Goal: Task Accomplishment & Management: Complete application form

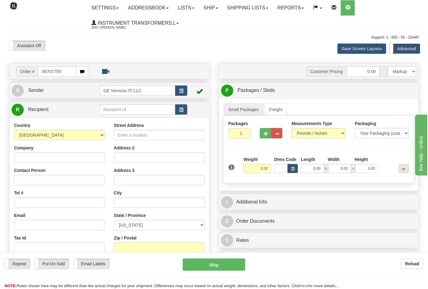
type input "86707750"
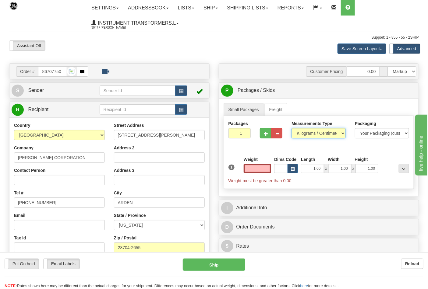
type input "0.00"
click at [337, 132] on select "Pounds / Inches Kilograms / Centimeters" at bounding box center [318, 133] width 54 height 10
select select "0"
click at [291, 129] on select "Pounds / Inches Kilograms / Centimeters" at bounding box center [318, 133] width 54 height 10
click at [256, 164] on div "Weight 0.00" at bounding box center [258, 165] width 28 height 17
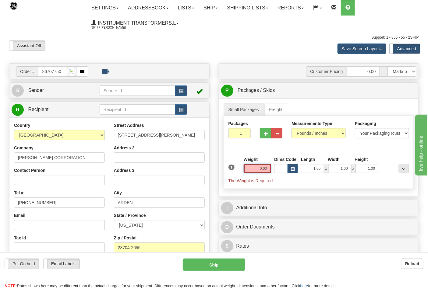
click at [255, 167] on input "0.00" at bounding box center [258, 168] width 28 height 9
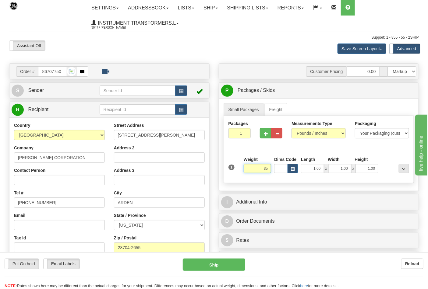
click button "Delete" at bounding box center [0, 0] width 0 height 0
type input "35.00"
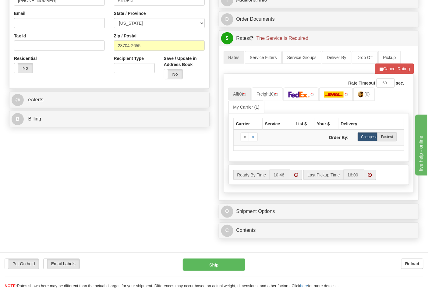
scroll to position [203, 0]
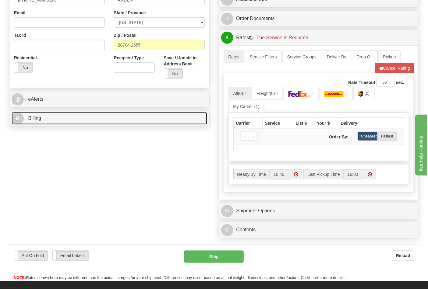
click at [112, 115] on link "B Billing" at bounding box center [110, 118] width 196 height 12
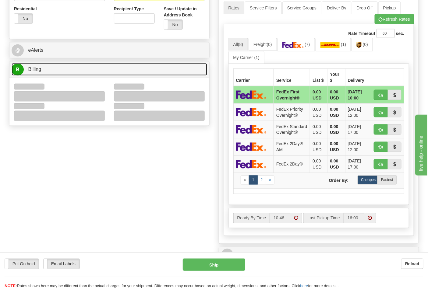
scroll to position [305, 0]
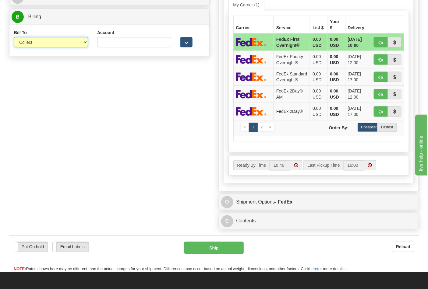
click at [42, 43] on select "Sender Recipient Third Party Collect" at bounding box center [51, 42] width 74 height 10
select select "2"
click at [14, 48] on select "Sender Recipient Third Party Collect" at bounding box center [51, 42] width 74 height 10
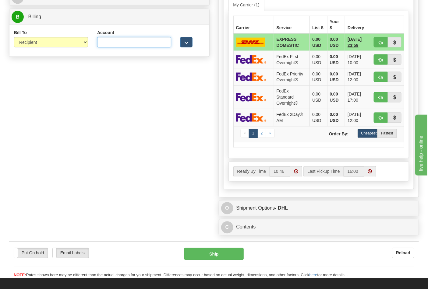
click at [130, 46] on input "Account" at bounding box center [134, 42] width 74 height 10
paste input "103014760"
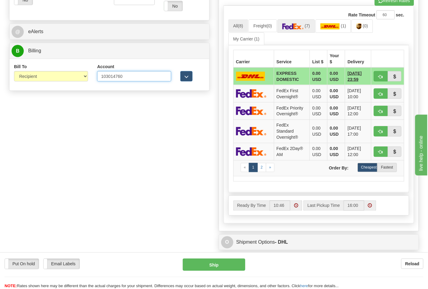
type input "103014760"
click at [308, 31] on link "(7)" at bounding box center [295, 25] width 37 height 13
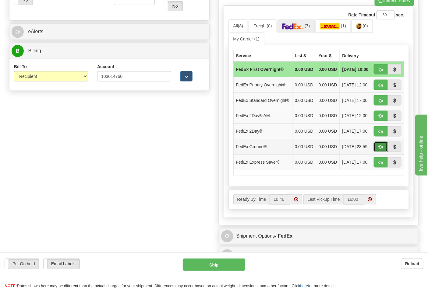
click at [379, 150] on span "button" at bounding box center [381, 148] width 4 height 4
type input "92"
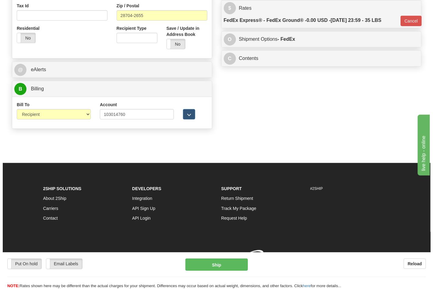
scroll to position [242, 0]
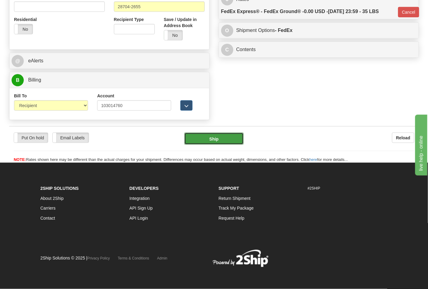
click at [213, 143] on button "Ship" at bounding box center [213, 139] width 59 height 12
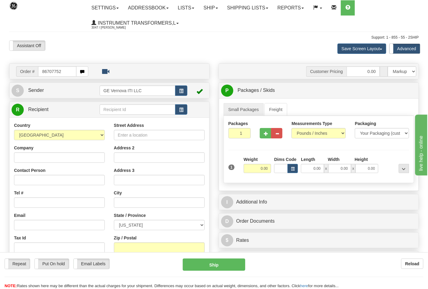
type input "86707752"
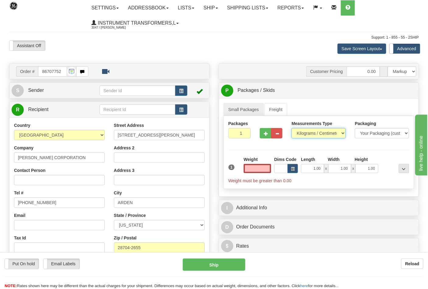
type input "0.00"
click at [323, 134] on select "Pounds / Inches Kilograms / Centimeters" at bounding box center [318, 133] width 54 height 10
select select "0"
click at [291, 129] on select "Pounds / Inches Kilograms / Centimeters" at bounding box center [318, 133] width 54 height 10
click at [252, 171] on input "0.00" at bounding box center [258, 168] width 28 height 9
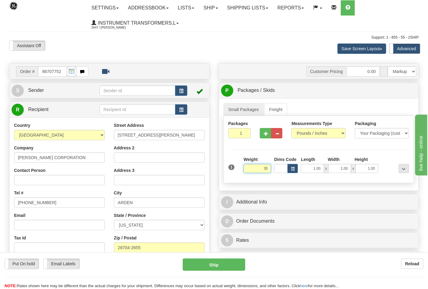
click button "Delete" at bounding box center [0, 0] width 0 height 0
type input "35.00"
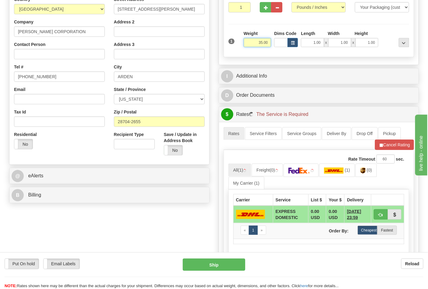
scroll to position [135, 0]
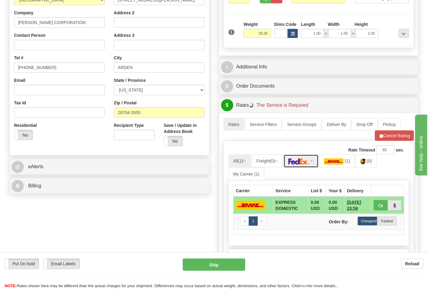
click at [304, 160] on img at bounding box center [298, 162] width 21 height 6
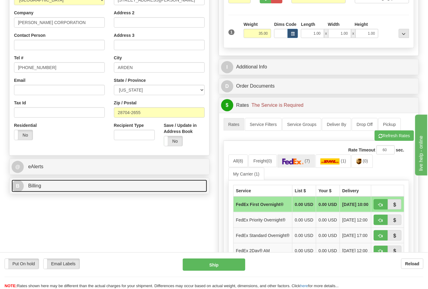
click at [55, 192] on link "B Billing" at bounding box center [110, 186] width 196 height 12
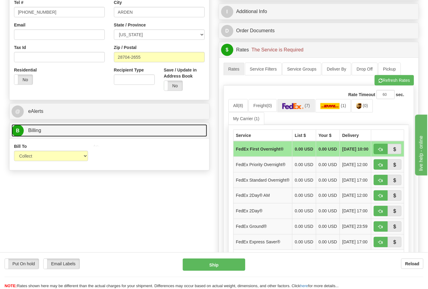
scroll to position [203, 0]
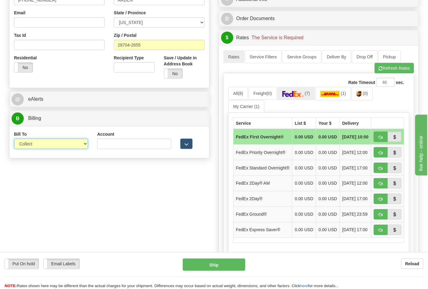
click at [77, 146] on select "Sender Recipient Third Party Collect" at bounding box center [51, 144] width 74 height 10
select select "2"
click at [14, 139] on select "Sender Recipient Third Party Collect" at bounding box center [51, 144] width 74 height 10
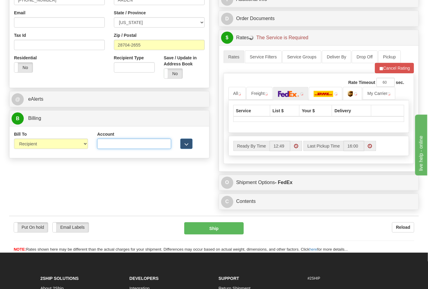
click at [117, 146] on input "Account" at bounding box center [134, 144] width 74 height 10
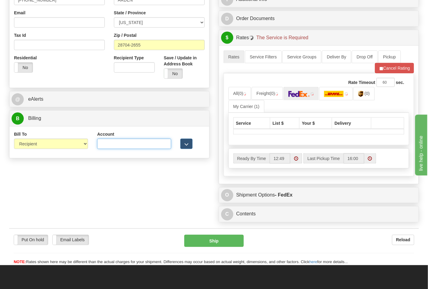
paste input "103014760"
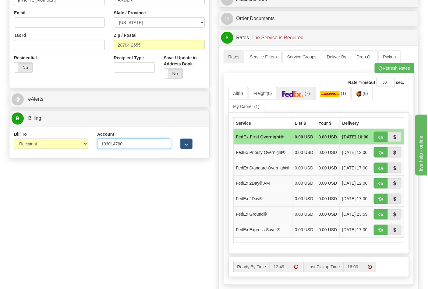
type input "103014760"
click at [309, 96] on span "(7)" at bounding box center [307, 93] width 5 height 5
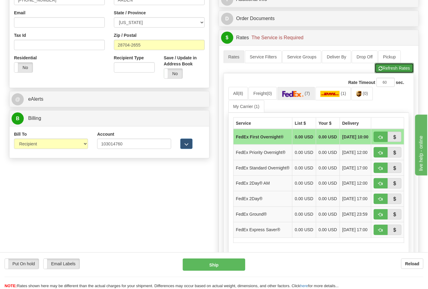
click at [392, 70] on button "Refresh Rates" at bounding box center [394, 68] width 39 height 10
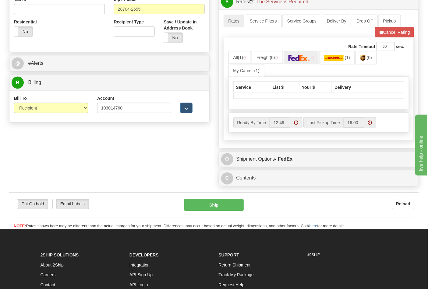
scroll to position [270, 0]
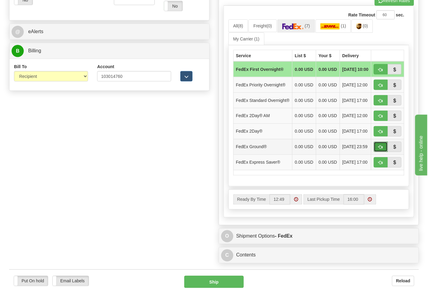
click at [378, 152] on button "button" at bounding box center [381, 147] width 14 height 10
type input "92"
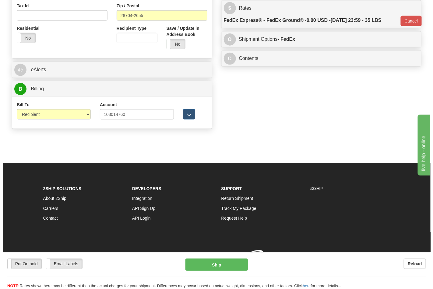
scroll to position [242, 0]
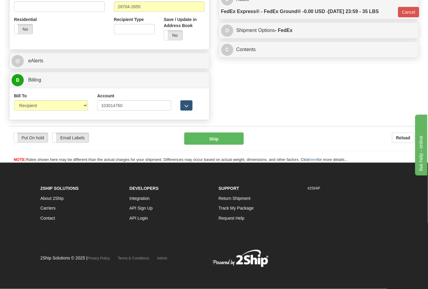
click at [230, 132] on div "Put On hold Put On hold Email Labels Email Labels Edit Reload Ship Reload" at bounding box center [214, 144] width 410 height 37
click at [230, 135] on button "Ship" at bounding box center [213, 139] width 59 height 12
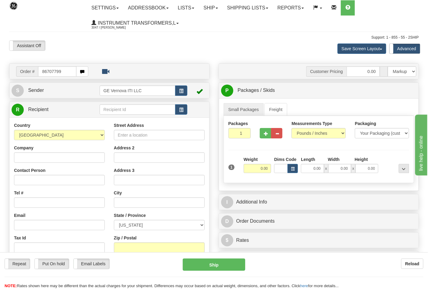
type input "86707799"
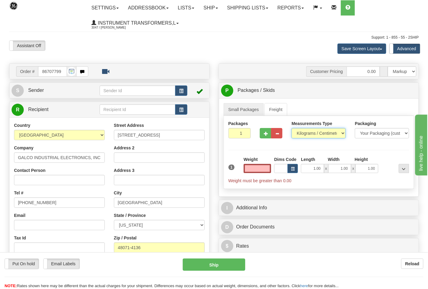
type input "0.00"
drag, startPoint x: 338, startPoint y: 129, endPoint x: 333, endPoint y: 133, distance: 6.4
click at [338, 129] on select "Pounds / Inches Kilograms / Centimeters" at bounding box center [318, 133] width 54 height 10
select select "0"
click at [291, 129] on select "Pounds / Inches Kilograms / Centimeters" at bounding box center [318, 133] width 54 height 10
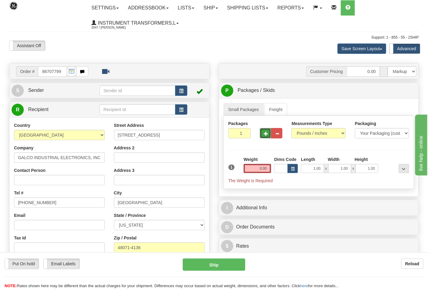
click at [263, 132] on button "button" at bounding box center [265, 133] width 11 height 10
type input "2"
click at [257, 171] on input "0.00" at bounding box center [258, 168] width 28 height 9
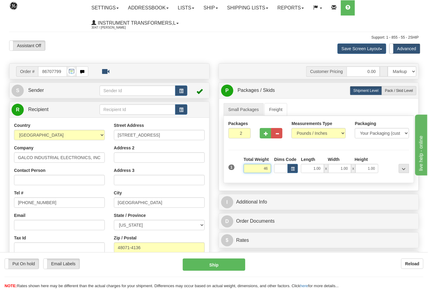
click button "Delete" at bounding box center [0, 0] width 0 height 0
type input "46.00"
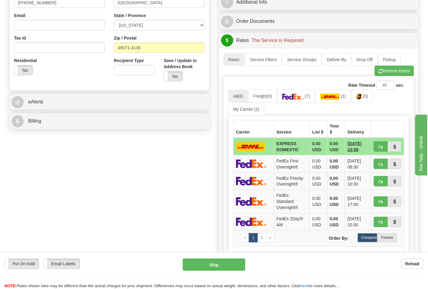
scroll to position [203, 0]
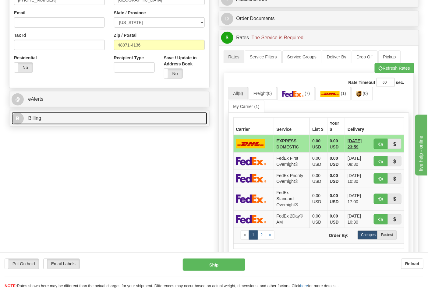
click at [143, 122] on link "B Billing" at bounding box center [110, 118] width 196 height 12
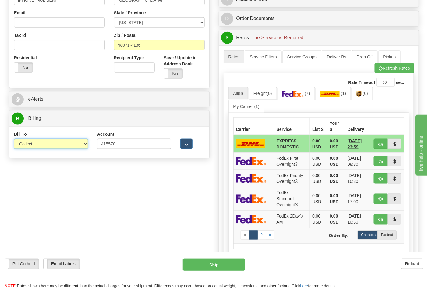
click at [87, 144] on select "Sender Recipient Third Party Collect" at bounding box center [51, 144] width 74 height 10
select select "2"
click at [14, 139] on select "Sender Recipient Third Party Collect" at bounding box center [51, 144] width 74 height 10
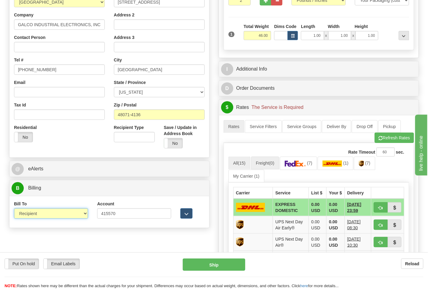
scroll to position [135, 0]
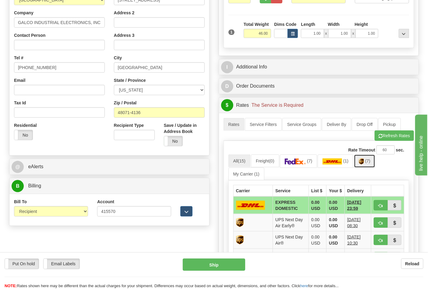
click at [360, 162] on link "(7)" at bounding box center [364, 161] width 21 height 13
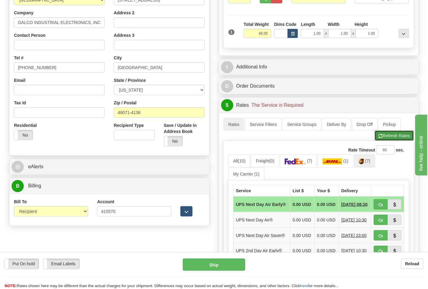
click at [388, 140] on button "Refresh Rates" at bounding box center [394, 136] width 39 height 10
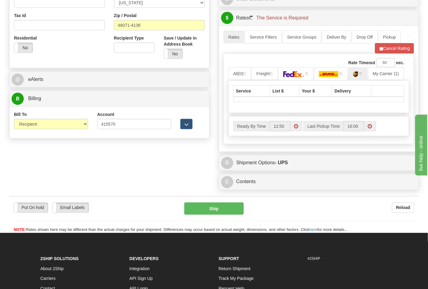
scroll to position [237, 0]
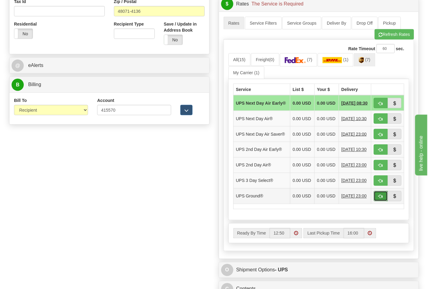
click at [379, 199] on span "button" at bounding box center [381, 197] width 4 height 4
type input "03"
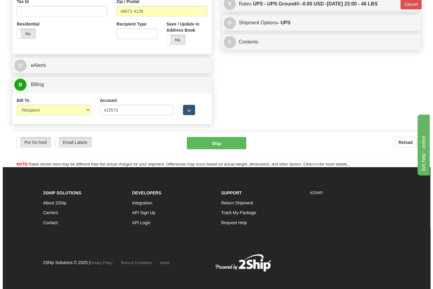
scroll to position [233, 0]
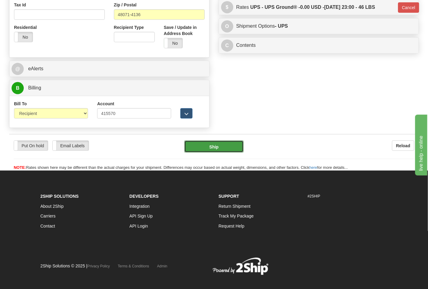
click at [230, 149] on button "Ship" at bounding box center [213, 147] width 59 height 12
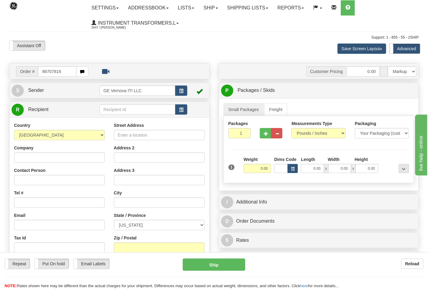
type input "86707816"
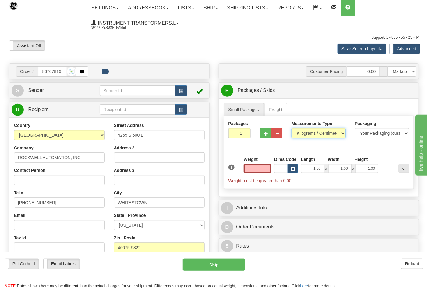
type input "0.00"
click at [339, 136] on select "Pounds / Inches Kilograms / Centimeters" at bounding box center [318, 133] width 54 height 10
select select "0"
click at [291, 129] on select "Pounds / Inches Kilograms / Centimeters" at bounding box center [318, 133] width 54 height 10
click at [256, 170] on input "0.00" at bounding box center [258, 168] width 28 height 9
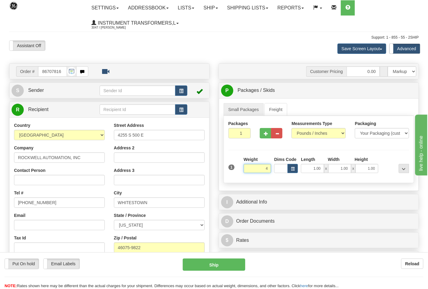
click button "Delete" at bounding box center [0, 0] width 0 height 0
type input "4.00"
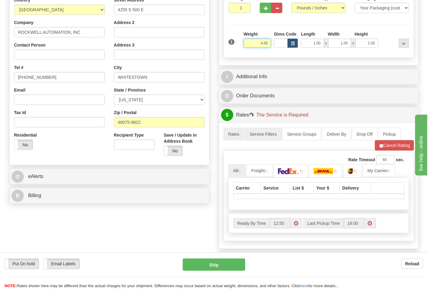
scroll to position [135, 0]
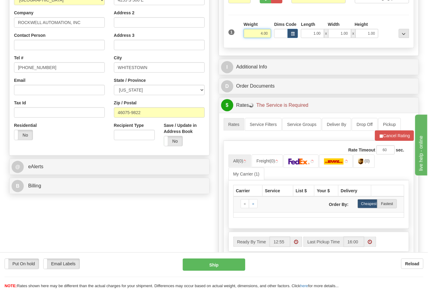
click button "Delete" at bounding box center [0, 0] width 0 height 0
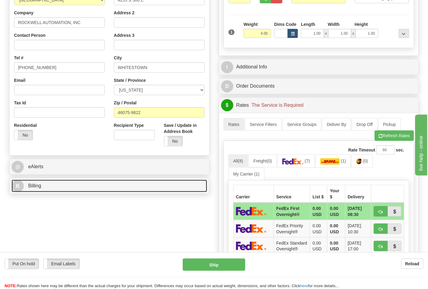
click at [86, 190] on link "B Billing" at bounding box center [110, 186] width 196 height 12
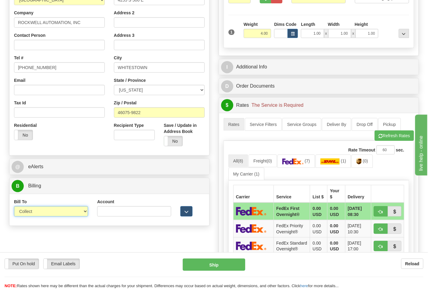
click at [66, 213] on select "Sender Recipient Third Party Collect" at bounding box center [51, 211] width 74 height 10
select select "2"
click at [14, 207] on select "Sender Recipient Third Party Collect" at bounding box center [51, 211] width 74 height 10
click at [144, 210] on input "Account" at bounding box center [134, 211] width 74 height 10
paste input "587102"
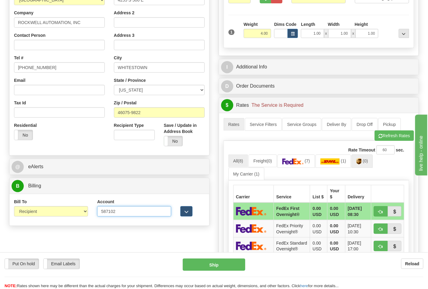
type input "587102"
click at [368, 164] on span "(0)" at bounding box center [365, 161] width 5 height 5
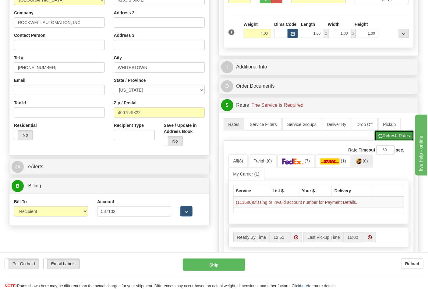
click at [387, 141] on button "Refresh Rates" at bounding box center [394, 136] width 39 height 10
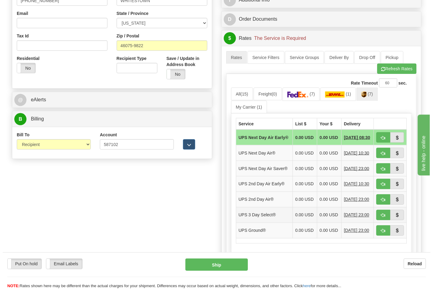
scroll to position [203, 0]
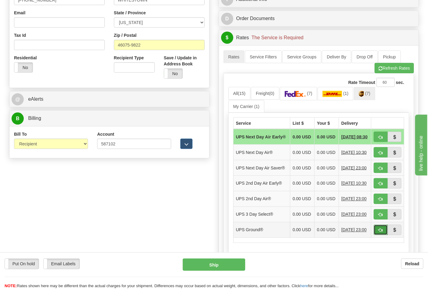
click at [379, 233] on span "button" at bounding box center [381, 231] width 4 height 4
type input "03"
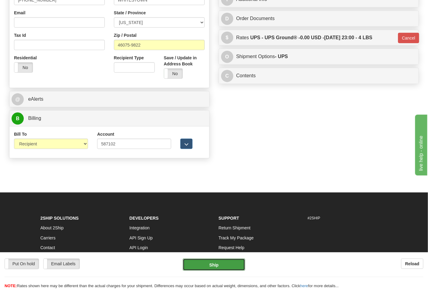
click at [226, 262] on button "Ship" at bounding box center [214, 265] width 62 height 12
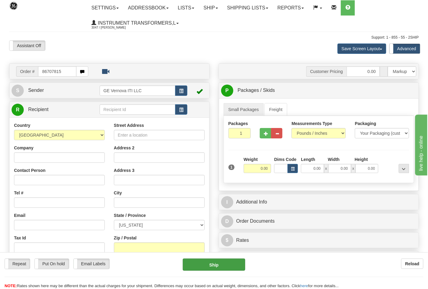
type input "86707815"
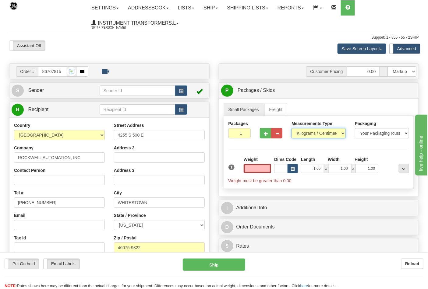
type input "0.00"
click at [319, 135] on select "Pounds / Inches Kilograms / Centimeters" at bounding box center [318, 133] width 54 height 10
select select "0"
click at [291, 129] on select "Pounds / Inches Kilograms / Centimeters" at bounding box center [318, 133] width 54 height 10
click at [258, 170] on input "0.00" at bounding box center [258, 168] width 28 height 9
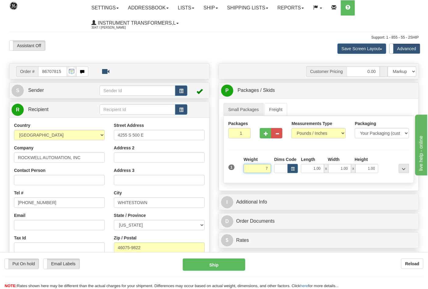
click button "Delete" at bounding box center [0, 0] width 0 height 0
type input "7.00"
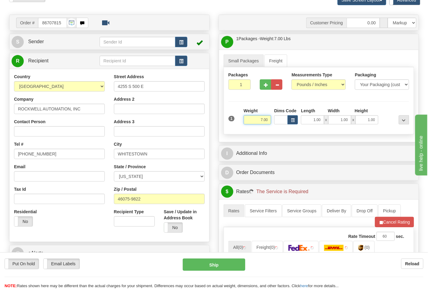
scroll to position [101, 0]
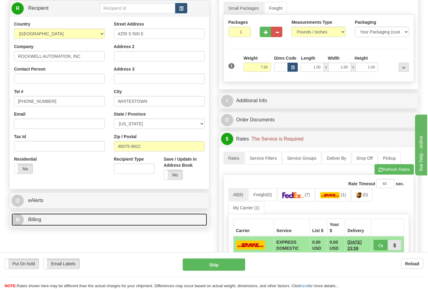
click at [116, 216] on link "B Billing" at bounding box center [110, 220] width 196 height 12
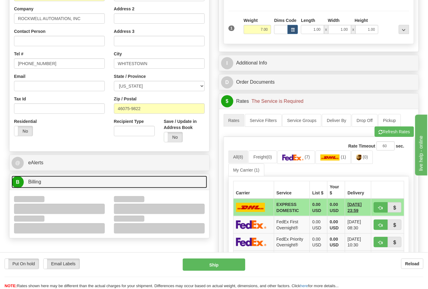
scroll to position [203, 0]
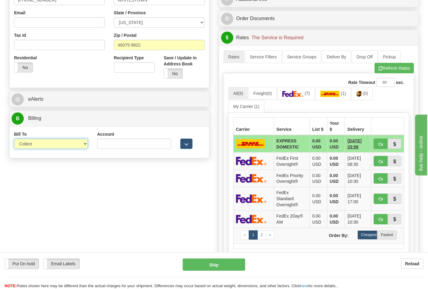
drag, startPoint x: 76, startPoint y: 146, endPoint x: 72, endPoint y: 147, distance: 4.1
click at [76, 146] on select "Sender Recipient Third Party Collect" at bounding box center [51, 144] width 74 height 10
select select "2"
click at [14, 139] on select "Sender Recipient Third Party Collect" at bounding box center [51, 144] width 74 height 10
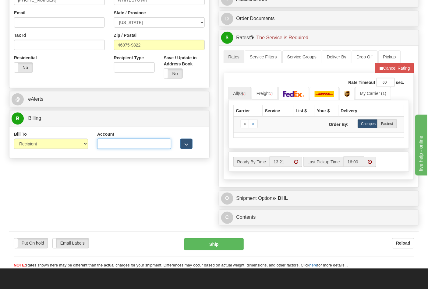
click at [110, 143] on input "Account" at bounding box center [134, 144] width 74 height 10
paste input "587102"
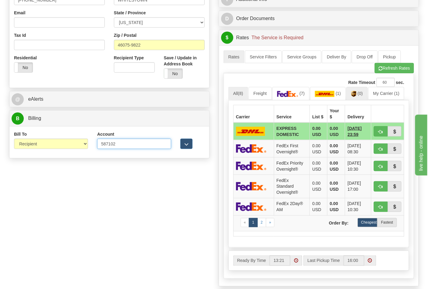
type input "587102"
click at [360, 95] on span "(0)" at bounding box center [360, 93] width 5 height 5
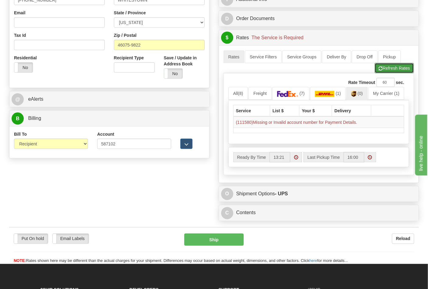
click at [390, 70] on button "Refresh Rates" at bounding box center [394, 68] width 39 height 10
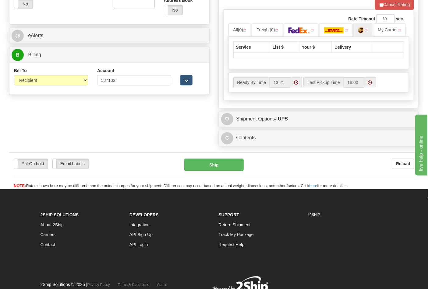
scroll to position [270, 0]
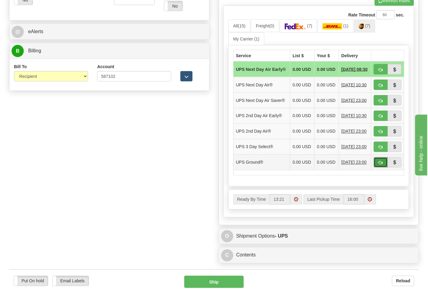
click at [382, 168] on button "button" at bounding box center [381, 162] width 14 height 10
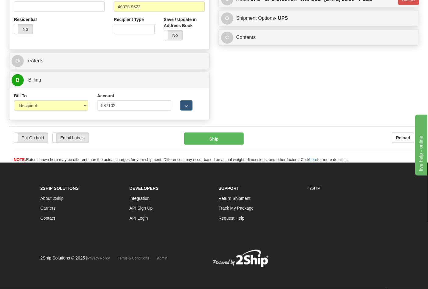
type input "03"
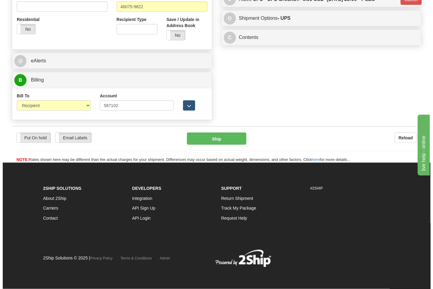
scroll to position [242, 0]
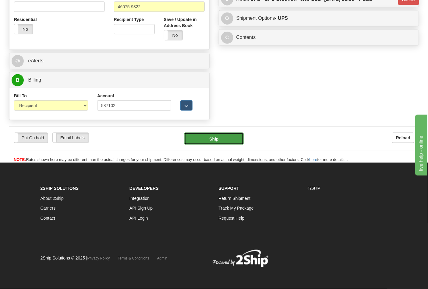
click at [227, 139] on button "Ship" at bounding box center [213, 139] width 59 height 12
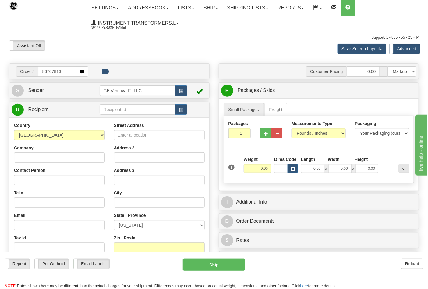
type input "86707813"
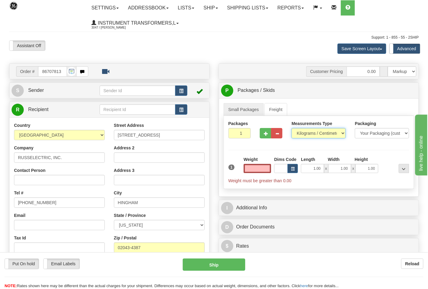
type input "0.00"
click at [333, 130] on select "Pounds / Inches Kilograms / Centimeters" at bounding box center [318, 133] width 54 height 10
select select "0"
click at [291, 129] on select "Pounds / Inches Kilograms / Centimeters" at bounding box center [318, 133] width 54 height 10
click at [253, 168] on input "0.00" at bounding box center [258, 168] width 28 height 9
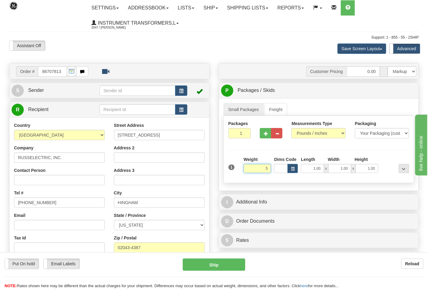
click button "Delete" at bounding box center [0, 0] width 0 height 0
type input "5.00"
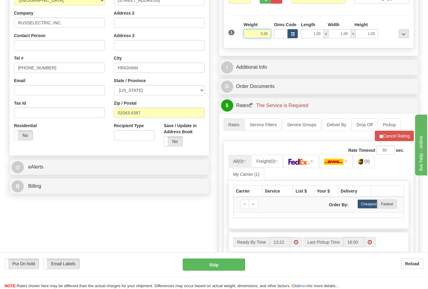
scroll to position [135, 0]
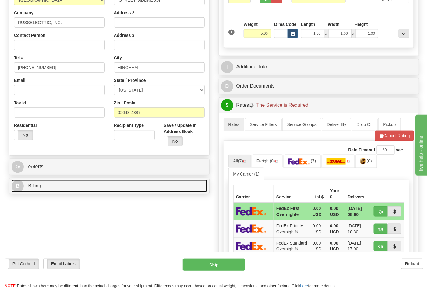
click at [117, 187] on link "B Billing" at bounding box center [110, 186] width 196 height 12
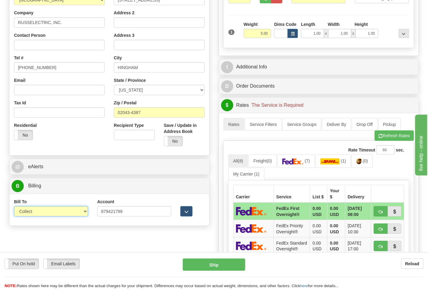
drag, startPoint x: 65, startPoint y: 209, endPoint x: 62, endPoint y: 213, distance: 5.4
click at [65, 209] on select "Sender Recipient Third Party Collect" at bounding box center [51, 211] width 74 height 10
select select "2"
click at [14, 207] on select "Sender Recipient Third Party Collect" at bounding box center [51, 211] width 74 height 10
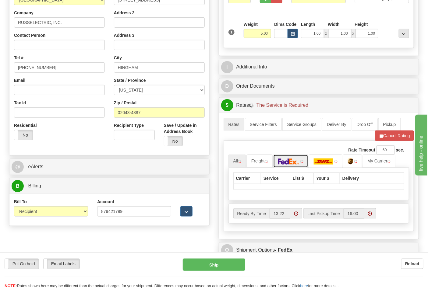
click at [290, 167] on link at bounding box center [290, 161] width 35 height 13
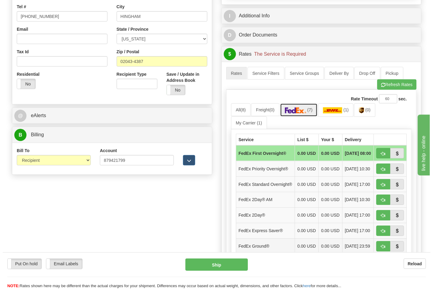
scroll to position [203, 0]
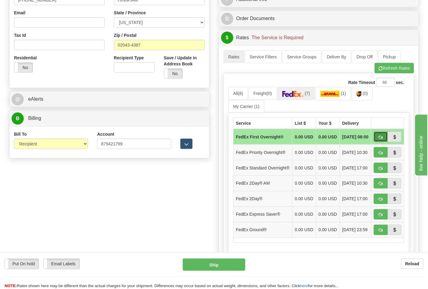
click at [380, 139] on span "button" at bounding box center [381, 138] width 4 height 4
type input "06"
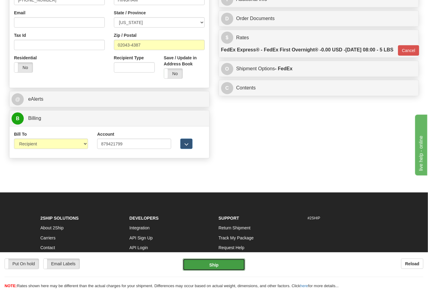
click at [216, 264] on button "Ship" at bounding box center [214, 265] width 62 height 12
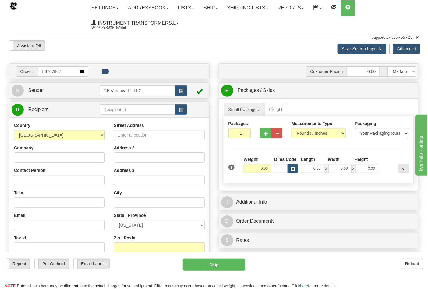
type input "86707807"
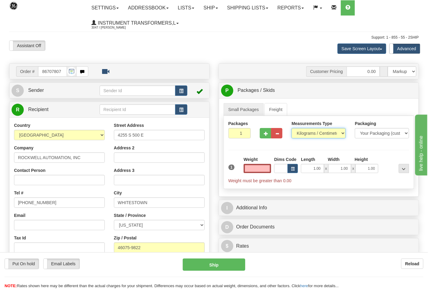
type input "0.00"
click at [326, 130] on select "Pounds / Inches Kilograms / Centimeters" at bounding box center [318, 133] width 54 height 10
select select "0"
click at [291, 129] on select "Pounds / Inches Kilograms / Centimeters" at bounding box center [318, 133] width 54 height 10
click at [256, 169] on input "0.00" at bounding box center [258, 168] width 28 height 9
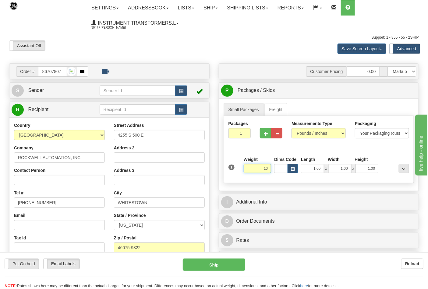
click button "Delete" at bounding box center [0, 0] width 0 height 0
type input "10.00"
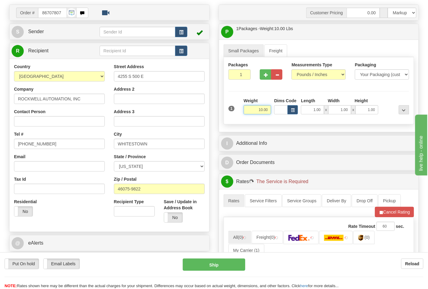
scroll to position [203, 0]
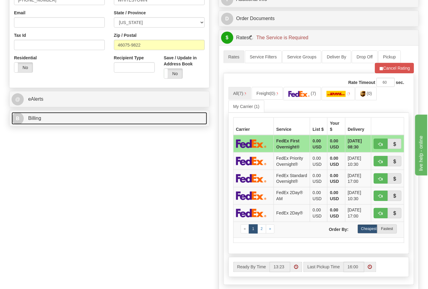
click at [72, 118] on link "B Billing" at bounding box center [110, 118] width 196 height 12
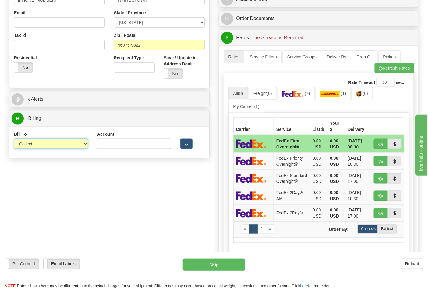
click at [59, 144] on select "Sender Recipient Third Party Collect" at bounding box center [51, 144] width 74 height 10
select select "2"
click at [14, 139] on select "Sender Recipient Third Party Collect" at bounding box center [51, 144] width 74 height 10
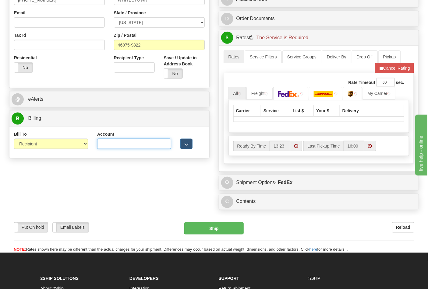
click at [112, 142] on input "Account" at bounding box center [134, 144] width 74 height 10
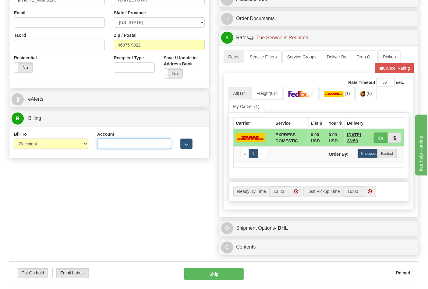
paste input "587102"
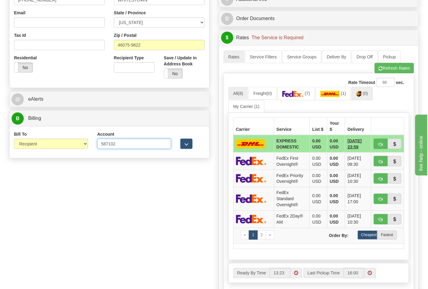
type input "587102"
click at [366, 98] on link "(0)" at bounding box center [361, 93] width 21 height 13
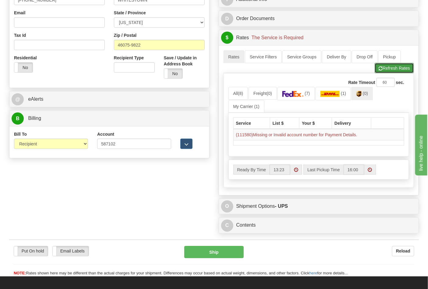
click at [393, 66] on button "Refresh Rates" at bounding box center [394, 68] width 39 height 10
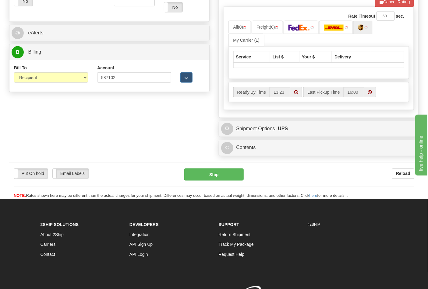
scroll to position [294, 0]
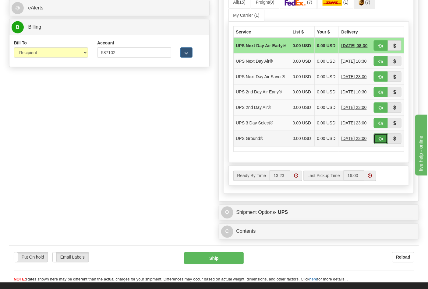
click at [378, 144] on button "button" at bounding box center [381, 139] width 14 height 10
type input "03"
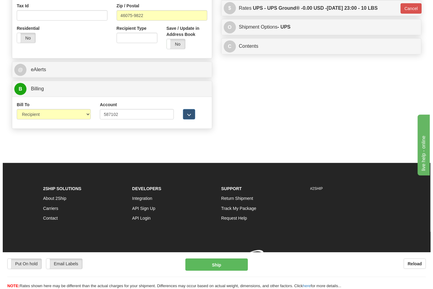
scroll to position [242, 0]
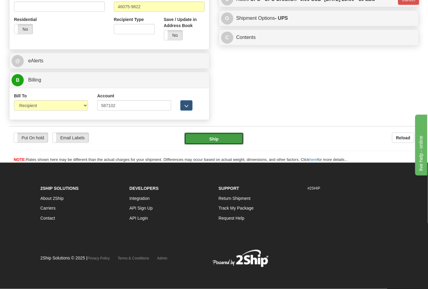
click at [214, 139] on button "Ship" at bounding box center [213, 139] width 59 height 12
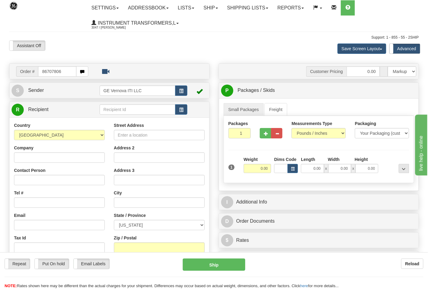
type input "86707806"
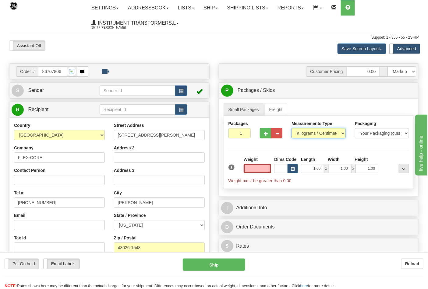
type input "0.00"
click at [343, 136] on select "Pounds / Inches Kilograms / Centimeters" at bounding box center [318, 133] width 54 height 10
select select "0"
click at [291, 129] on select "Pounds / Inches Kilograms / Centimeters" at bounding box center [318, 133] width 54 height 10
click at [254, 174] on div "Weight 0.00" at bounding box center [257, 167] width 31 height 21
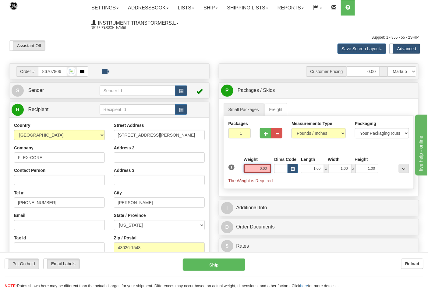
click at [254, 167] on input "0.00" at bounding box center [258, 168] width 28 height 9
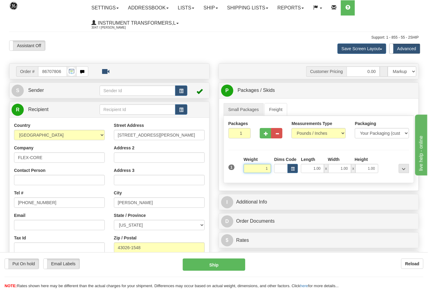
click button "Delete" at bounding box center [0, 0] width 0 height 0
type input "1.00"
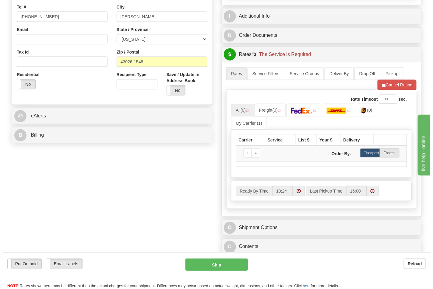
scroll to position [203, 0]
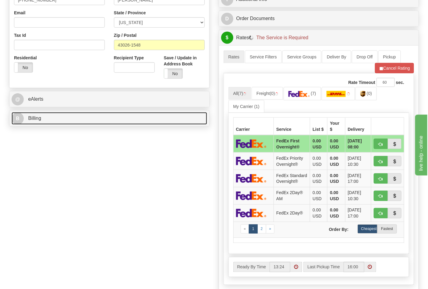
click at [86, 118] on link "B Billing" at bounding box center [110, 118] width 196 height 12
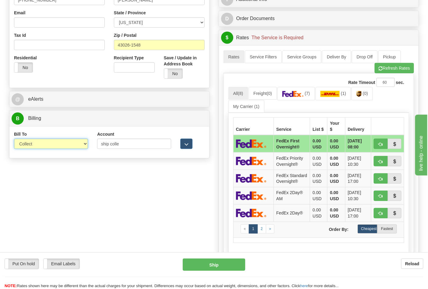
click at [75, 147] on select "Sender Recipient Third Party Collect" at bounding box center [51, 144] width 74 height 10
select select "2"
click at [14, 139] on select "Sender Recipient Third Party Collect" at bounding box center [51, 144] width 74 height 10
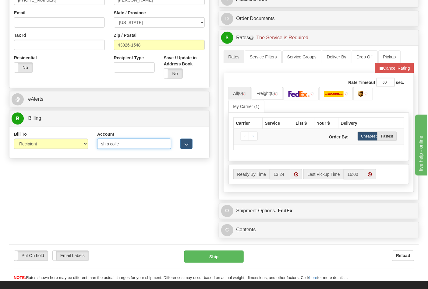
drag, startPoint x: 123, startPoint y: 144, endPoint x: 68, endPoint y: 150, distance: 56.0
click at [68, 150] on div "Bill To Sender Recipient Third Party Collect Account ship colle 3rd Party Accou…" at bounding box center [109, 142] width 200 height 23
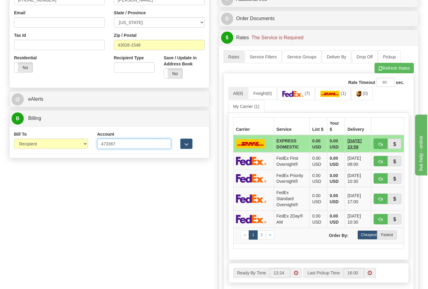
type input "473367"
click button "Delete" at bounding box center [0, 0] width 0 height 0
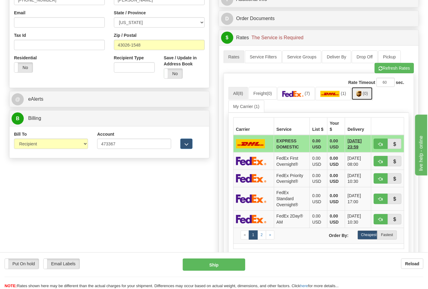
click at [360, 95] on img at bounding box center [358, 94] width 5 height 6
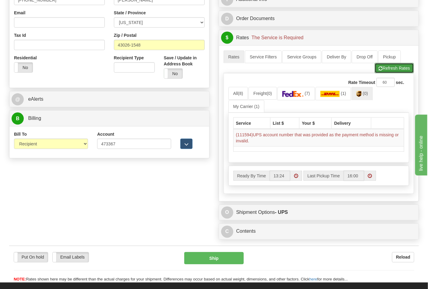
click at [381, 69] on span "button" at bounding box center [381, 69] width 4 height 4
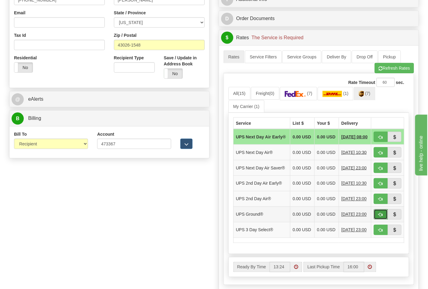
click at [378, 220] on button "button" at bounding box center [381, 215] width 14 height 10
type input "03"
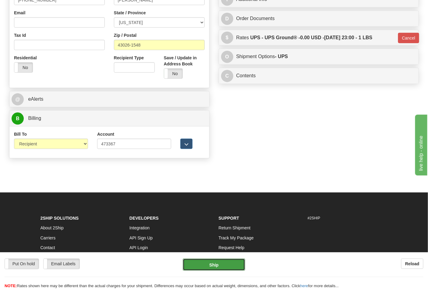
click at [213, 270] on button "Ship" at bounding box center [214, 265] width 62 height 12
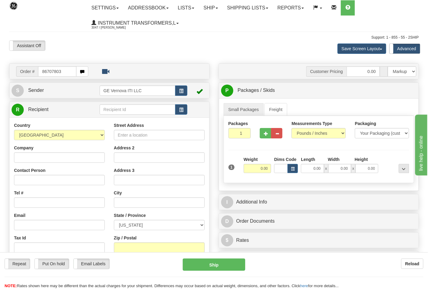
type input "86707803"
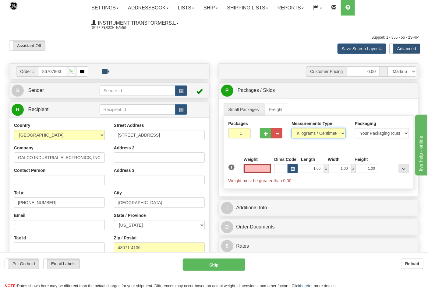
type input "0.00"
click at [315, 129] on select "Pounds / Inches Kilograms / Centimeters" at bounding box center [318, 133] width 54 height 10
select select "0"
click at [291, 129] on select "Pounds / Inches Kilograms / Centimeters" at bounding box center [318, 133] width 54 height 10
click at [254, 166] on input "0.00" at bounding box center [258, 168] width 28 height 9
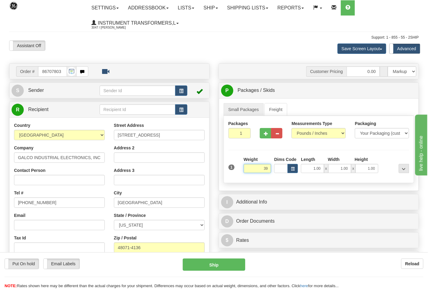
click button "Delete" at bounding box center [0, 0] width 0 height 0
type input "39.00"
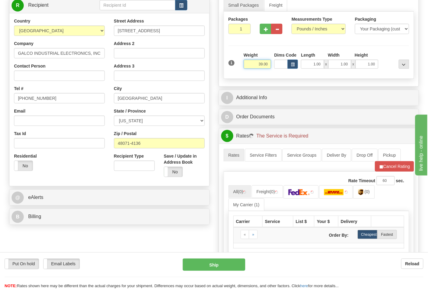
scroll to position [169, 0]
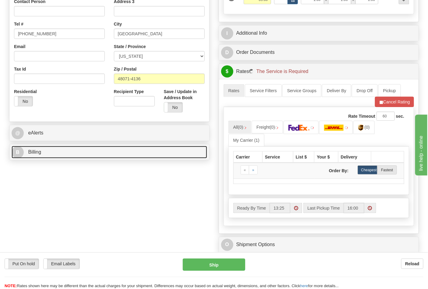
click at [143, 159] on link "B Billing" at bounding box center [110, 152] width 196 height 12
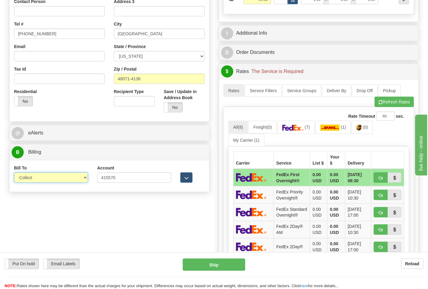
click at [57, 180] on select "Sender Recipient Third Party Collect" at bounding box center [51, 178] width 74 height 10
select select "2"
click at [14, 173] on select "Sender Recipient Third Party Collect" at bounding box center [51, 178] width 74 height 10
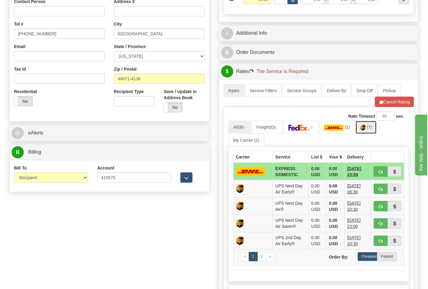
click at [365, 130] on img at bounding box center [362, 128] width 5 height 6
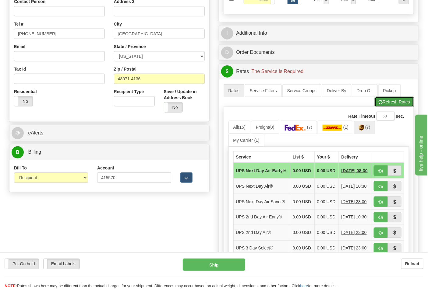
click at [379, 102] on span "button" at bounding box center [381, 102] width 4 height 4
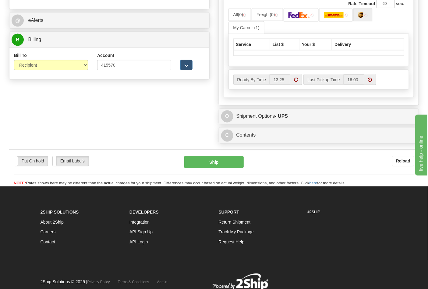
scroll to position [270, 0]
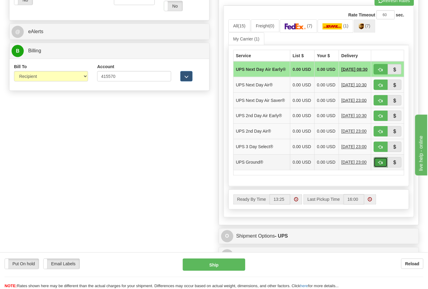
click at [380, 165] on span "button" at bounding box center [381, 163] width 4 height 4
type input "03"
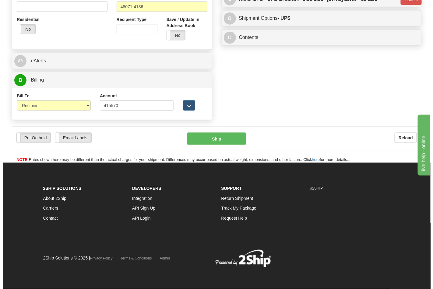
scroll to position [242, 0]
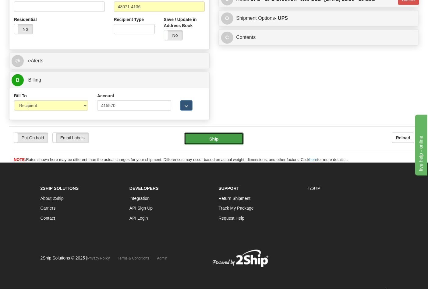
click at [235, 142] on button "Ship" at bounding box center [213, 139] width 59 height 12
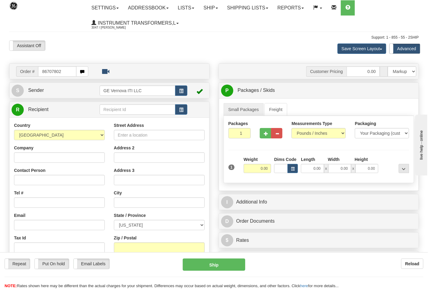
type input "86707802"
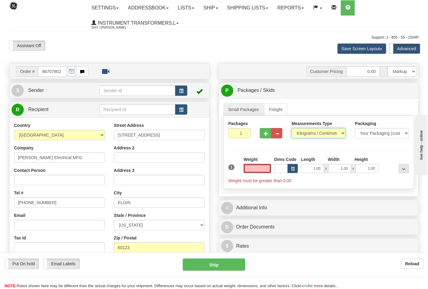
type input "0.00"
click at [322, 131] on select "Pounds / Inches Kilograms / Centimeters" at bounding box center [318, 133] width 54 height 10
select select "0"
click at [291, 129] on select "Pounds / Inches Kilograms / Centimeters" at bounding box center [318, 133] width 54 height 10
click at [251, 171] on input "0.00" at bounding box center [258, 168] width 28 height 9
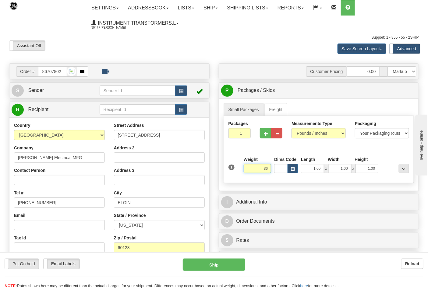
click button "Delete" at bounding box center [0, 0] width 0 height 0
type input "36.00"
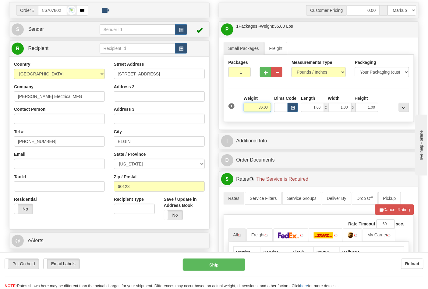
scroll to position [169, 0]
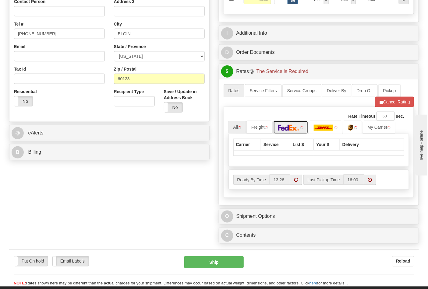
click at [289, 129] on img at bounding box center [288, 128] width 21 height 6
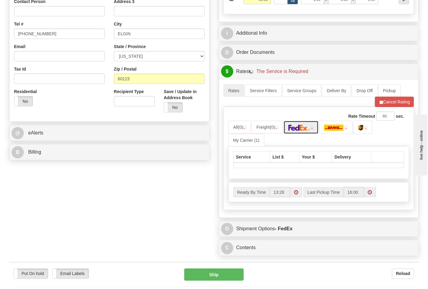
click at [307, 127] on img at bounding box center [298, 128] width 21 height 6
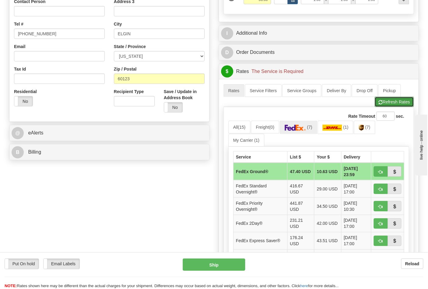
click at [398, 102] on button "Refresh Rates" at bounding box center [394, 102] width 39 height 10
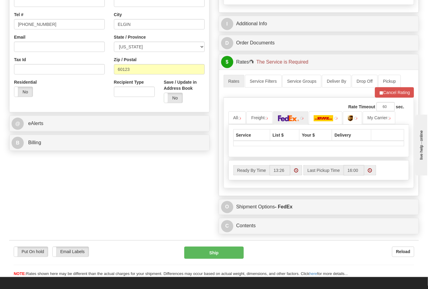
scroll to position [270, 0]
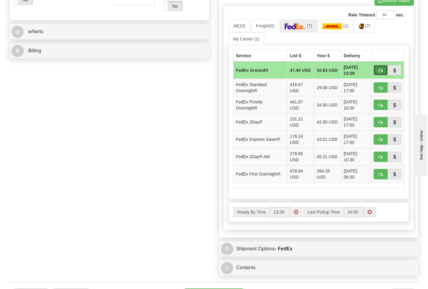
click at [378, 72] on button "button" at bounding box center [381, 70] width 14 height 10
type input "92"
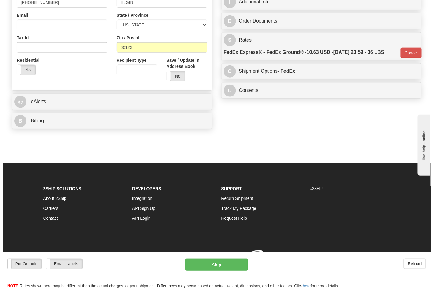
scroll to position [210, 0]
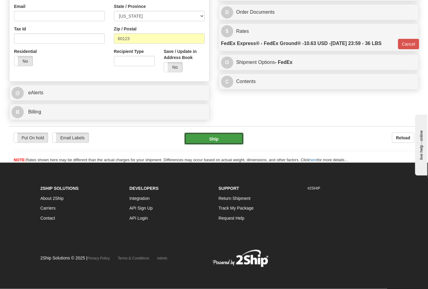
click at [232, 138] on button "Ship" at bounding box center [213, 139] width 59 height 12
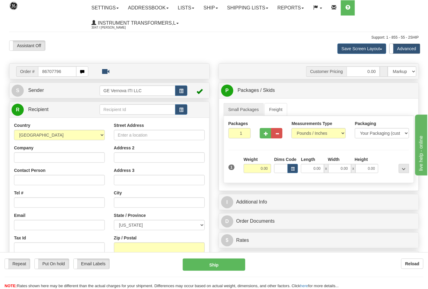
type input "86707796"
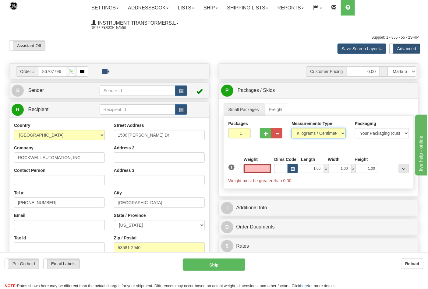
type input "0.00"
click at [303, 135] on select "Pounds / Inches Kilograms / Centimeters" at bounding box center [318, 133] width 54 height 10
select select "0"
click at [291, 129] on select "Pounds / Inches Kilograms / Centimeters" at bounding box center [318, 133] width 54 height 10
click at [254, 173] on input "0.00" at bounding box center [258, 168] width 28 height 9
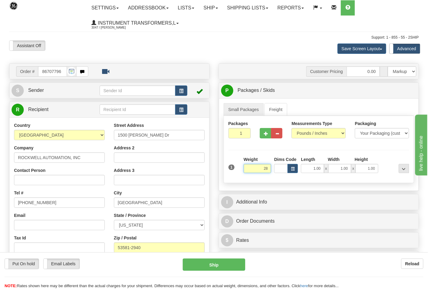
click button "Delete" at bounding box center [0, 0] width 0 height 0
type input "28.00"
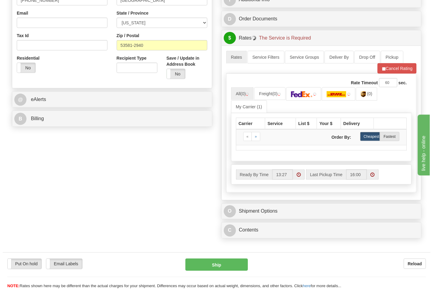
scroll to position [203, 0]
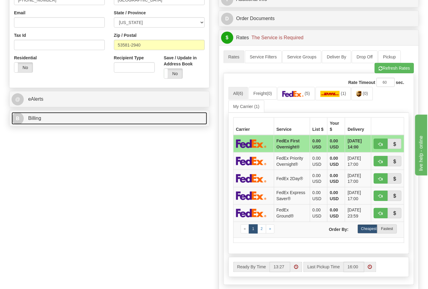
click at [186, 123] on link "B Billing" at bounding box center [110, 118] width 196 height 12
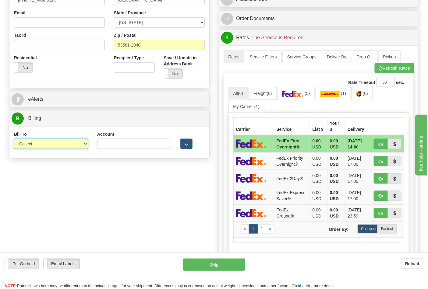
click at [63, 146] on select "Sender Recipient Third Party Collect" at bounding box center [51, 144] width 74 height 10
select select "2"
click at [14, 139] on select "Sender Recipient Third Party Collect" at bounding box center [51, 144] width 74 height 10
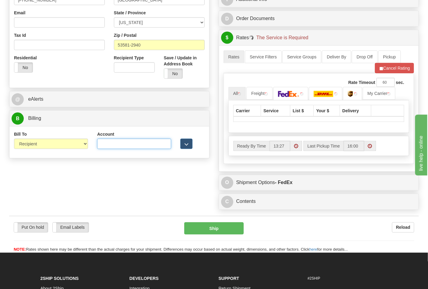
click at [103, 142] on input "Account" at bounding box center [134, 144] width 74 height 10
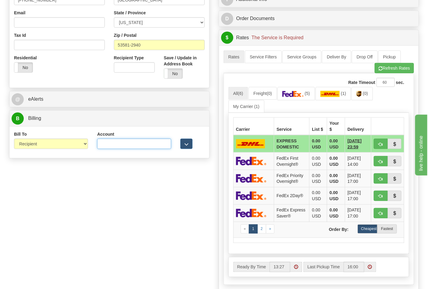
paste input "587102"
type input "587102"
click at [361, 95] on img at bounding box center [358, 94] width 5 height 6
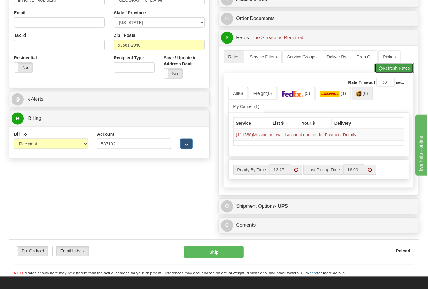
click at [387, 72] on button "Refresh Rates" at bounding box center [394, 68] width 39 height 10
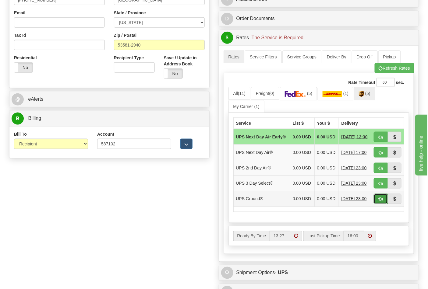
click at [380, 202] on span "button" at bounding box center [381, 200] width 4 height 4
type input "03"
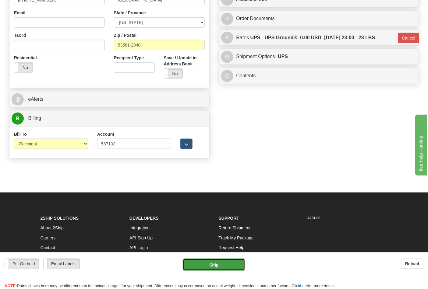
click at [215, 263] on button "Ship" at bounding box center [214, 265] width 62 height 12
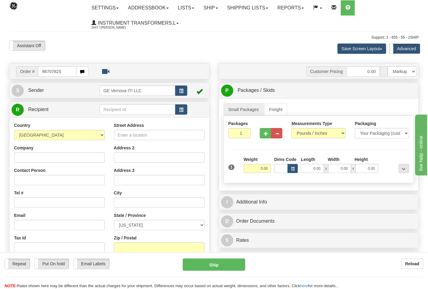
type input "86707825"
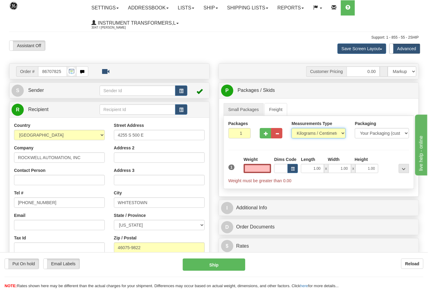
type input "0.00"
click at [317, 130] on select "Pounds / Inches Kilograms / Centimeters" at bounding box center [318, 133] width 54 height 10
select select "0"
click at [291, 129] on select "Pounds / Inches Kilograms / Centimeters" at bounding box center [318, 133] width 54 height 10
click at [264, 169] on input "0.00" at bounding box center [258, 168] width 28 height 9
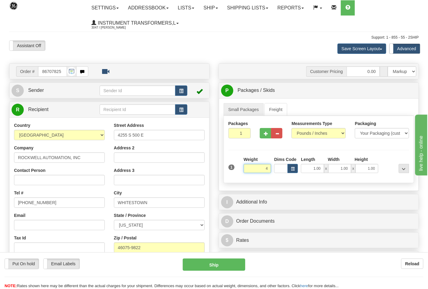
click button "Delete" at bounding box center [0, 0] width 0 height 0
type input "4.00"
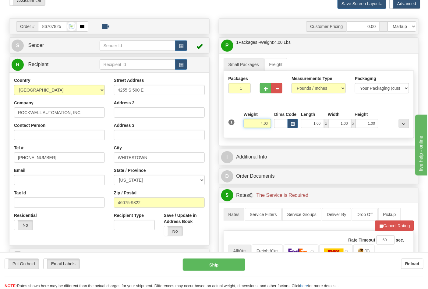
scroll to position [169, 0]
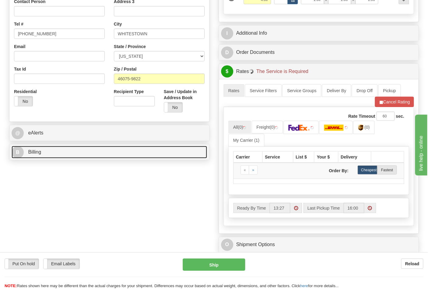
click at [126, 149] on link "B Billing" at bounding box center [110, 152] width 196 height 12
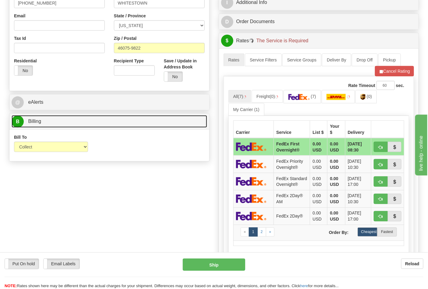
scroll to position [237, 0]
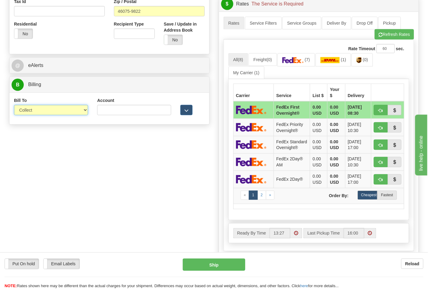
click at [87, 113] on select "Sender Recipient Third Party Collect" at bounding box center [51, 110] width 74 height 10
select select "2"
click at [14, 106] on select "Sender Recipient Third Party Collect" at bounding box center [51, 110] width 74 height 10
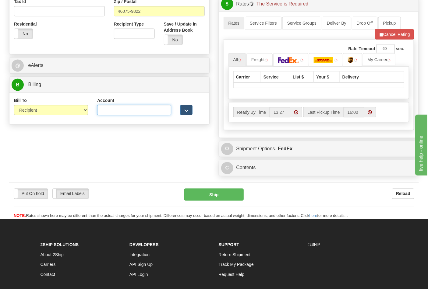
click at [120, 112] on input "Account" at bounding box center [134, 110] width 74 height 10
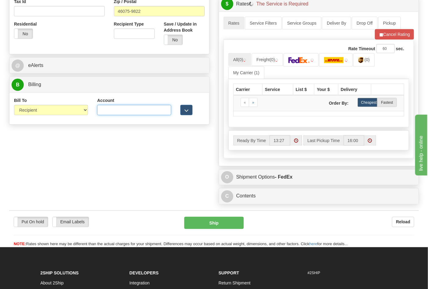
paste input "587102"
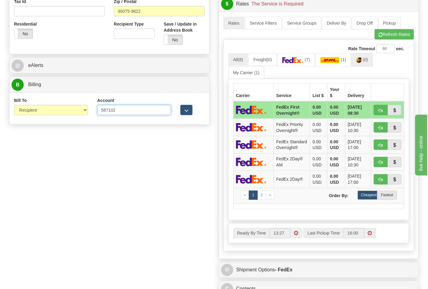
type input "587102"
click at [368, 58] on span "(0)" at bounding box center [365, 59] width 5 height 5
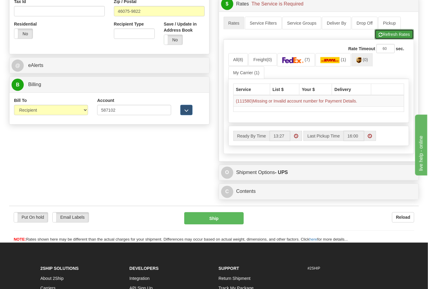
click at [393, 37] on button "Refresh Rates" at bounding box center [394, 34] width 39 height 10
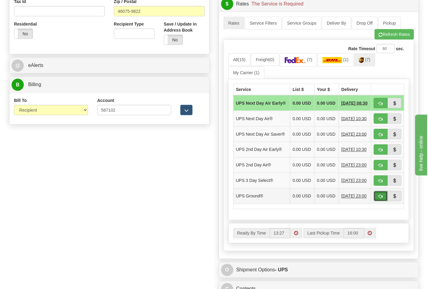
click at [382, 199] on span "button" at bounding box center [381, 197] width 4 height 4
type input "03"
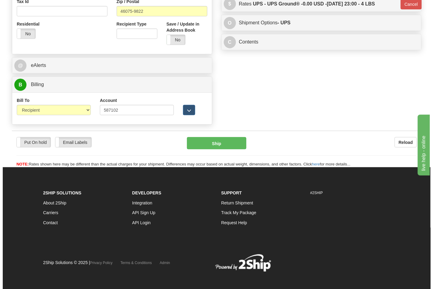
scroll to position [233, 0]
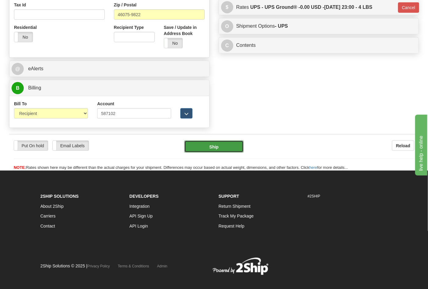
click at [238, 147] on button "Ship" at bounding box center [213, 147] width 59 height 12
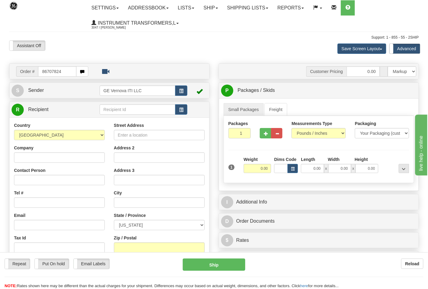
type input "86707824"
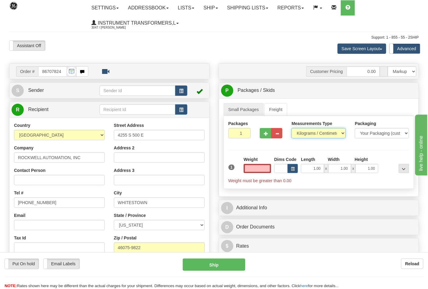
type input "0.00"
click at [309, 130] on select "Pounds / Inches Kilograms / Centimeters" at bounding box center [318, 133] width 54 height 10
click at [291, 129] on select "Pounds / Inches Kilograms / Centimeters" at bounding box center [318, 133] width 54 height 10
click at [313, 130] on select "Pounds / Inches Kilograms / Centimeters" at bounding box center [318, 133] width 54 height 10
select select "0"
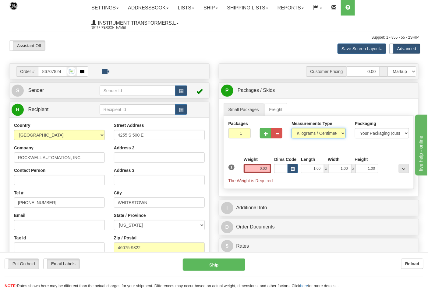
click at [291, 129] on select "Pounds / Inches Kilograms / Centimeters" at bounding box center [318, 133] width 54 height 10
click at [253, 168] on input "0.00" at bounding box center [258, 168] width 28 height 9
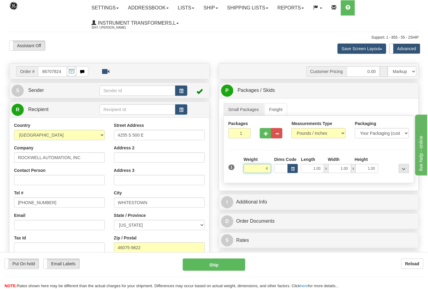
click button "Delete" at bounding box center [0, 0] width 0 height 0
type input "4.00"
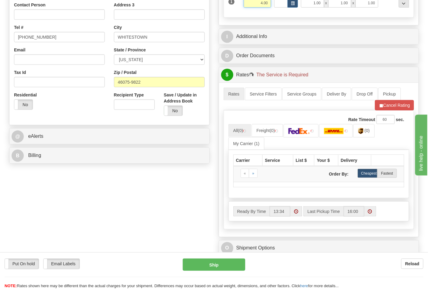
scroll to position [169, 0]
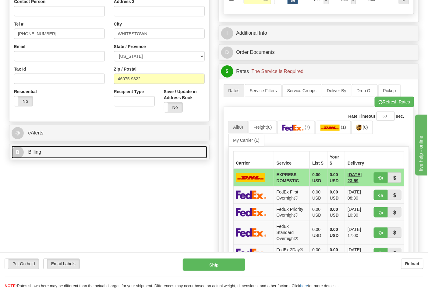
click at [110, 154] on link "B Billing" at bounding box center [110, 152] width 196 height 12
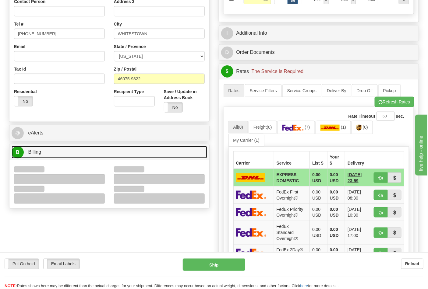
scroll to position [270, 0]
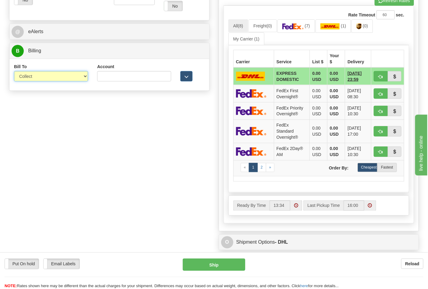
drag, startPoint x: 85, startPoint y: 77, endPoint x: 82, endPoint y: 80, distance: 4.8
click at [84, 77] on select "Sender Recipient Third Party Collect" at bounding box center [51, 76] width 74 height 10
select select "2"
click at [14, 72] on select "Sender Recipient Third Party Collect" at bounding box center [51, 76] width 74 height 10
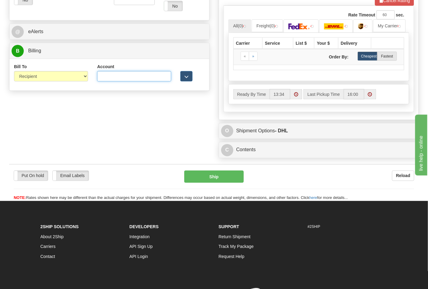
click at [121, 77] on input "Account" at bounding box center [134, 76] width 74 height 10
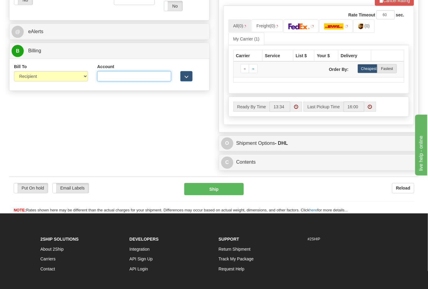
paste input "587102"
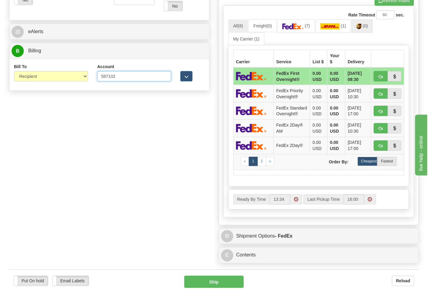
type input "587102"
click at [365, 25] on span "(0)" at bounding box center [365, 25] width 5 height 5
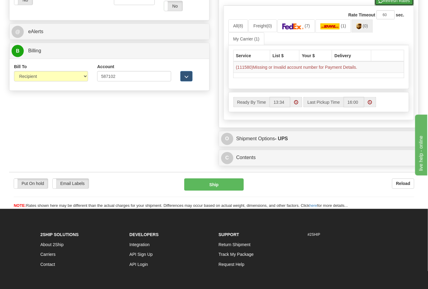
click at [387, 5] on button "Refresh Rates" at bounding box center [394, 0] width 39 height 10
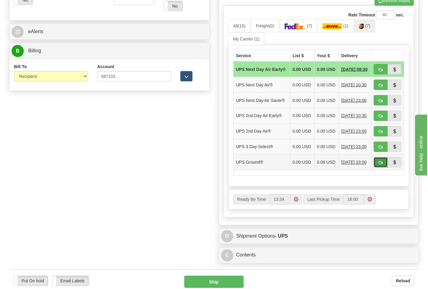
click at [383, 168] on button "button" at bounding box center [381, 162] width 14 height 10
type input "03"
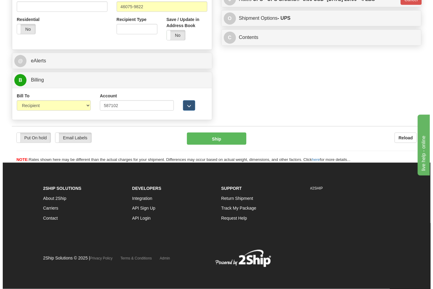
scroll to position [242, 0]
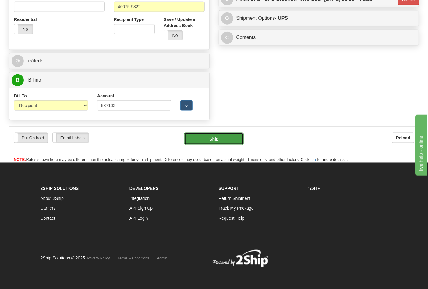
click at [210, 138] on button "Ship" at bounding box center [213, 139] width 59 height 12
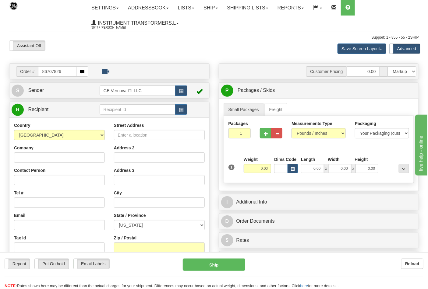
type input "86707826"
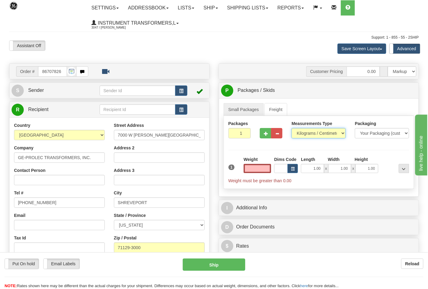
type input "0.00"
click at [323, 135] on select "Pounds / Inches Kilograms / Centimeters" at bounding box center [318, 133] width 54 height 10
select select "0"
click at [291, 129] on select "Pounds / Inches Kilograms / Centimeters" at bounding box center [318, 133] width 54 height 10
click at [256, 165] on input "0.00" at bounding box center [258, 168] width 28 height 9
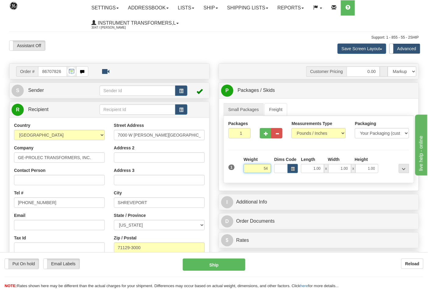
click button "Delete" at bounding box center [0, 0] width 0 height 0
type input "54.00"
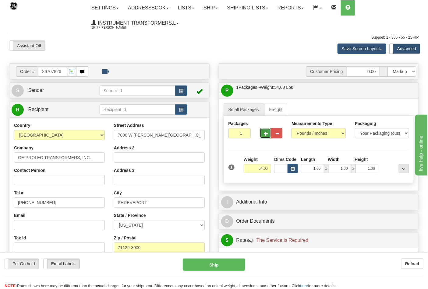
click at [267, 133] on span "button" at bounding box center [266, 134] width 4 height 4
type input "2"
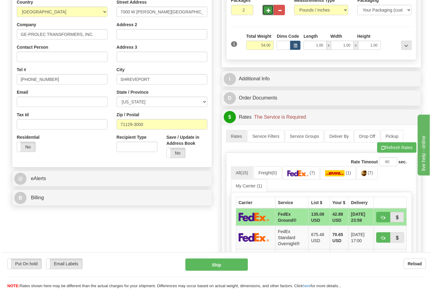
scroll to position [135, 0]
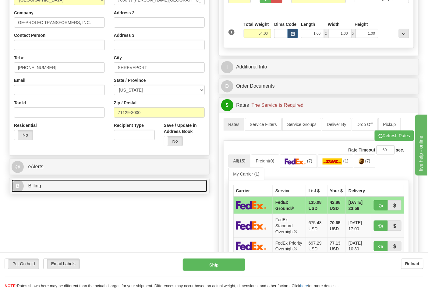
click at [168, 187] on link "B Billing" at bounding box center [110, 186] width 196 height 12
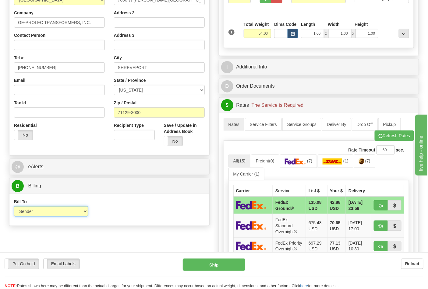
drag, startPoint x: 88, startPoint y: 208, endPoint x: 65, endPoint y: 214, distance: 23.6
click at [65, 214] on select "Sender Recipient Third Party Collect" at bounding box center [51, 211] width 74 height 10
click at [303, 163] on img at bounding box center [295, 162] width 21 height 6
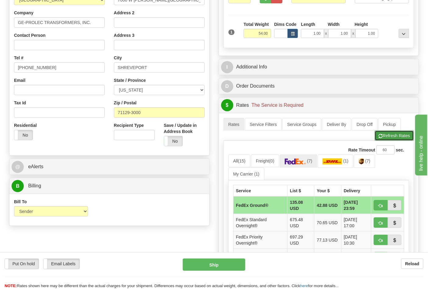
click at [402, 137] on button "Refresh Rates" at bounding box center [394, 136] width 39 height 10
click at [379, 205] on span "button" at bounding box center [381, 206] width 4 height 4
type input "92"
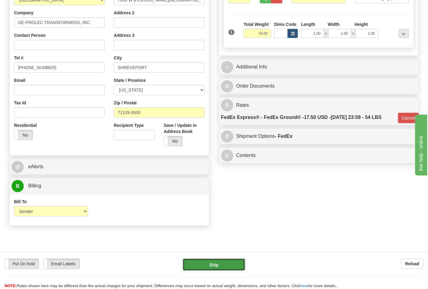
click at [229, 263] on button "Ship" at bounding box center [214, 265] width 62 height 12
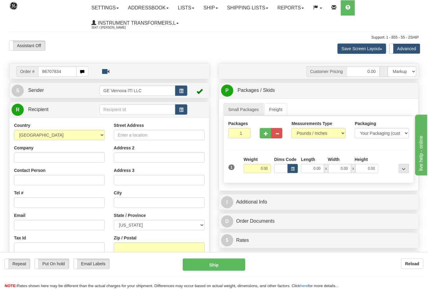
type input "86707834"
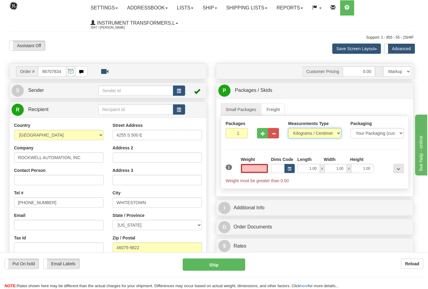
type input "0.00"
click at [314, 132] on select "Pounds / Inches Kilograms / Centimeters" at bounding box center [314, 133] width 53 height 10
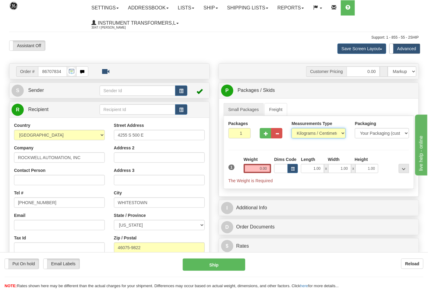
select select "0"
click at [291, 129] on select "Pounds / Inches Kilograms / Centimeters" at bounding box center [318, 133] width 54 height 10
click at [255, 169] on input "0.00" at bounding box center [258, 168] width 28 height 9
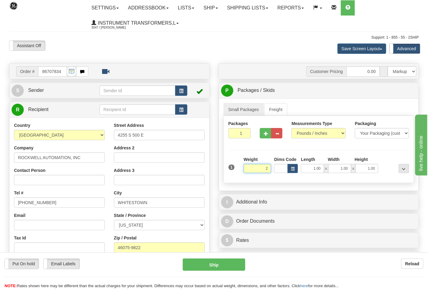
click button "Delete" at bounding box center [0, 0] width 0 height 0
type input "2.00"
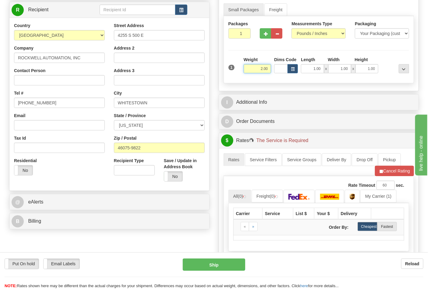
scroll to position [101, 0]
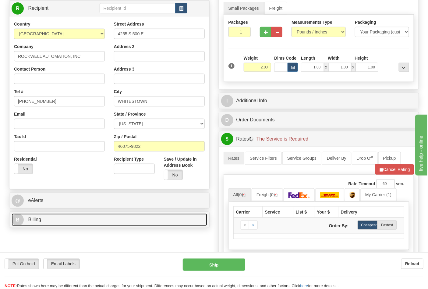
click at [147, 217] on link "B Billing" at bounding box center [110, 220] width 196 height 12
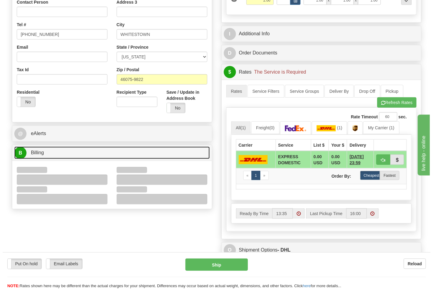
scroll to position [169, 0]
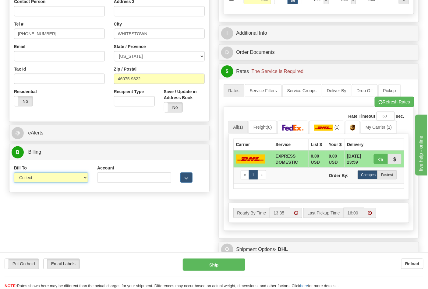
click at [82, 178] on select "Sender Recipient Third Party Collect" at bounding box center [51, 178] width 74 height 10
select select "2"
click at [14, 173] on select "Sender Recipient Third Party Collect" at bounding box center [51, 178] width 74 height 10
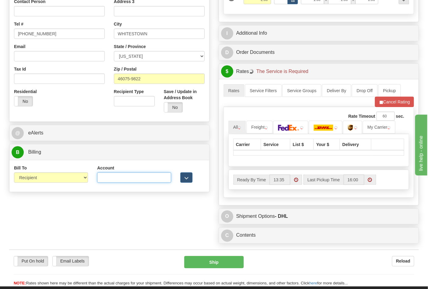
click at [109, 178] on input "Account" at bounding box center [134, 178] width 74 height 10
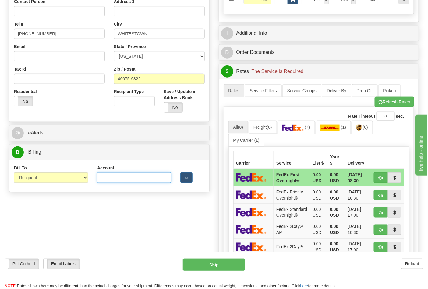
paste input "587102"
type input "587102"
click at [361, 127] on img at bounding box center [358, 128] width 5 height 6
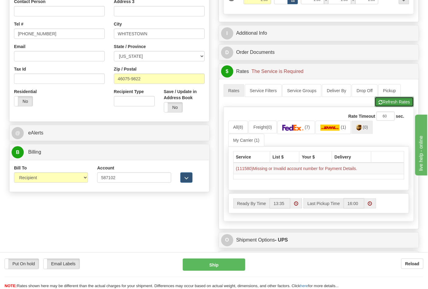
click at [388, 104] on button "Refresh Rates" at bounding box center [394, 102] width 39 height 10
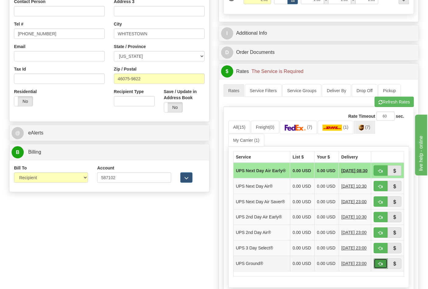
click at [381, 269] on button "button" at bounding box center [381, 264] width 14 height 10
type input "03"
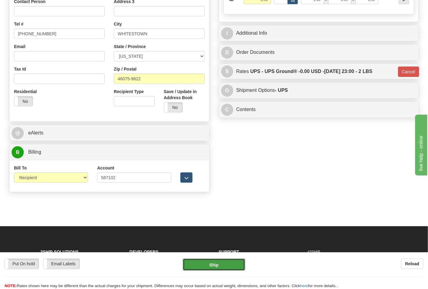
click at [210, 261] on button "Ship" at bounding box center [214, 265] width 62 height 12
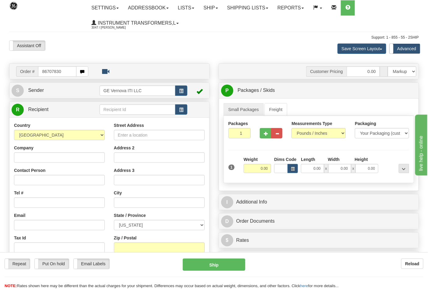
type input "86707830"
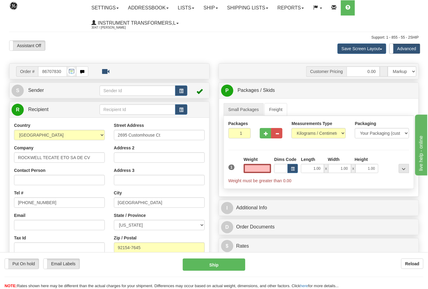
type input "0.00"
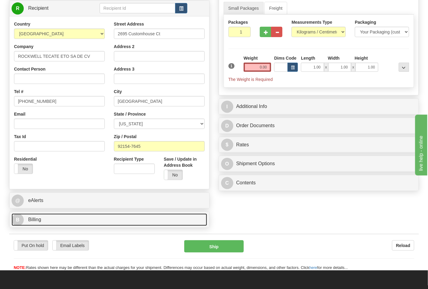
click at [101, 218] on link "B Billing" at bounding box center [110, 220] width 196 height 12
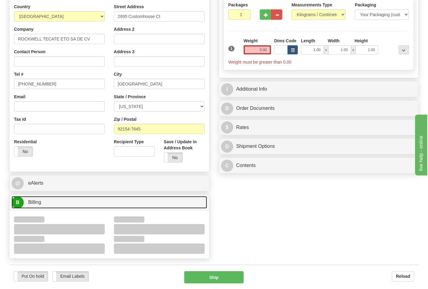
scroll to position [135, 0]
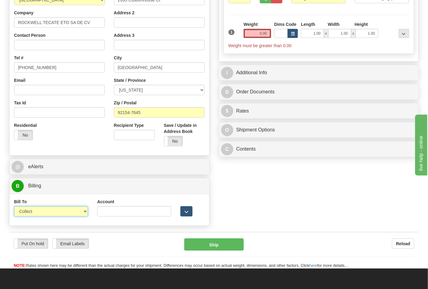
drag, startPoint x: 51, startPoint y: 211, endPoint x: 47, endPoint y: 217, distance: 7.0
click at [51, 211] on select "Sender Recipient Third Party Collect" at bounding box center [51, 211] width 74 height 10
select select "2"
click at [14, 207] on select "Sender Recipient Third Party Collect" at bounding box center [51, 211] width 74 height 10
click at [116, 211] on input "Account" at bounding box center [134, 211] width 74 height 10
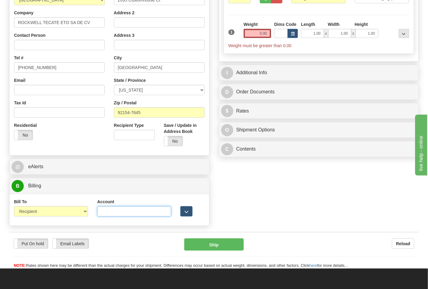
paste input "688W15"
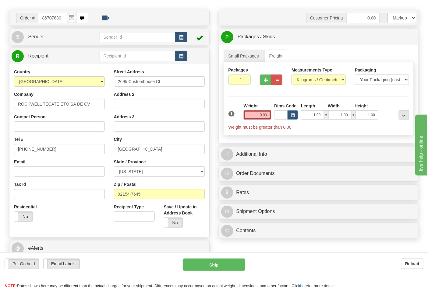
scroll to position [34, 0]
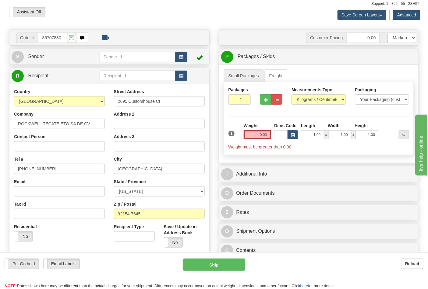
type input "688W15"
click at [320, 99] on select "Pounds / Inches Kilograms / Centimeters" at bounding box center [318, 99] width 54 height 10
select select "0"
click at [291, 95] on select "Pounds / Inches Kilograms / Centimeters" at bounding box center [318, 99] width 54 height 10
click at [247, 135] on input "0.00" at bounding box center [258, 134] width 28 height 9
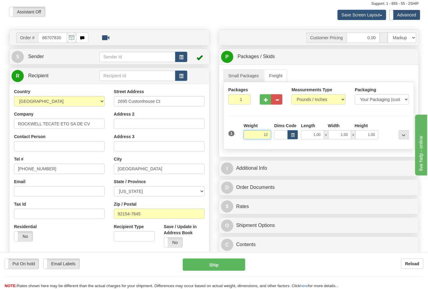
click button "Delete" at bounding box center [0, 0] width 0 height 0
type input "12.00"
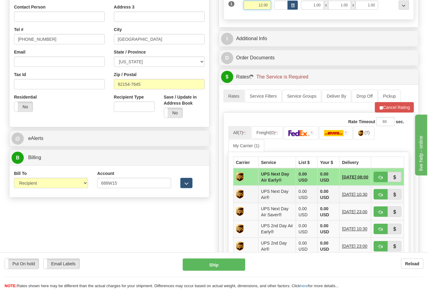
scroll to position [203, 0]
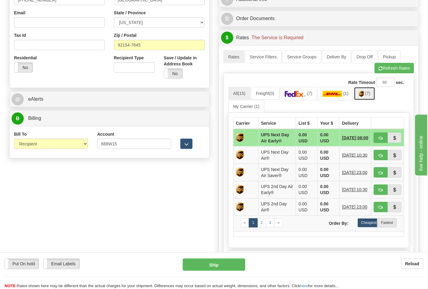
click at [369, 93] on span "(7)" at bounding box center [367, 93] width 5 height 5
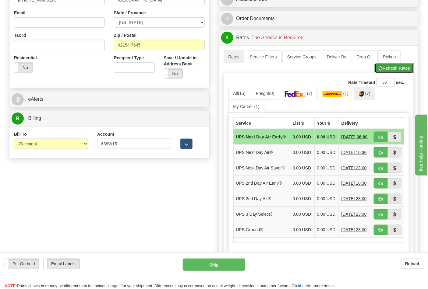
click at [395, 71] on button "Refresh Rates" at bounding box center [394, 68] width 39 height 10
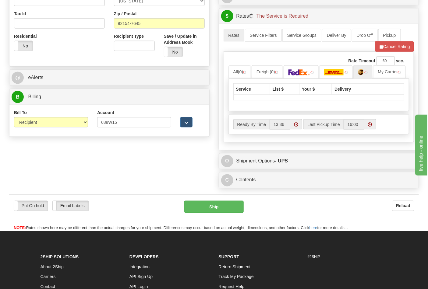
scroll to position [270, 0]
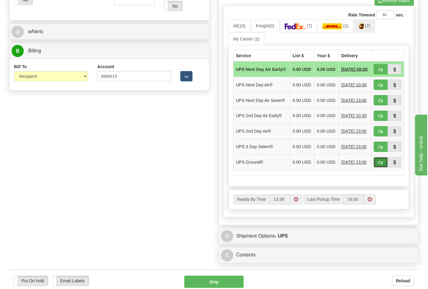
click at [382, 165] on span "button" at bounding box center [381, 163] width 4 height 4
type input "03"
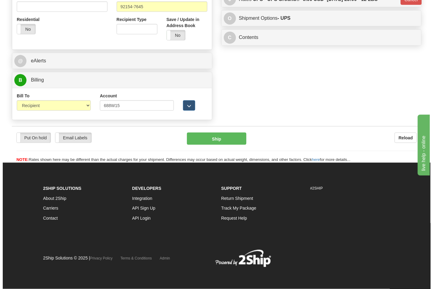
scroll to position [242, 0]
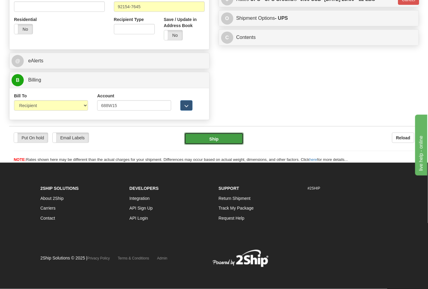
click at [233, 139] on button "Ship" at bounding box center [213, 139] width 59 height 12
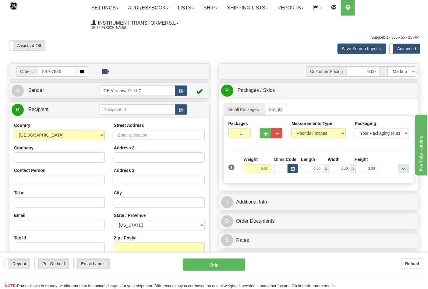
type input "86707836"
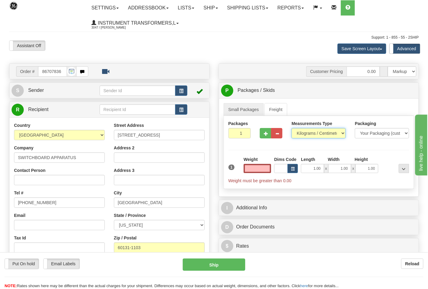
type input "0.00"
click at [305, 133] on select "Pounds / Inches Kilograms / Centimeters" at bounding box center [318, 133] width 54 height 10
select select "0"
click at [291, 129] on select "Pounds / Inches Kilograms / Centimeters" at bounding box center [318, 133] width 54 height 10
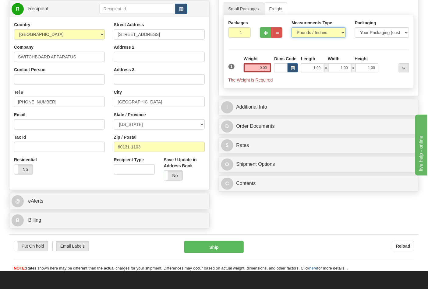
scroll to position [101, 0]
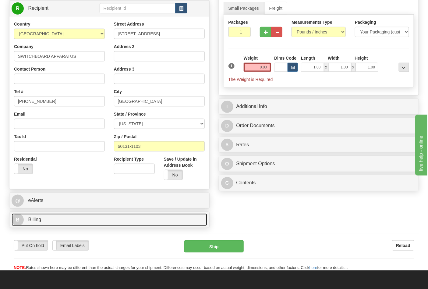
click at [65, 221] on link "B Billing" at bounding box center [110, 220] width 196 height 12
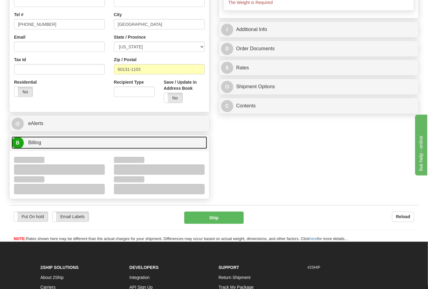
scroll to position [203, 0]
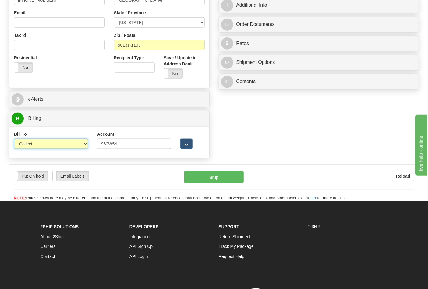
drag, startPoint x: 72, startPoint y: 146, endPoint x: 72, endPoint y: 149, distance: 3.7
click at [72, 146] on select "Sender Recipient Third Party Collect" at bounding box center [51, 144] width 74 height 10
select select "2"
click at [14, 139] on select "Sender Recipient Third Party Collect" at bounding box center [51, 144] width 74 height 10
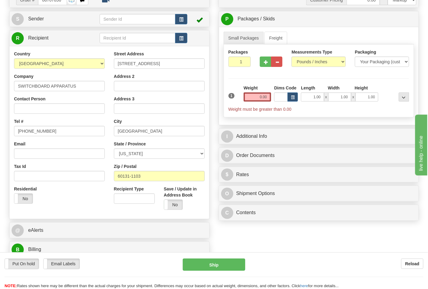
scroll to position [68, 0]
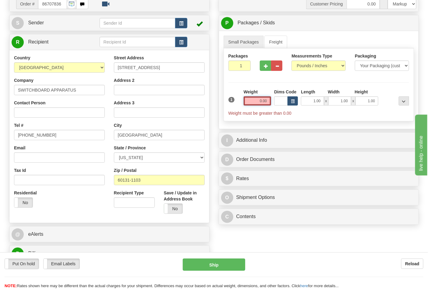
drag, startPoint x: 254, startPoint y: 102, endPoint x: 293, endPoint y: 104, distance: 38.4
click at [293, 104] on div "1 Weight 0.00 Dims Code 1.00" at bounding box center [319, 102] width 184 height 27
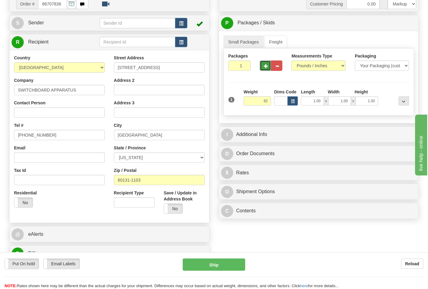
type input "62.00"
click at [261, 68] on button "button" at bounding box center [265, 66] width 11 height 10
type input "2"
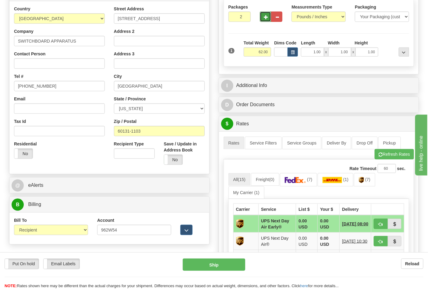
scroll to position [135, 0]
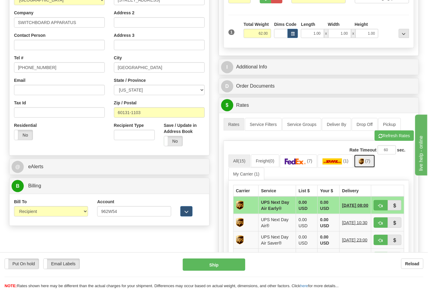
click at [361, 163] on link "(7)" at bounding box center [364, 161] width 21 height 13
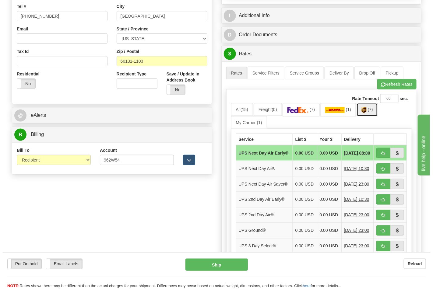
scroll to position [203, 0]
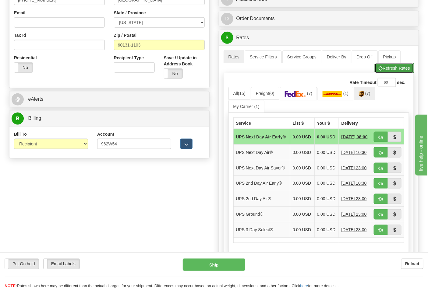
click at [403, 71] on button "Refresh Rates" at bounding box center [394, 68] width 39 height 10
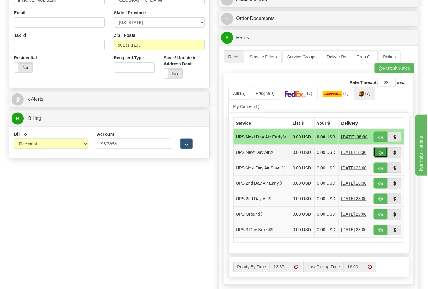
click at [378, 158] on button "button" at bounding box center [381, 152] width 14 height 10
type input "01"
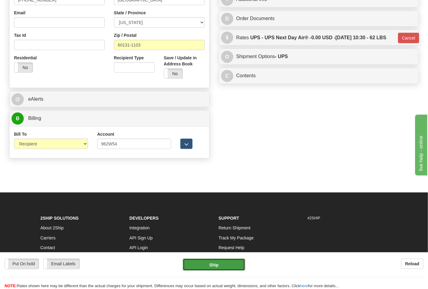
click at [196, 261] on button "Ship" at bounding box center [214, 265] width 62 height 12
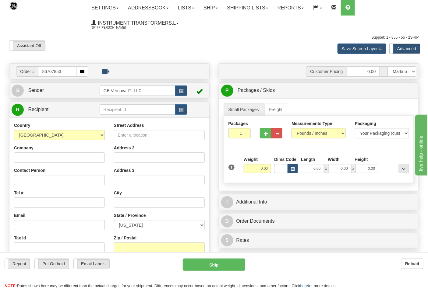
type input "86707853"
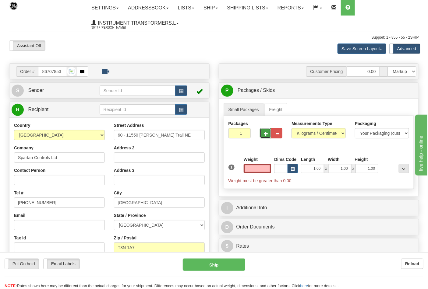
type input "0.00"
click at [264, 134] on span "button" at bounding box center [266, 134] width 4 height 4
click at [264, 133] on span "button" at bounding box center [266, 134] width 4 height 4
type input "3"
click at [251, 169] on input "0.00" at bounding box center [258, 168] width 28 height 9
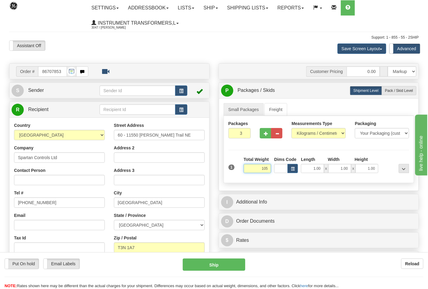
click button "Delete" at bounding box center [0, 0] width 0 height 0
type input "105.00"
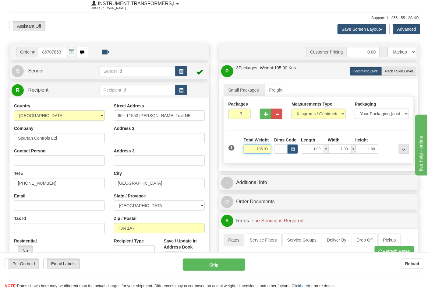
scroll to position [101, 0]
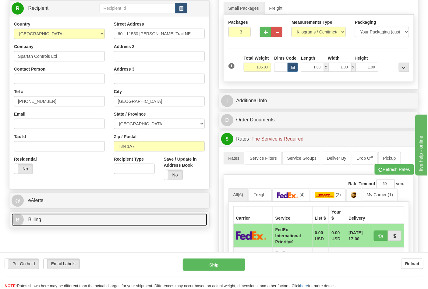
click at [79, 222] on link "B Billing" at bounding box center [110, 220] width 196 height 12
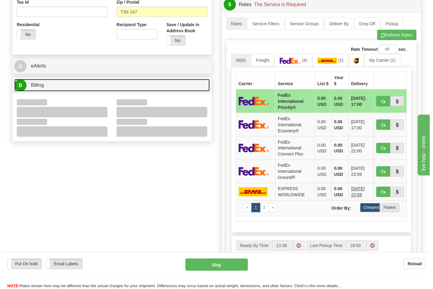
scroll to position [237, 0]
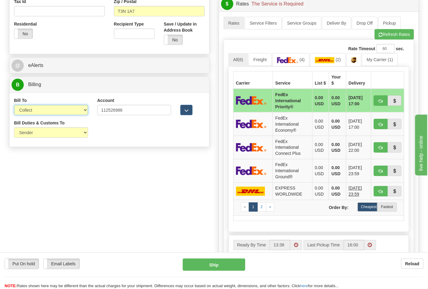
click at [86, 110] on select "Sender Recipient Third Party Collect" at bounding box center [51, 110] width 74 height 10
select select "2"
click at [14, 106] on select "Sender Recipient Third Party Collect" at bounding box center [51, 110] width 74 height 10
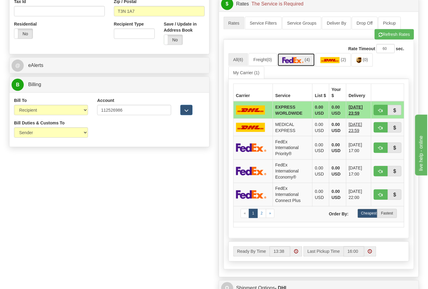
click at [304, 60] on img at bounding box center [292, 60] width 21 height 6
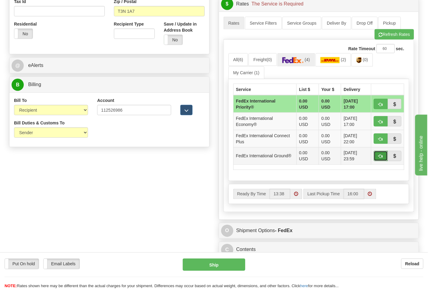
click at [377, 154] on button "button" at bounding box center [381, 156] width 14 height 10
type input "92"
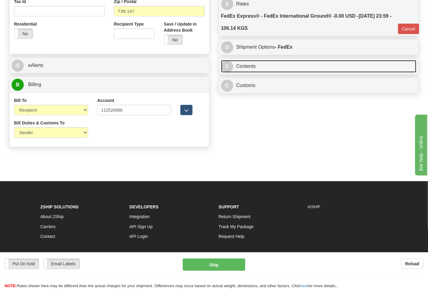
click at [298, 73] on link "C Contents" at bounding box center [319, 66] width 196 height 12
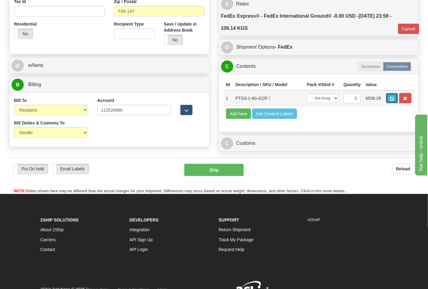
click at [398, 100] on button "button" at bounding box center [392, 98] width 12 height 10
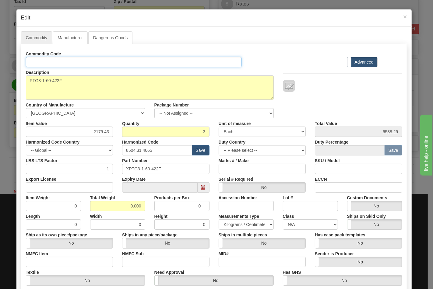
click at [86, 62] on input "Id" at bounding box center [134, 62] width 216 height 10
type input "TRANSFORMERS"
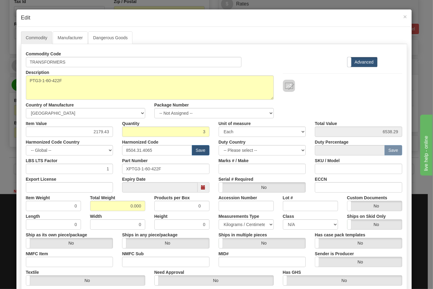
drag, startPoint x: 47, startPoint y: 182, endPoint x: 59, endPoint y: 196, distance: 18.6
click at [47, 183] on div "Export License" at bounding box center [69, 183] width 97 height 19
click at [60, 187] on input "Export License" at bounding box center [69, 187] width 87 height 10
type input "NLR"
click at [37, 257] on input "NMFC Item" at bounding box center [69, 262] width 87 height 10
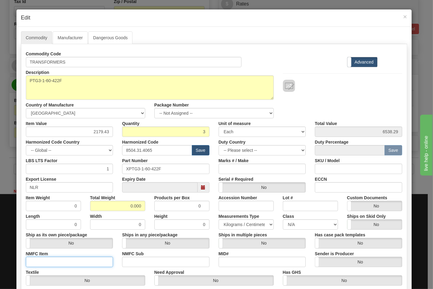
type input "63170"
click at [134, 260] on input "NMFC Sub" at bounding box center [165, 262] width 87 height 10
type input "4"
drag, startPoint x: 126, startPoint y: 204, endPoint x: 149, endPoint y: 206, distance: 22.9
click at [149, 206] on div "Item Weight 0 Total Weight 0.000 Products per Box 0 Accession Number Lot # Cust…" at bounding box center [214, 202] width 386 height 19
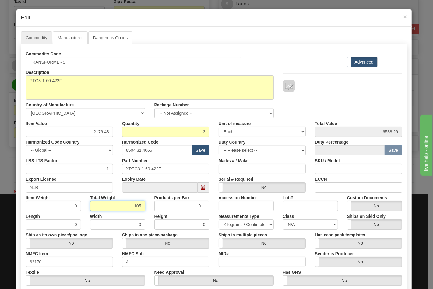
type input "105"
type input "35.0000"
click at [323, 210] on input "Lot #" at bounding box center [310, 206] width 55 height 10
click at [316, 224] on select "N/A 50.0 55.0 60.0 65.0 70.0 85.0 92.5 100.0 125.0 175.0 250.0 300.0 400.0" at bounding box center [310, 225] width 55 height 10
select select "70.0"
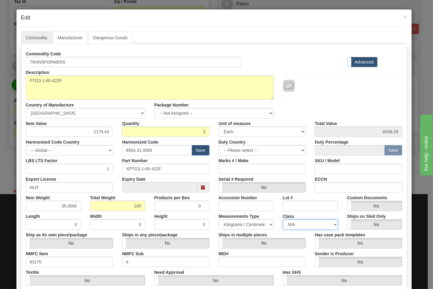
click at [283, 220] on select "N/A 50.0 55.0 60.0 65.0 70.0 85.0 92.5 100.0 125.0 175.0 250.0 300.0 400.0" at bounding box center [310, 225] width 55 height 10
click at [334, 187] on input "ECCN" at bounding box center [358, 187] width 87 height 10
type input "EAR99"
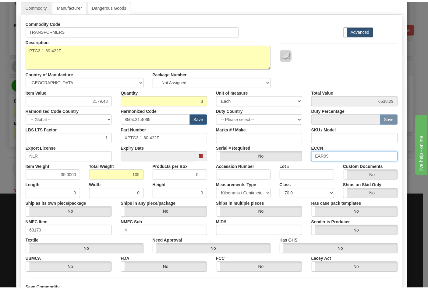
scroll to position [87, 0]
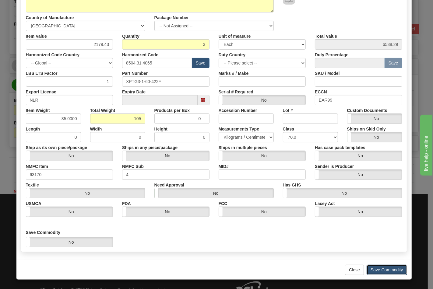
click at [390, 271] on button "Save Commodity" at bounding box center [387, 270] width 41 height 10
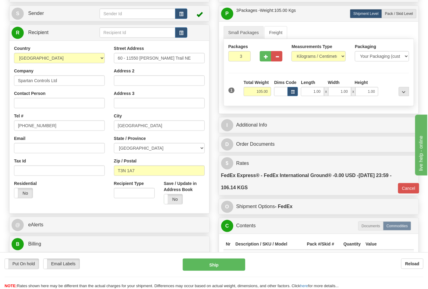
scroll to position [68, 0]
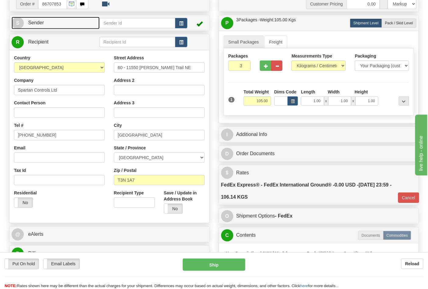
click at [43, 22] on span "Sender" at bounding box center [36, 22] width 16 height 5
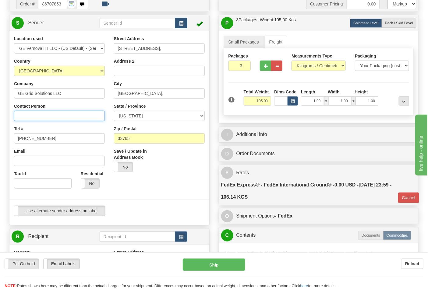
click at [49, 118] on input "Contact Person" at bounding box center [59, 116] width 91 height 10
type input "Nephtali Linares"
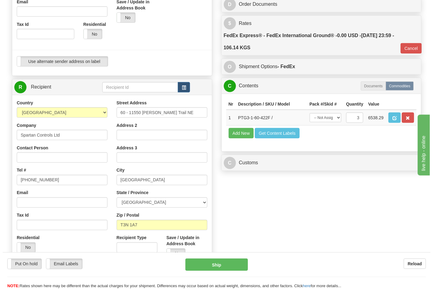
scroll to position [237, 0]
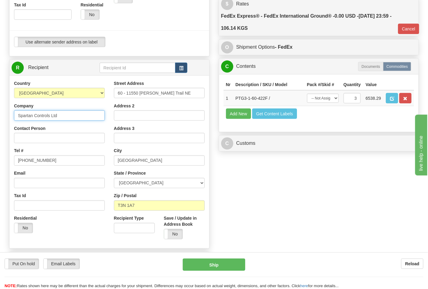
drag, startPoint x: 15, startPoint y: 115, endPoint x: 86, endPoint y: 118, distance: 70.4
click at [86, 118] on input "Spartan Controls Ltd" at bounding box center [59, 116] width 91 height 10
click at [29, 138] on input "Contact Person" at bounding box center [59, 138] width 91 height 10
paste input "Spartan Controls Ltd"
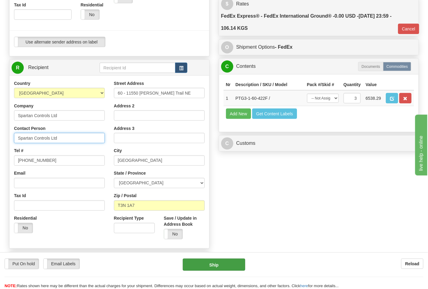
type input "Spartan Controls Ltd"
click at [223, 264] on button "Ship" at bounding box center [214, 265] width 62 height 12
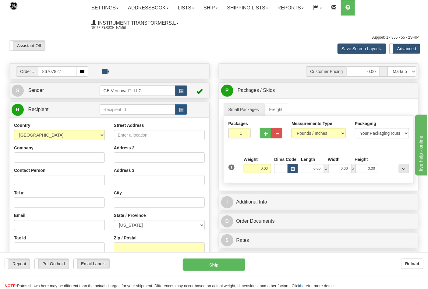
type input "86707827"
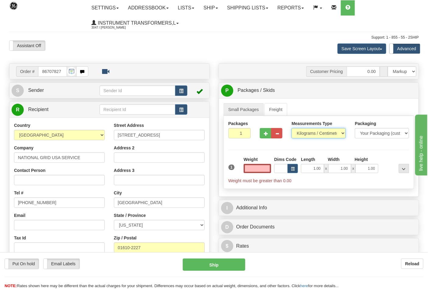
type input "0.00"
click at [337, 133] on select "Pounds / Inches Kilograms / Centimeters" at bounding box center [318, 133] width 54 height 10
select select "0"
click at [291, 129] on select "Pounds / Inches Kilograms / Centimeters" at bounding box center [318, 133] width 54 height 10
click at [252, 166] on input "0.00" at bounding box center [258, 168] width 28 height 9
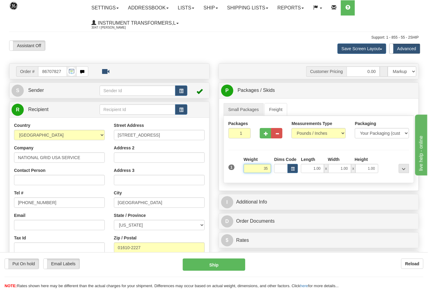
click button "Delete" at bounding box center [0, 0] width 0 height 0
type input "35.00"
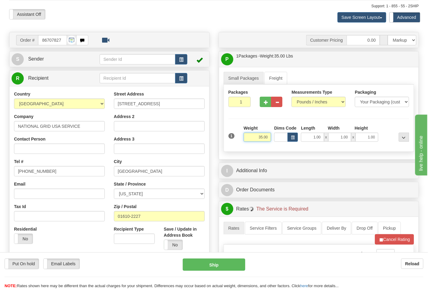
scroll to position [135, 0]
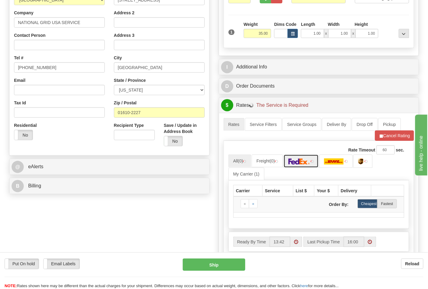
click at [303, 162] on img at bounding box center [298, 162] width 21 height 6
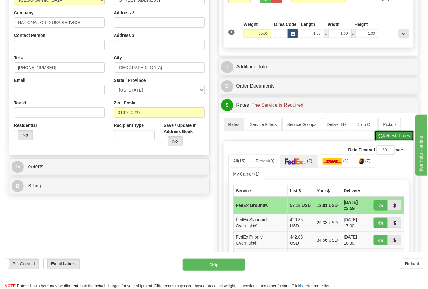
click at [393, 136] on button "Refresh Rates" at bounding box center [394, 136] width 39 height 10
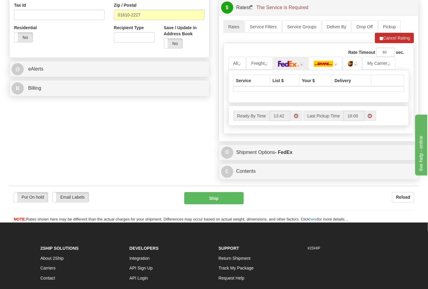
scroll to position [237, 0]
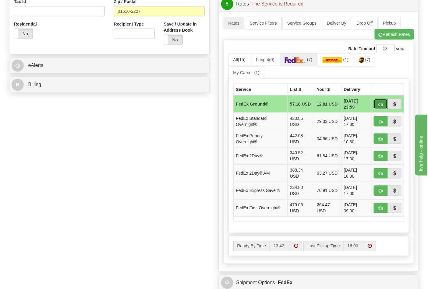
click at [383, 105] on button "button" at bounding box center [381, 104] width 14 height 10
type input "92"
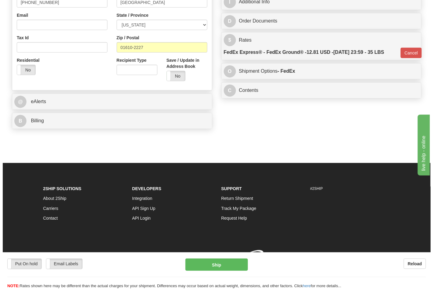
scroll to position [210, 0]
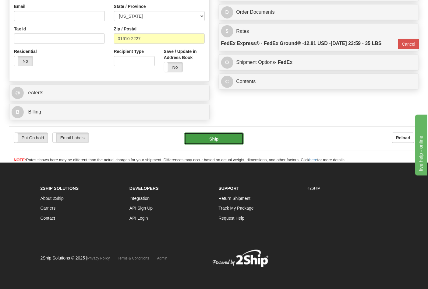
click at [229, 139] on button "Ship" at bounding box center [213, 139] width 59 height 12
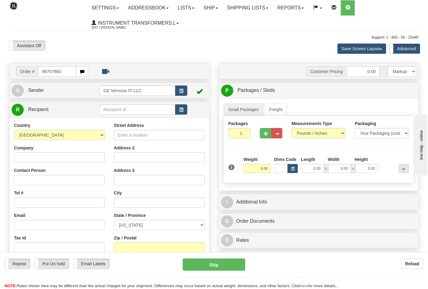
type input "86707860"
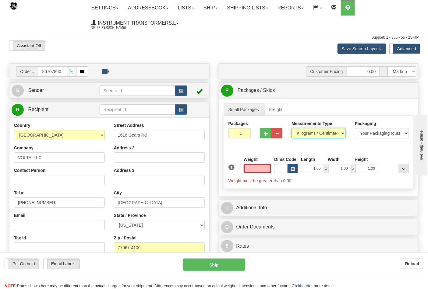
type input "0.00"
click at [317, 135] on select "Pounds / Inches Kilograms / Centimeters" at bounding box center [318, 133] width 54 height 10
select select "0"
click at [291, 129] on select "Pounds / Inches Kilograms / Centimeters" at bounding box center [318, 133] width 54 height 10
click at [249, 172] on input "0.00" at bounding box center [258, 168] width 28 height 9
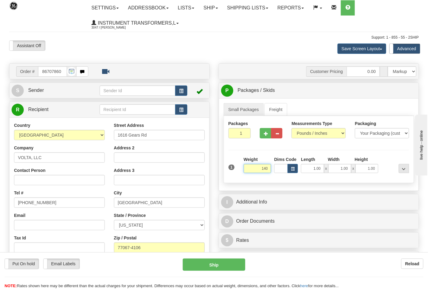
click button "Delete" at bounding box center [0, 0] width 0 height 0
type input "140.00"
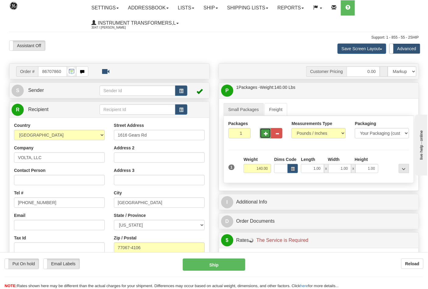
click at [269, 136] on button "button" at bounding box center [265, 133] width 11 height 10
type input "4"
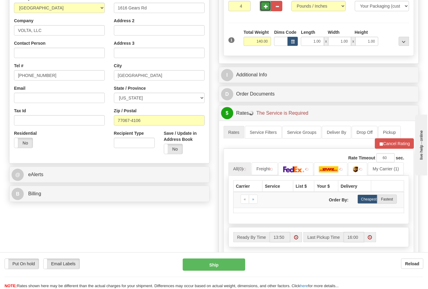
scroll to position [169, 0]
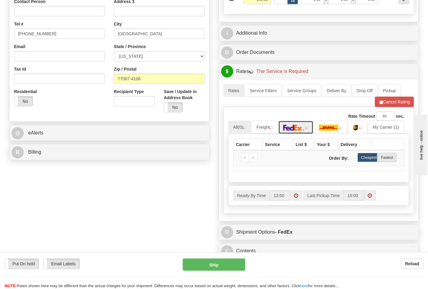
click at [292, 126] on img at bounding box center [293, 128] width 21 height 6
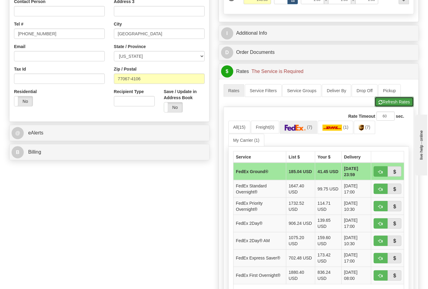
click at [398, 104] on button "Refresh Rates" at bounding box center [394, 102] width 39 height 10
click at [382, 175] on button "button" at bounding box center [381, 172] width 14 height 10
type input "92"
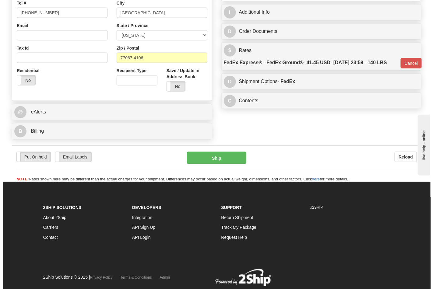
scroll to position [210, 0]
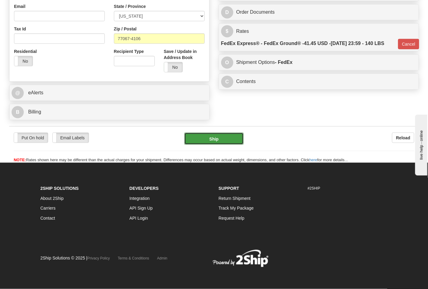
click at [238, 135] on button "Ship" at bounding box center [213, 139] width 59 height 12
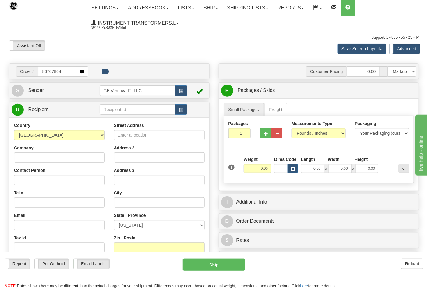
type input "86707864"
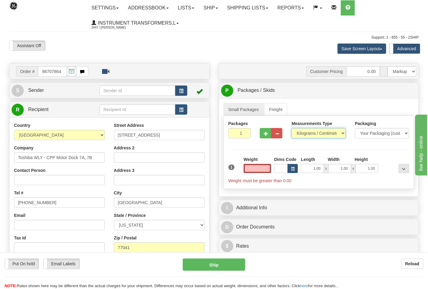
type input "0.00"
click at [313, 133] on select "Pounds / Inches Kilograms / Centimeters" at bounding box center [318, 133] width 54 height 10
select select "0"
click at [291, 129] on select "Pounds / Inches Kilograms / Centimeters" at bounding box center [318, 133] width 54 height 10
click at [257, 168] on input "0.00" at bounding box center [258, 168] width 28 height 9
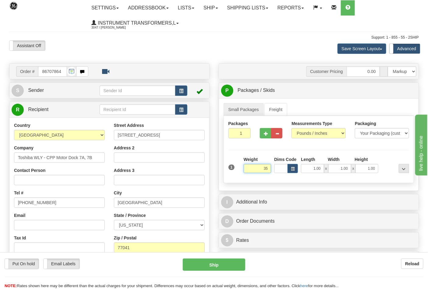
click button "Delete" at bounding box center [0, 0] width 0 height 0
type input "35.00"
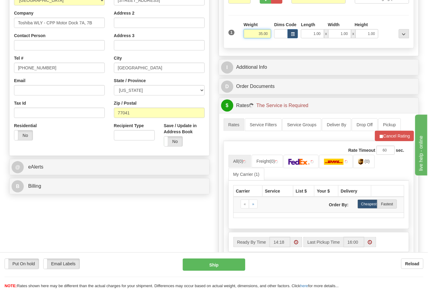
scroll to position [135, 0]
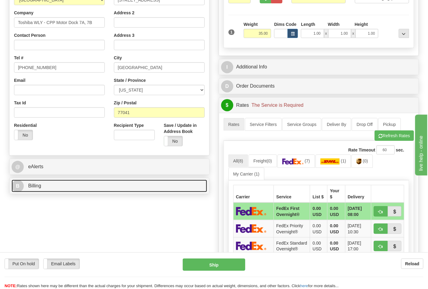
click at [167, 182] on link "B Billing" at bounding box center [110, 186] width 196 height 12
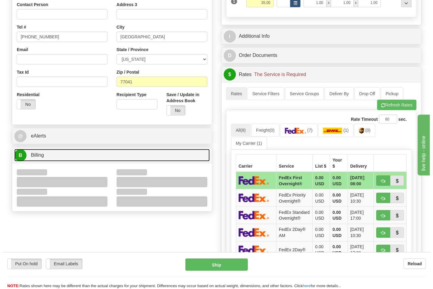
scroll to position [203, 0]
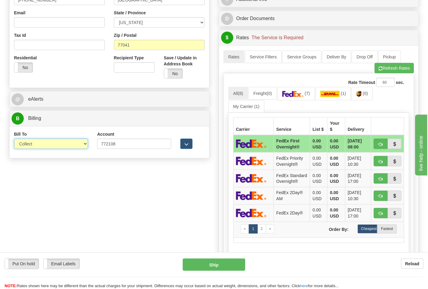
click at [76, 147] on select "Sender Recipient Third Party Collect" at bounding box center [51, 144] width 74 height 10
select select "2"
click at [14, 139] on select "Sender Recipient Third Party Collect" at bounding box center [51, 144] width 74 height 10
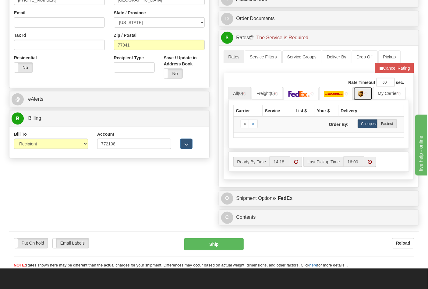
click at [368, 97] on link at bounding box center [362, 93] width 19 height 13
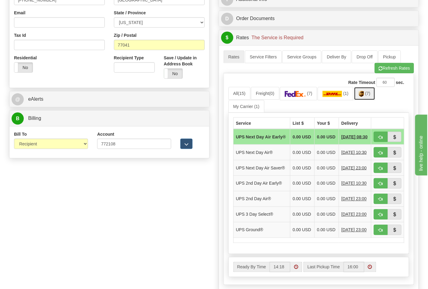
click at [368, 97] on link "(7)" at bounding box center [364, 93] width 21 height 13
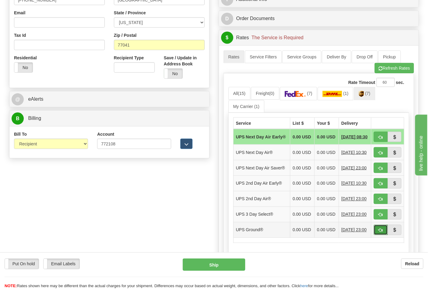
click at [378, 235] on button "button" at bounding box center [381, 230] width 14 height 10
type input "03"
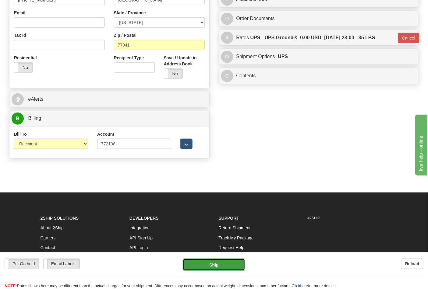
click at [220, 263] on button "Ship" at bounding box center [214, 265] width 62 height 12
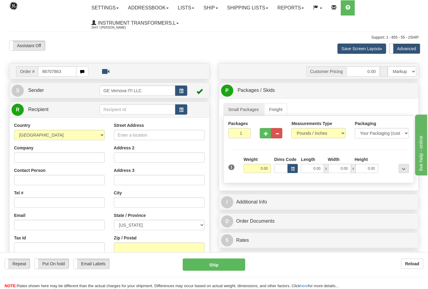
type input "86707863"
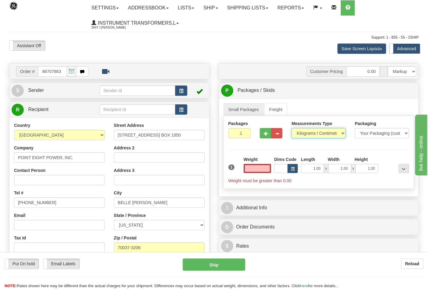
type input "0.00"
click at [327, 132] on select "Pounds / Inches Kilograms / Centimeters" at bounding box center [318, 133] width 54 height 10
select select "0"
click at [291, 129] on select "Pounds / Inches Kilograms / Centimeters" at bounding box center [318, 133] width 54 height 10
click at [255, 172] on input "0.00" at bounding box center [258, 168] width 28 height 9
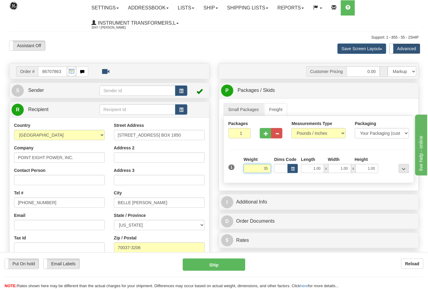
click button "Delete" at bounding box center [0, 0] width 0 height 0
type input "35.00"
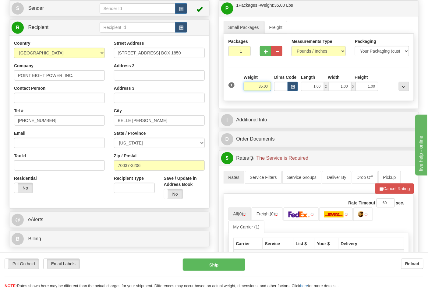
scroll to position [203, 0]
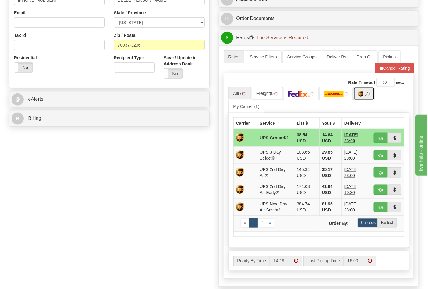
click at [366, 97] on link "(7)" at bounding box center [363, 93] width 21 height 13
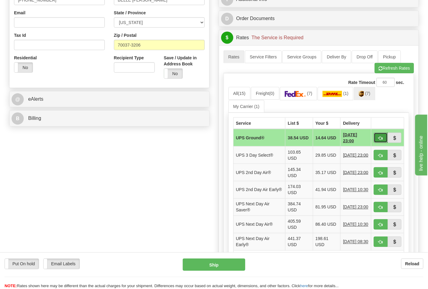
click at [380, 139] on span "button" at bounding box center [381, 138] width 4 height 4
type input "03"
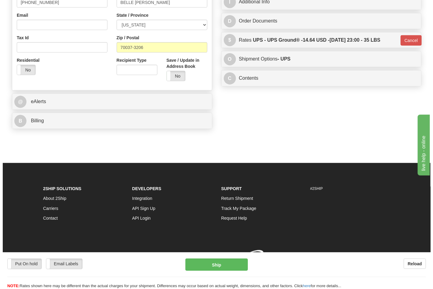
scroll to position [201, 0]
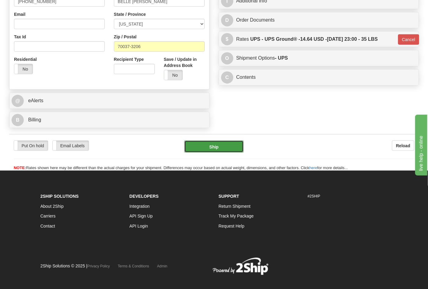
click at [207, 146] on button "Ship" at bounding box center [213, 147] width 59 height 12
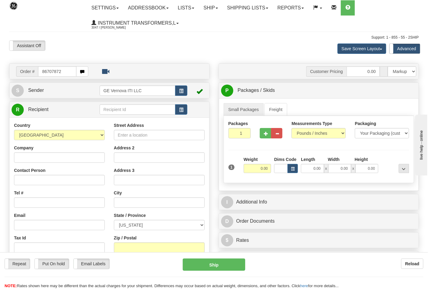
type input "86707872"
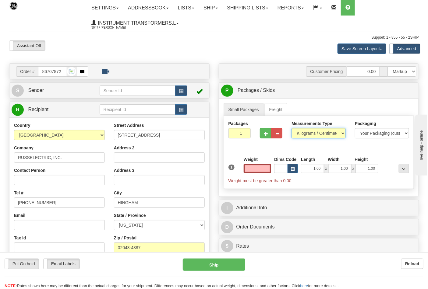
type input "0.00"
click at [343, 136] on select "Pounds / Inches Kilograms / Centimeters" at bounding box center [318, 133] width 54 height 10
select select "0"
click at [291, 129] on select "Pounds / Inches Kilograms / Centimeters" at bounding box center [318, 133] width 54 height 10
click at [242, 175] on div "1 Weight 0.00 Dims Code 1.00" at bounding box center [319, 170] width 184 height 27
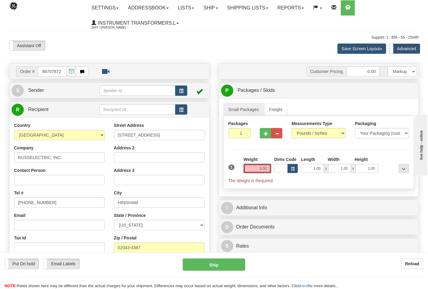
click at [261, 171] on input "0.00" at bounding box center [258, 168] width 28 height 9
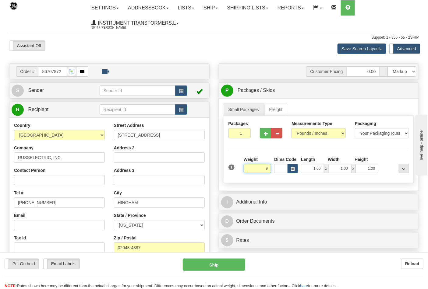
click button "Delete" at bounding box center [0, 0] width 0 height 0
type input "9.00"
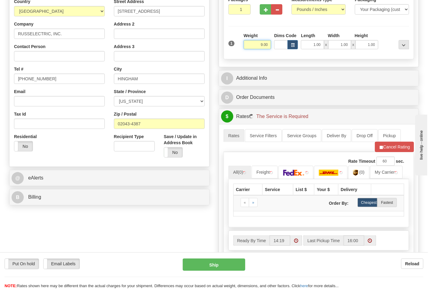
scroll to position [169, 0]
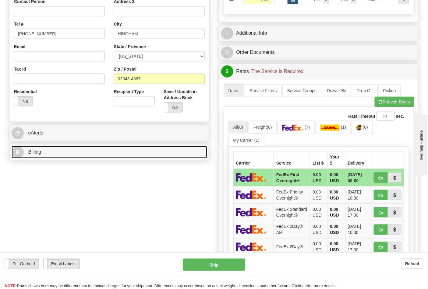
click at [150, 159] on link "B Billing" at bounding box center [110, 152] width 196 height 12
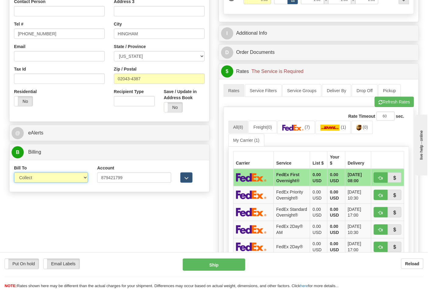
click at [72, 180] on select "Sender Recipient Third Party Collect" at bounding box center [51, 178] width 74 height 10
select select "2"
click at [14, 173] on select "Sender Recipient Third Party Collect" at bounding box center [51, 178] width 74 height 10
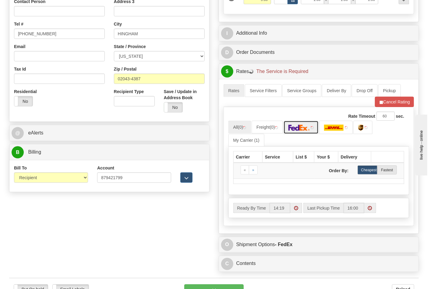
click at [290, 133] on link at bounding box center [301, 127] width 35 height 13
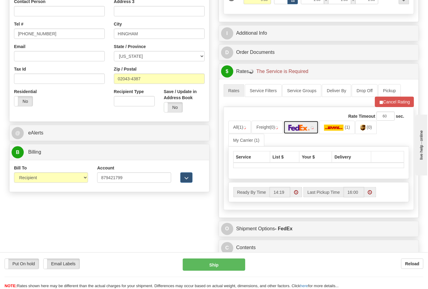
click at [300, 127] on img at bounding box center [298, 128] width 21 height 6
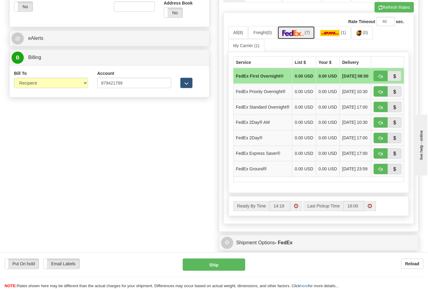
scroll to position [270, 0]
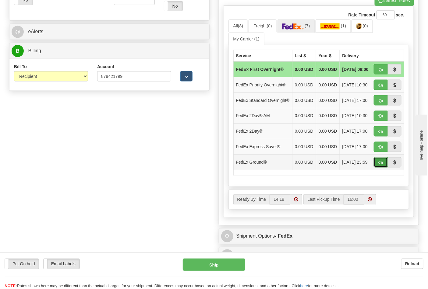
click at [380, 165] on span "button" at bounding box center [381, 163] width 4 height 4
type input "92"
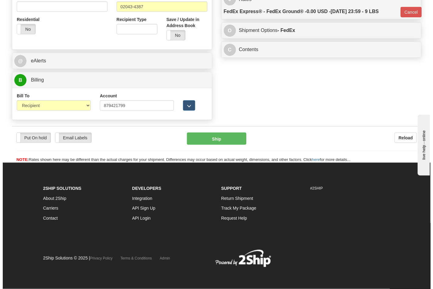
scroll to position [242, 0]
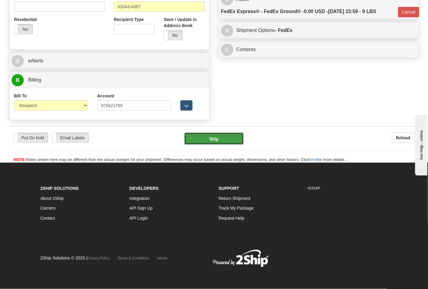
click at [213, 140] on button "Ship" at bounding box center [213, 139] width 59 height 12
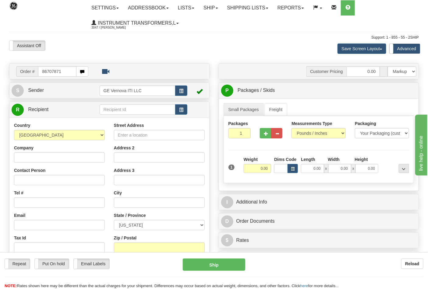
type input "86707871"
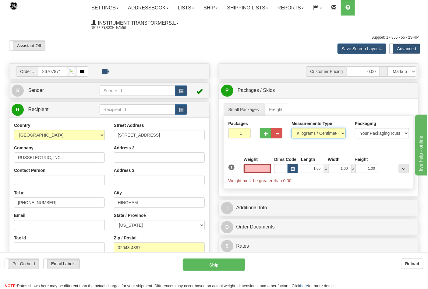
type input "0.00"
click at [306, 133] on select "Pounds / Inches Kilograms / Centimeters" at bounding box center [318, 133] width 54 height 10
select select "0"
click at [291, 129] on select "Pounds / Inches Kilograms / Centimeters" at bounding box center [318, 133] width 54 height 10
click at [256, 166] on input "0.00" at bounding box center [258, 168] width 28 height 9
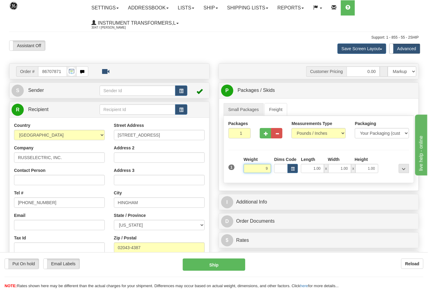
click button "Delete" at bounding box center [0, 0] width 0 height 0
type input "9.00"
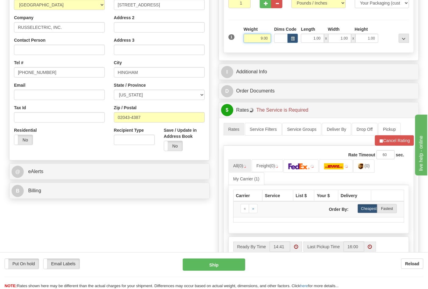
scroll to position [135, 0]
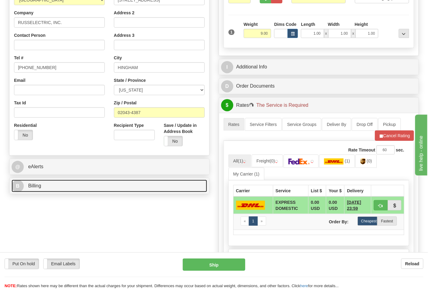
click at [86, 189] on link "B Billing" at bounding box center [110, 186] width 196 height 12
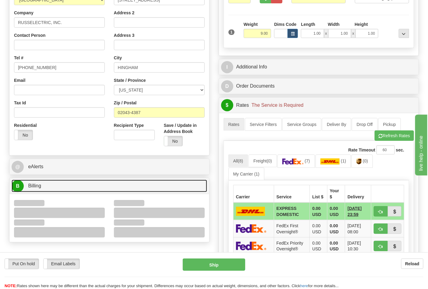
scroll to position [270, 0]
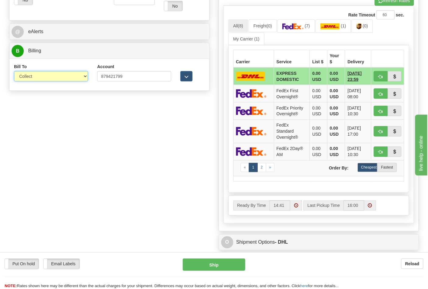
drag, startPoint x: 66, startPoint y: 78, endPoint x: 66, endPoint y: 81, distance: 3.1
click at [66, 78] on select "Sender Recipient Third Party Collect" at bounding box center [51, 76] width 74 height 10
select select "2"
click at [14, 72] on select "Sender Recipient Third Party Collect" at bounding box center [51, 76] width 74 height 10
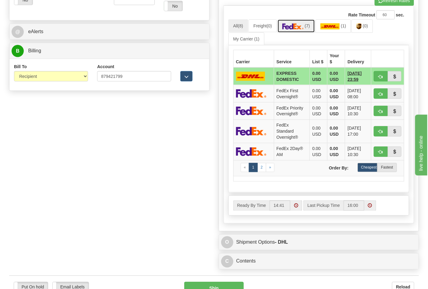
click at [300, 30] on link "(7)" at bounding box center [295, 25] width 37 height 13
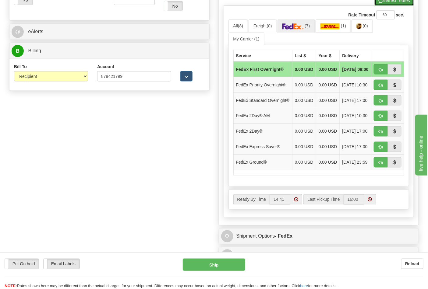
click at [398, 3] on button "Refresh Rates" at bounding box center [394, 0] width 39 height 10
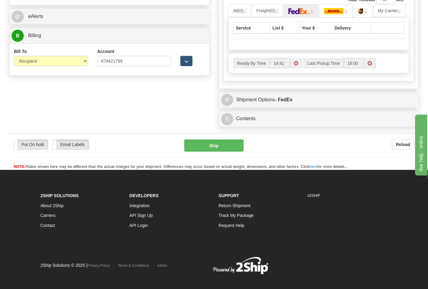
scroll to position [294, 0]
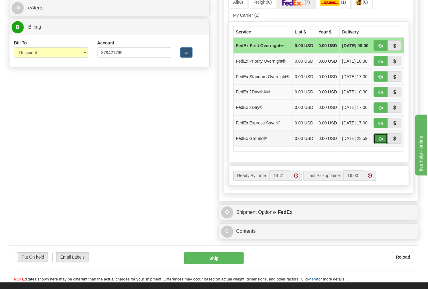
click at [375, 144] on button "button" at bounding box center [381, 139] width 14 height 10
type input "92"
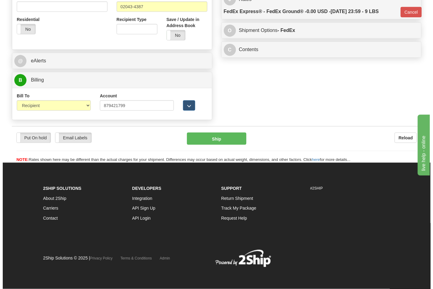
scroll to position [242, 0]
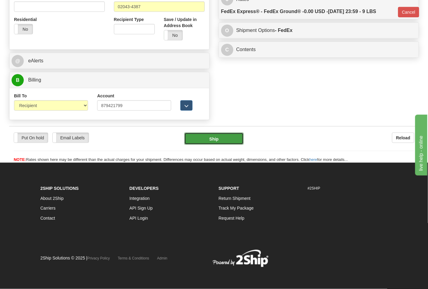
click at [227, 133] on button "Ship" at bounding box center [213, 139] width 59 height 12
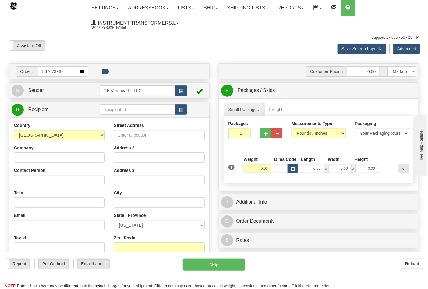
type input "867073987"
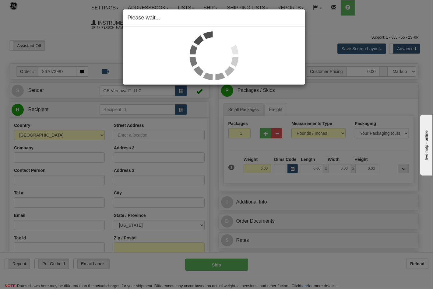
click at [107, 43] on div "Please wait..." at bounding box center [216, 144] width 433 height 289
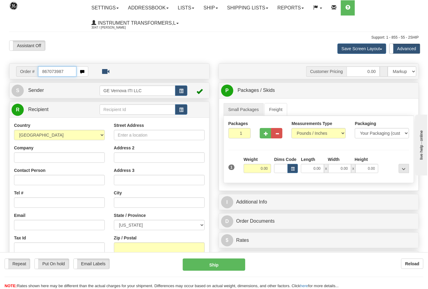
drag, startPoint x: 68, startPoint y: 70, endPoint x: 0, endPoint y: 96, distance: 72.2
click at [0, 96] on div "Toggle navigation Settings Shipping Preferences Fields Preferences New" at bounding box center [214, 182] width 428 height 364
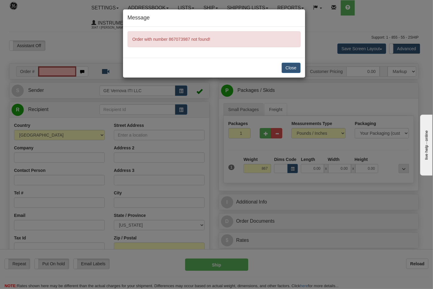
type input "867.00"
click at [292, 63] on button "Close" at bounding box center [291, 68] width 19 height 10
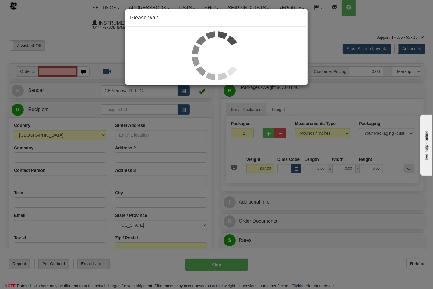
click at [168, 25] on div "Please wait..." at bounding box center [216, 17] width 182 height 17
click at [114, 43] on div "Please wait..." at bounding box center [216, 144] width 433 height 289
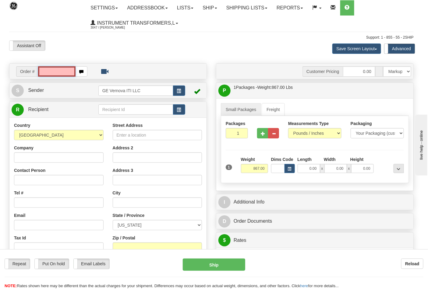
drag, startPoint x: 47, startPoint y: 71, endPoint x: 71, endPoint y: 62, distance: 25.8
click at [47, 71] on input "text" at bounding box center [56, 71] width 37 height 10
type input "8"
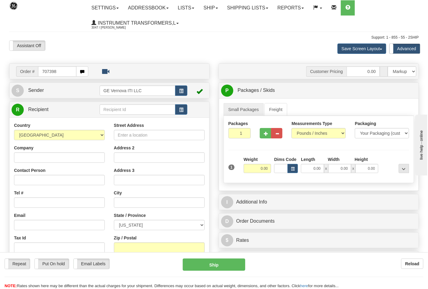
type input "707398"
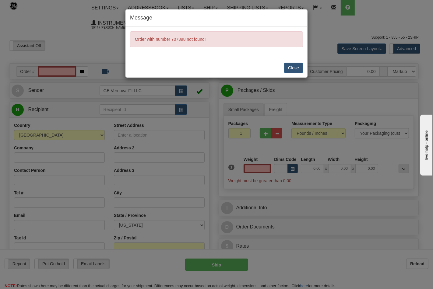
type input "0.00"
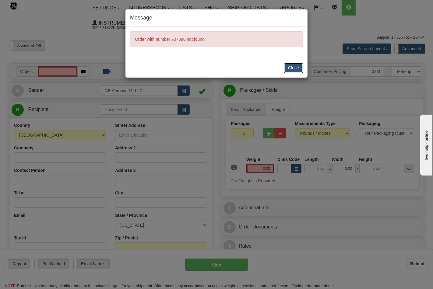
click at [296, 66] on button "Close" at bounding box center [293, 68] width 19 height 10
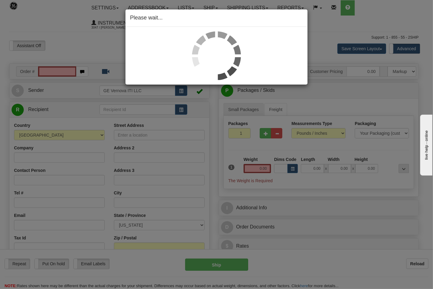
click at [60, 66] on div "Please wait..." at bounding box center [216, 144] width 433 height 289
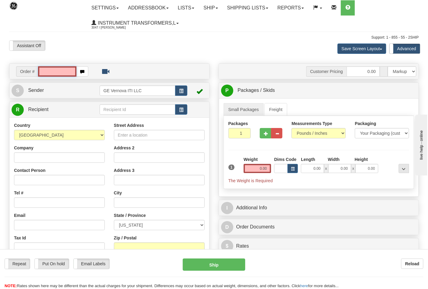
click at [46, 74] on input "text" at bounding box center [57, 71] width 38 height 10
type input "8"
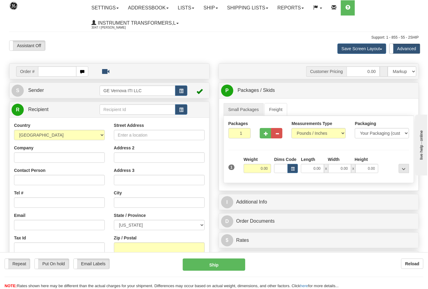
click at [64, 65] on div "Order #" at bounding box center [109, 72] width 200 height 16
click at [48, 71] on input "text" at bounding box center [57, 71] width 38 height 10
type input "86707398"
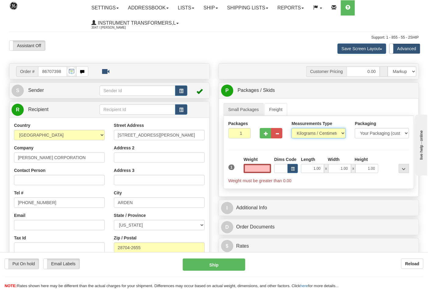
type input "0.00"
click at [308, 134] on select "Pounds / Inches Kilograms / Centimeters" at bounding box center [318, 133] width 54 height 10
select select "0"
click at [291, 129] on select "Pounds / Inches Kilograms / Centimeters" at bounding box center [318, 133] width 54 height 10
click at [251, 167] on input "0.00" at bounding box center [258, 168] width 28 height 9
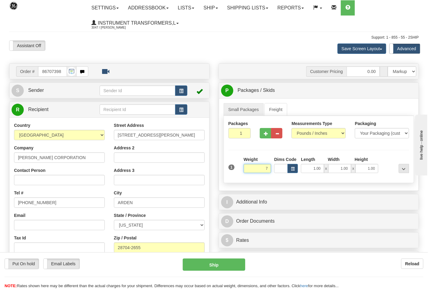
click button "Delete" at bounding box center [0, 0] width 0 height 0
type input "7.00"
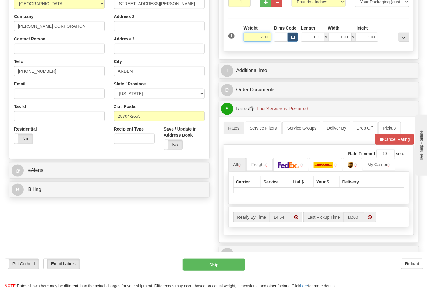
scroll to position [135, 0]
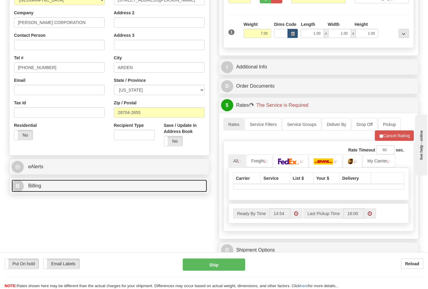
click at [119, 185] on link "B Billing" at bounding box center [110, 186] width 196 height 12
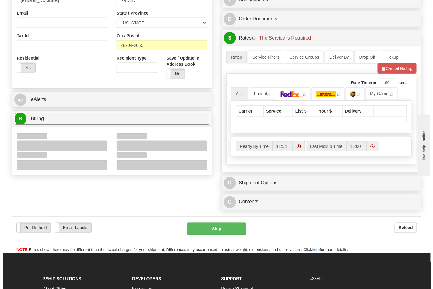
scroll to position [203, 0]
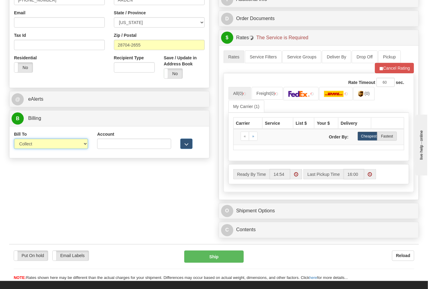
click at [74, 144] on select "Sender Recipient Third Party Collect" at bounding box center [51, 144] width 74 height 10
select select "2"
click at [14, 139] on select "Sender Recipient Third Party Collect" at bounding box center [51, 144] width 74 height 10
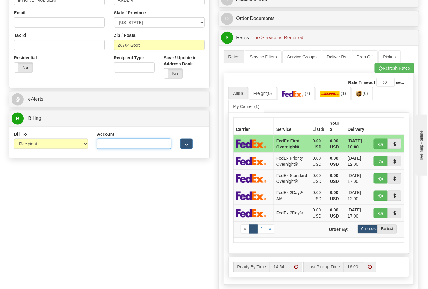
click at [123, 142] on input "Account" at bounding box center [134, 144] width 74 height 10
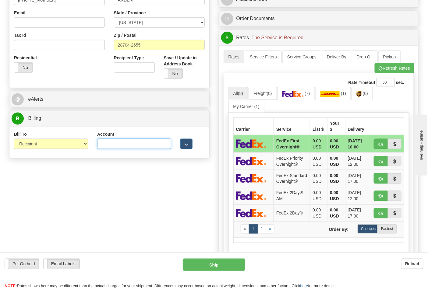
paste input "103014760"
type input "103014760"
click at [291, 95] on img at bounding box center [292, 94] width 21 height 6
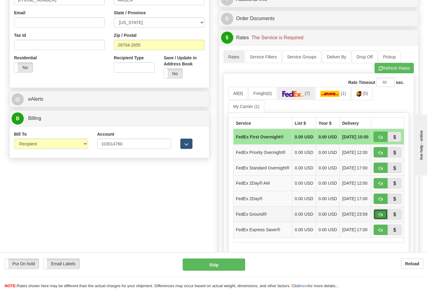
click at [379, 217] on span "button" at bounding box center [381, 215] width 4 height 4
type input "92"
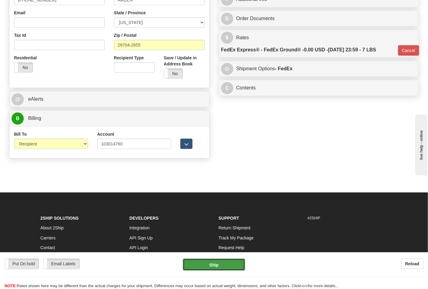
click at [208, 265] on button "Ship" at bounding box center [214, 265] width 62 height 12
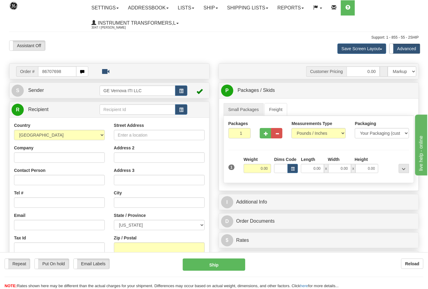
type input "86707698"
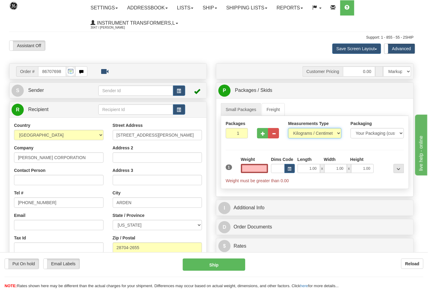
type input "0.00"
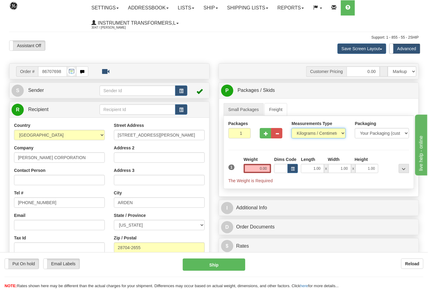
click at [337, 135] on select "Pounds / Inches Kilograms / Centimeters" at bounding box center [318, 133] width 54 height 10
select select "0"
click at [291, 129] on select "Pounds / Inches Kilograms / Centimeters" at bounding box center [318, 133] width 54 height 10
click at [260, 133] on button "button" at bounding box center [265, 133] width 11 height 10
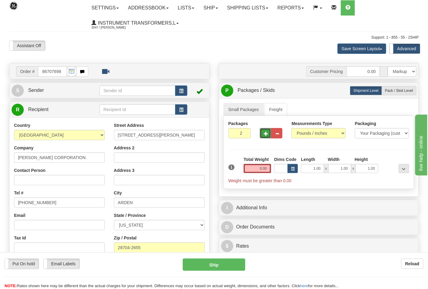
click at [261, 133] on button "button" at bounding box center [265, 133] width 11 height 10
click at [262, 133] on button "button" at bounding box center [265, 133] width 11 height 10
type input "4"
click at [255, 169] on input "0.00" at bounding box center [258, 168] width 28 height 9
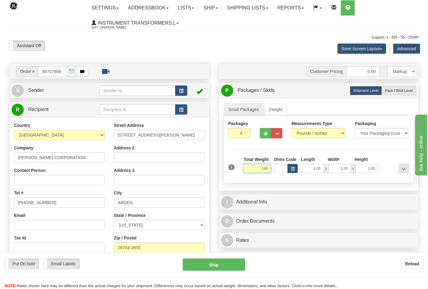
click button "Delete" at bounding box center [0, 0] width 0 height 0
type input "140.00"
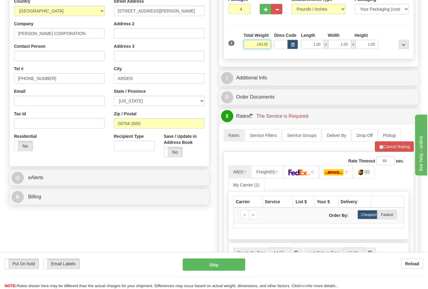
scroll to position [135, 0]
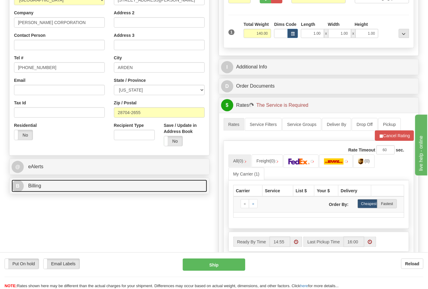
click at [159, 185] on link "B Billing" at bounding box center [110, 186] width 196 height 12
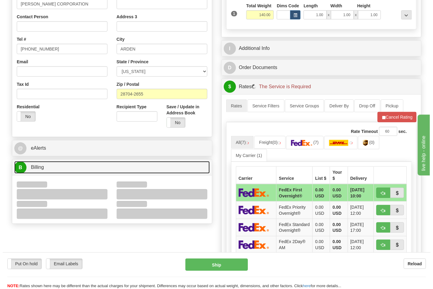
scroll to position [169, 0]
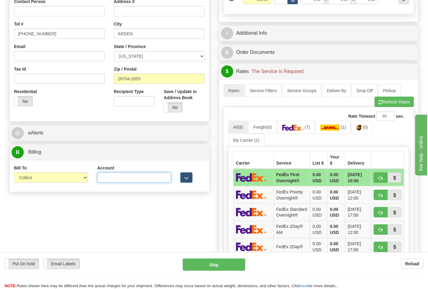
click at [125, 179] on input "Account" at bounding box center [134, 178] width 74 height 10
paste input "103014760"
type input "103014760"
click at [65, 180] on select "Sender Recipient Third Party Collect" at bounding box center [51, 178] width 74 height 10
select select "2"
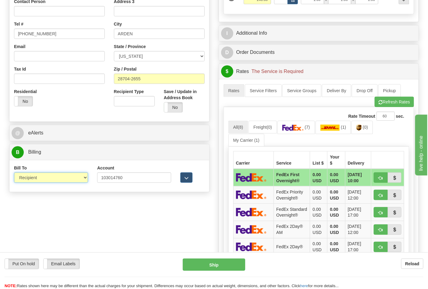
click at [14, 173] on select "Sender Recipient Third Party Collect" at bounding box center [51, 178] width 74 height 10
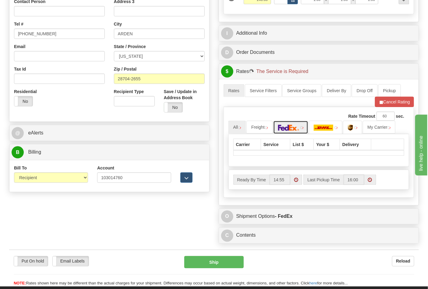
click at [297, 129] on img at bounding box center [288, 128] width 21 height 6
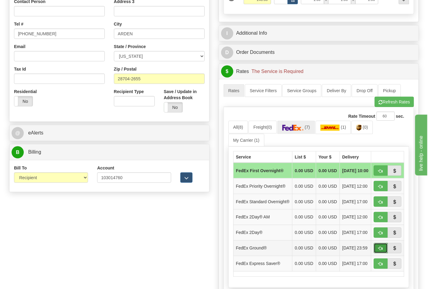
click at [380, 251] on span "button" at bounding box center [381, 249] width 4 height 4
type input "92"
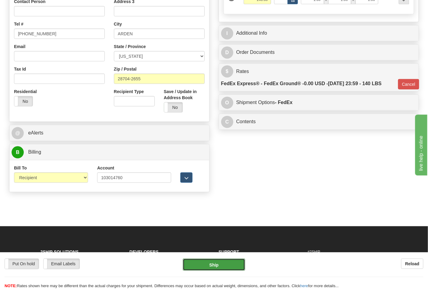
click at [220, 264] on button "Ship" at bounding box center [214, 265] width 62 height 12
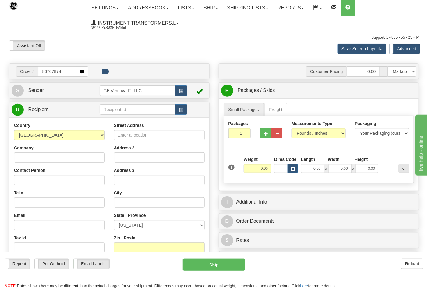
type input "86707874"
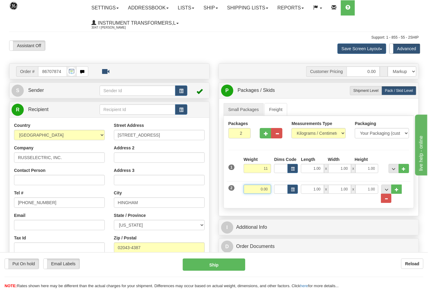
type input "11.00"
click at [266, 189] on input "0.00" at bounding box center [258, 189] width 28 height 9
click button "Delete" at bounding box center [0, 0] width 0 height 0
type input "4.00"
drag, startPoint x: 312, startPoint y: 132, endPoint x: 312, endPoint y: 135, distance: 3.1
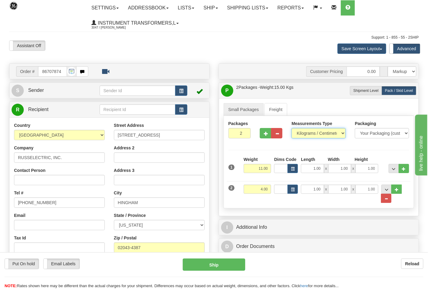
click at [312, 132] on select "Pounds / Inches Kilograms / Centimeters" at bounding box center [318, 133] width 54 height 10
select select "0"
click at [291, 129] on select "Pounds / Inches Kilograms / Centimeters" at bounding box center [318, 133] width 54 height 10
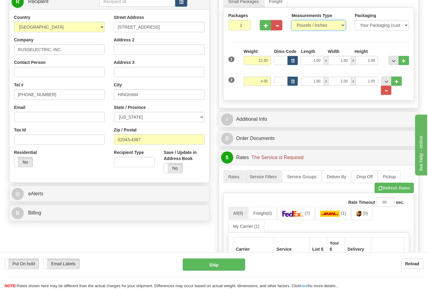
scroll to position [135, 0]
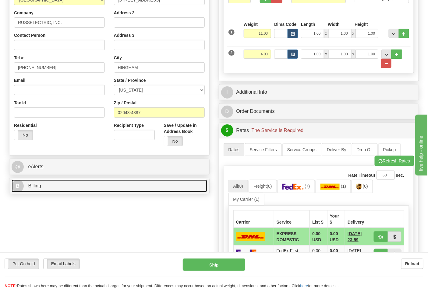
click at [140, 183] on link "B Billing" at bounding box center [110, 186] width 196 height 12
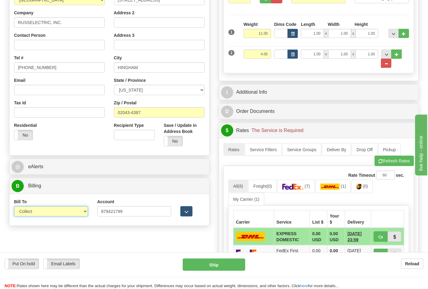
click at [77, 214] on select "Sender Recipient Third Party Collect" at bounding box center [51, 211] width 74 height 10
select select "2"
click at [14, 207] on select "Sender Recipient Third Party Collect" at bounding box center [51, 211] width 74 height 10
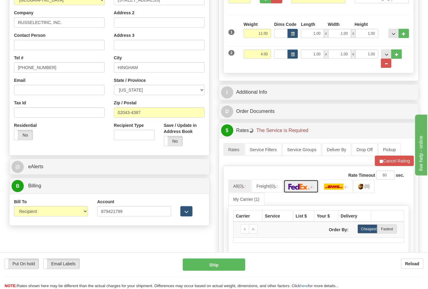
click at [294, 184] on link at bounding box center [301, 186] width 35 height 13
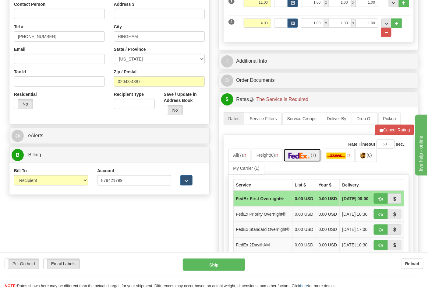
scroll to position [270, 0]
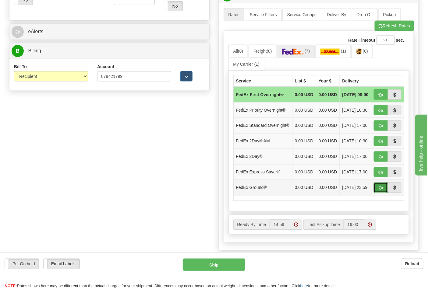
click at [385, 193] on button "button" at bounding box center [381, 188] width 14 height 10
type input "92"
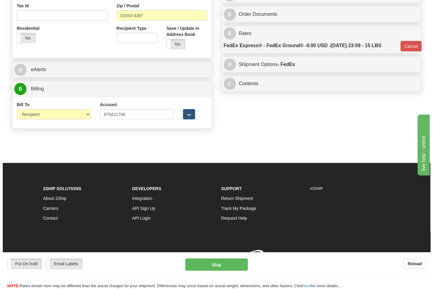
scroll to position [242, 0]
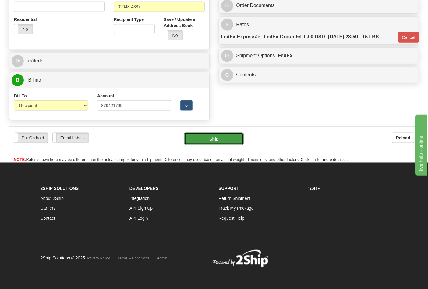
click at [220, 139] on button "Ship" at bounding box center [213, 139] width 59 height 12
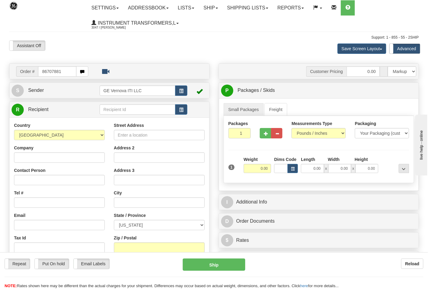
type input "86707881"
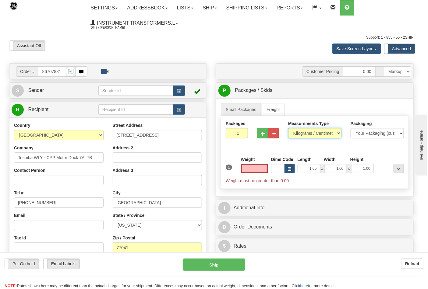
type input "0.00"
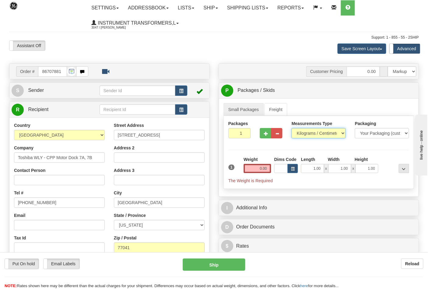
click at [309, 133] on select "Pounds / Inches Kilograms / Centimeters" at bounding box center [318, 133] width 54 height 10
select select "0"
click at [291, 129] on select "Pounds / Inches Kilograms / Centimeters" at bounding box center [318, 133] width 54 height 10
click at [253, 171] on input "0.00" at bounding box center [258, 168] width 28 height 9
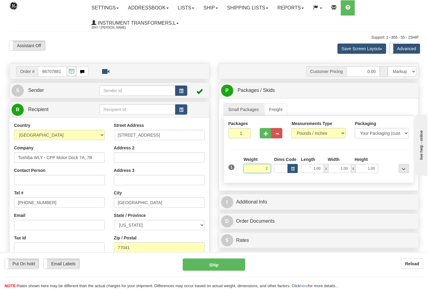
click button "Delete" at bounding box center [0, 0] width 0 height 0
type input "2.00"
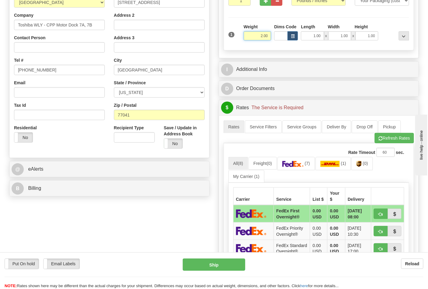
scroll to position [135, 0]
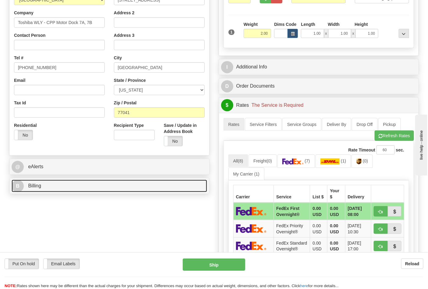
click at [73, 189] on link "B Billing" at bounding box center [110, 186] width 196 height 12
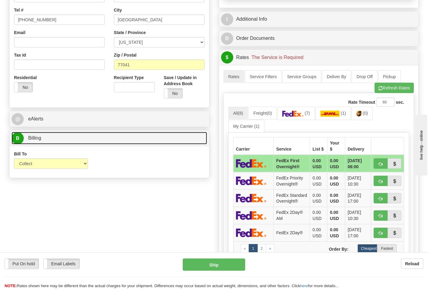
scroll to position [169, 0]
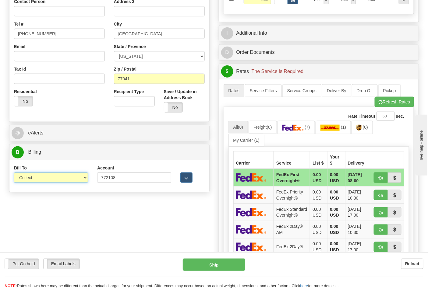
click at [70, 178] on select "Sender Recipient Third Party Collect" at bounding box center [51, 178] width 74 height 10
select select "2"
click at [14, 173] on select "Sender Recipient Third Party Collect" at bounding box center [51, 178] width 74 height 10
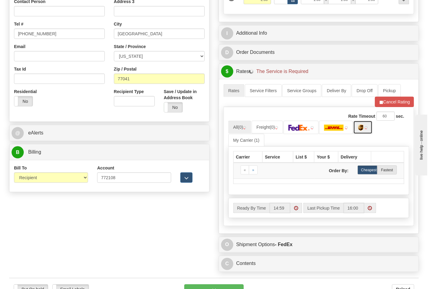
click at [357, 131] on link at bounding box center [362, 127] width 19 height 13
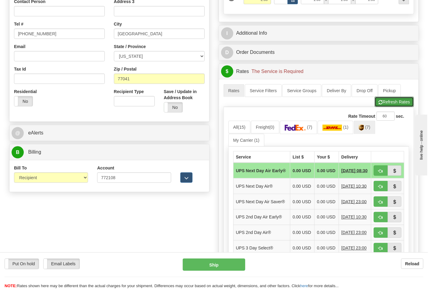
click at [395, 104] on button "Refresh Rates" at bounding box center [394, 102] width 39 height 10
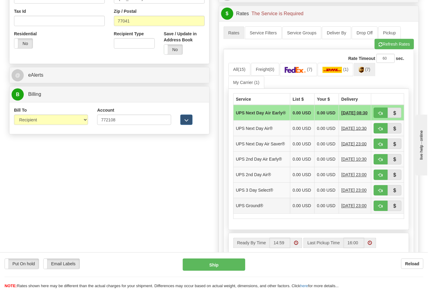
scroll to position [237, 0]
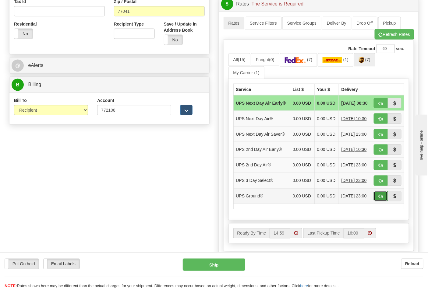
click at [384, 202] on button "button" at bounding box center [381, 196] width 14 height 10
type input "03"
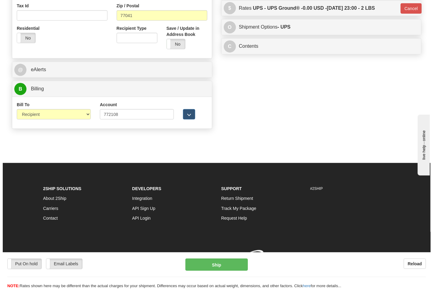
scroll to position [233, 0]
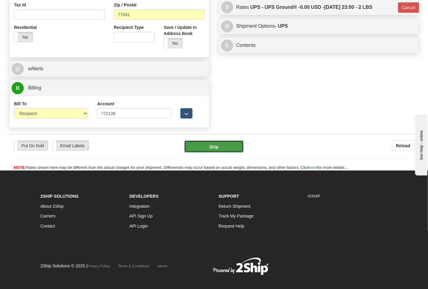
click at [229, 144] on button "Ship" at bounding box center [213, 147] width 59 height 12
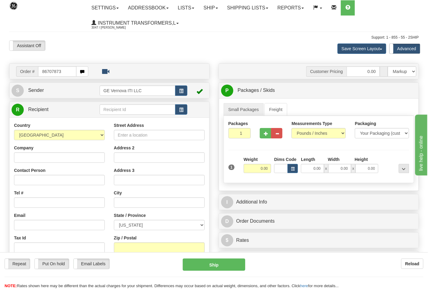
type input "86707873"
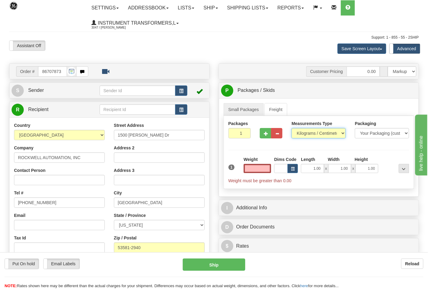
type input "0.00"
click at [312, 133] on select "Pounds / Inches Kilograms / Centimeters" at bounding box center [318, 133] width 54 height 10
select select "0"
click at [291, 129] on select "Pounds / Inches Kilograms / Centimeters" at bounding box center [318, 133] width 54 height 10
click at [258, 165] on input "0.00" at bounding box center [258, 168] width 28 height 9
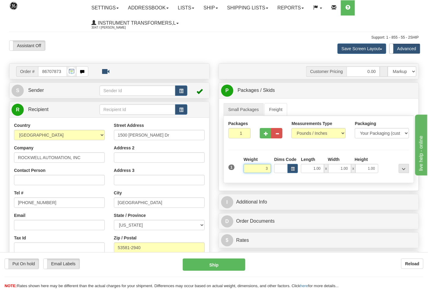
click button "Delete" at bounding box center [0, 0] width 0 height 0
type input "3.00"
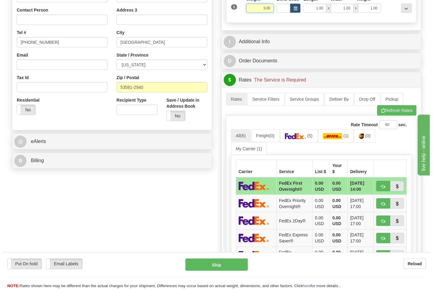
scroll to position [169, 0]
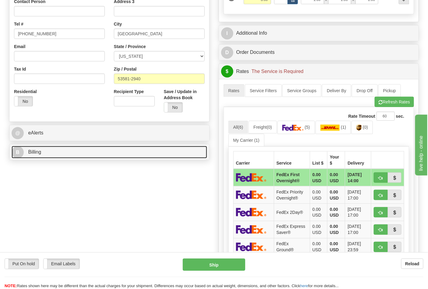
click at [115, 152] on link "B Billing" at bounding box center [110, 152] width 196 height 12
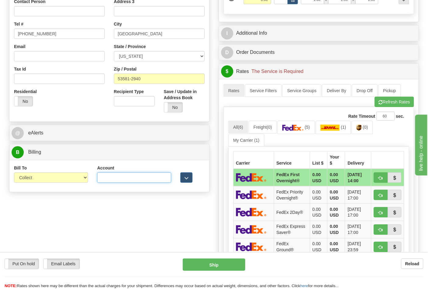
click at [122, 178] on input "Account" at bounding box center [134, 178] width 74 height 10
paste input "587102"
type input "587102"
click at [69, 181] on select "Sender Recipient Third Party Collect" at bounding box center [51, 178] width 74 height 10
select select "2"
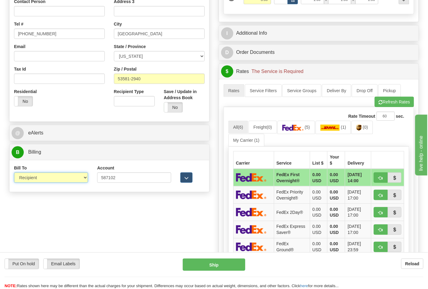
click at [14, 173] on select "Sender Recipient Third Party Collect" at bounding box center [51, 178] width 74 height 10
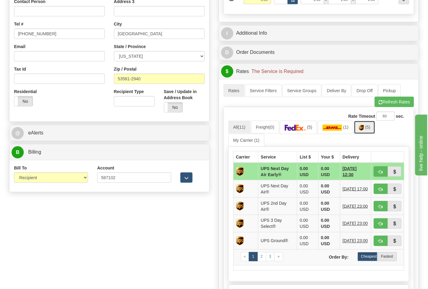
click at [371, 131] on link "(5)" at bounding box center [364, 127] width 21 height 13
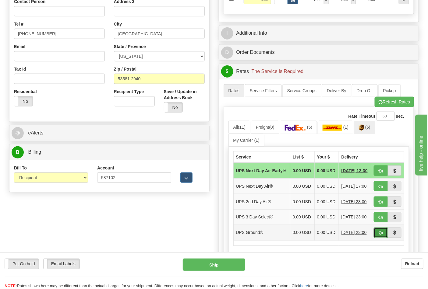
click at [381, 235] on span "button" at bounding box center [381, 233] width 4 height 4
type input "03"
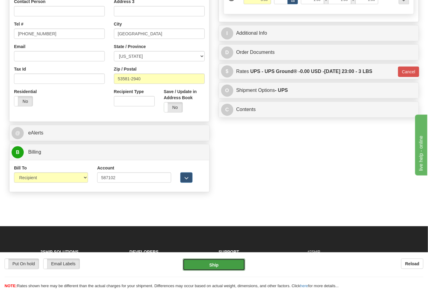
click at [227, 263] on button "Ship" at bounding box center [214, 265] width 62 height 12
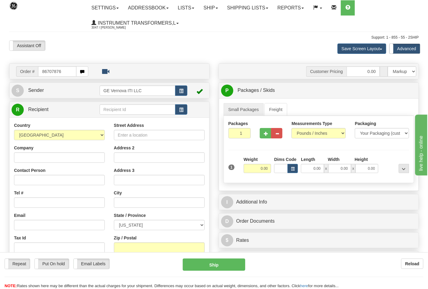
type input "86707876"
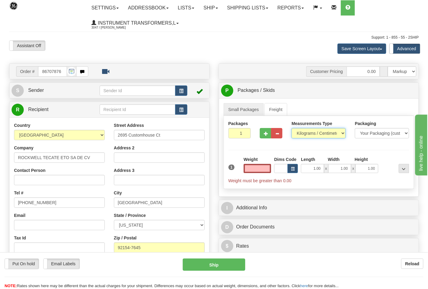
type input "0.00"
click at [316, 130] on select "Pounds / Inches Kilograms / Centimeters" at bounding box center [318, 133] width 54 height 10
select select "0"
click at [291, 129] on select "Pounds / Inches Kilograms / Centimeters" at bounding box center [318, 133] width 54 height 10
click at [258, 172] on input "0.00" at bounding box center [258, 168] width 28 height 9
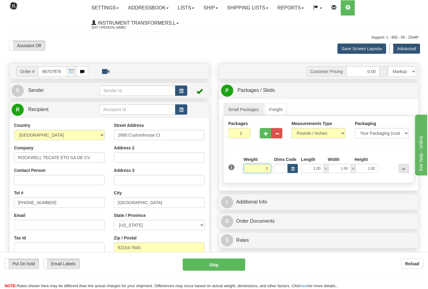
click button "Delete" at bounding box center [0, 0] width 0 height 0
type input "3.00"
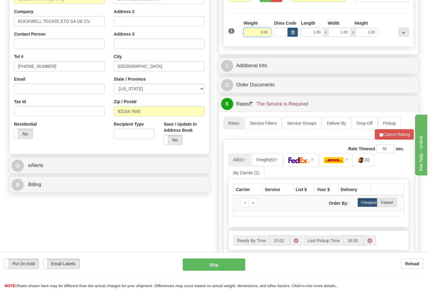
scroll to position [169, 0]
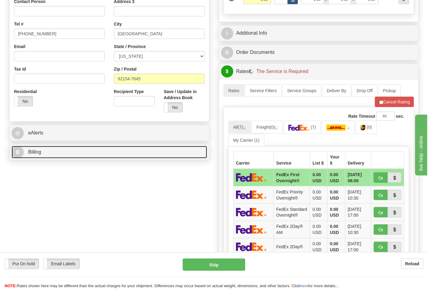
click at [190, 157] on link "B Billing" at bounding box center [110, 152] width 196 height 12
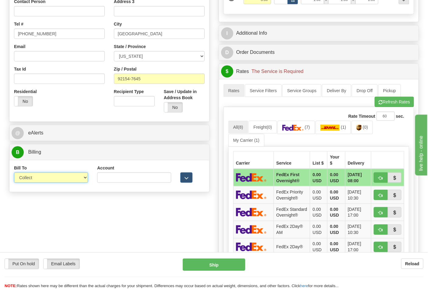
click at [78, 182] on select "Sender Recipient Third Party Collect" at bounding box center [51, 178] width 74 height 10
select select "2"
click at [14, 173] on select "Sender Recipient Third Party Collect" at bounding box center [51, 178] width 74 height 10
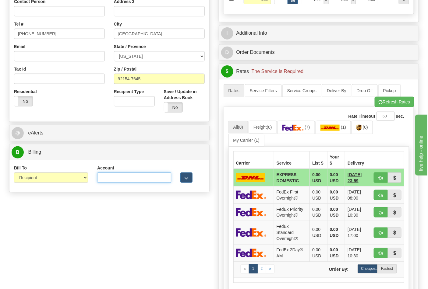
click at [142, 180] on input "Account" at bounding box center [134, 178] width 74 height 10
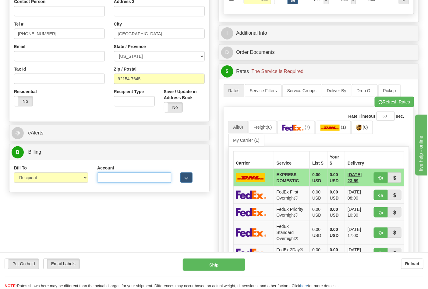
paste input "688W15"
type input "688W15"
click at [367, 129] on span "(0)" at bounding box center [365, 127] width 5 height 5
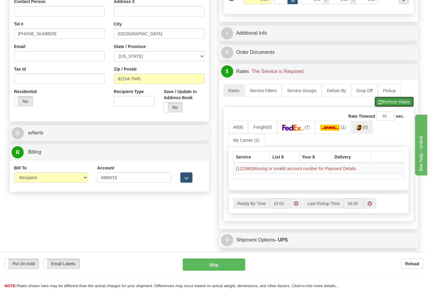
click at [392, 104] on button "Refresh Rates" at bounding box center [394, 102] width 39 height 10
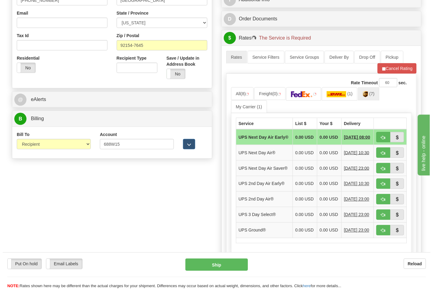
scroll to position [203, 0]
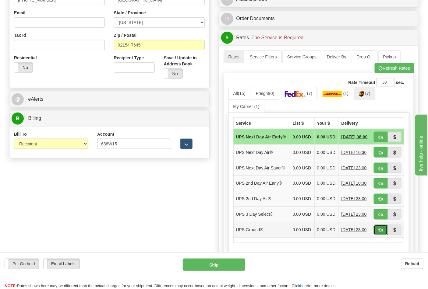
click at [381, 233] on span "button" at bounding box center [381, 231] width 4 height 4
type input "03"
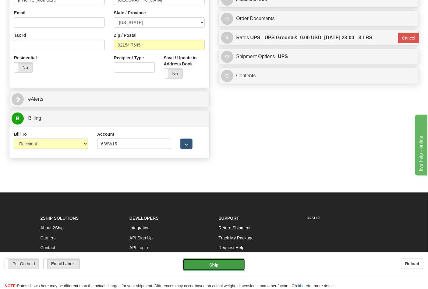
click at [222, 266] on button "Ship" at bounding box center [214, 265] width 62 height 12
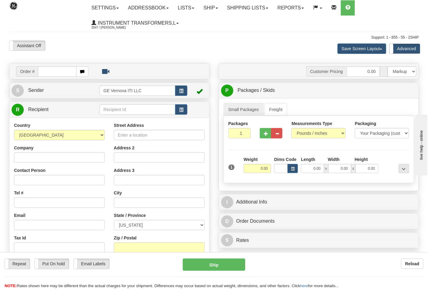
click at [60, 72] on input "text" at bounding box center [57, 71] width 38 height 10
type input "86707882"
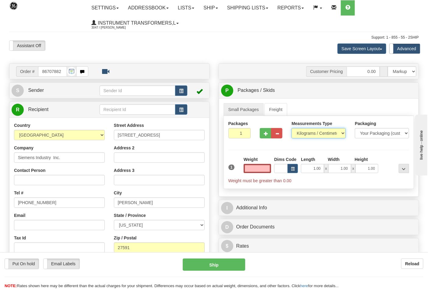
type input "0.00"
click at [313, 133] on select "Pounds / Inches Kilograms / Centimeters" at bounding box center [318, 133] width 54 height 10
select select "0"
click at [291, 129] on select "Pounds / Inches Kilograms / Centimeters" at bounding box center [318, 133] width 54 height 10
click at [244, 171] on input "0.00" at bounding box center [258, 168] width 28 height 9
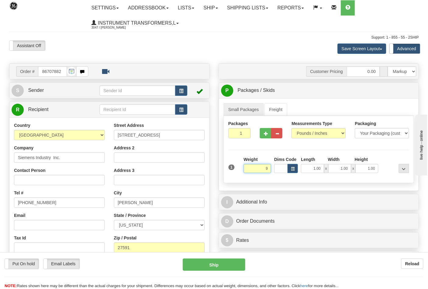
click button "Delete" at bounding box center [0, 0] width 0 height 0
type input "9.00"
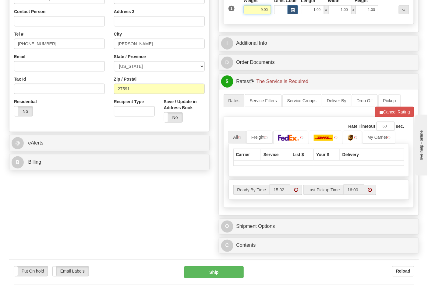
scroll to position [169, 0]
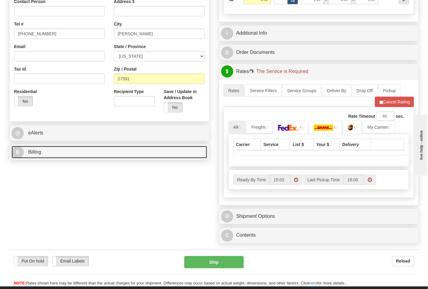
click at [100, 157] on link "B Billing" at bounding box center [110, 152] width 196 height 12
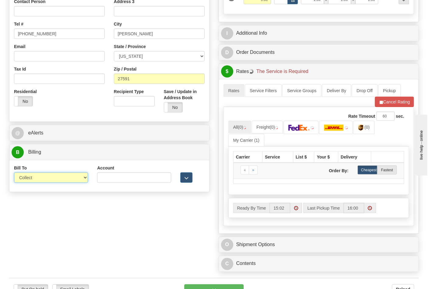
click at [75, 180] on select "Sender Recipient Third Party Collect" at bounding box center [51, 178] width 74 height 10
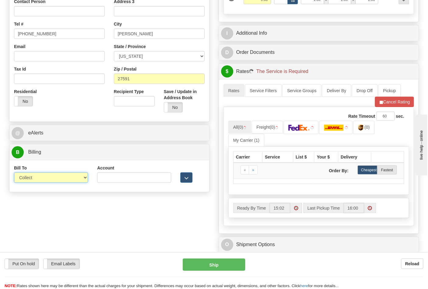
select select "2"
click at [14, 173] on select "Sender Recipient Third Party Collect" at bounding box center [51, 178] width 74 height 10
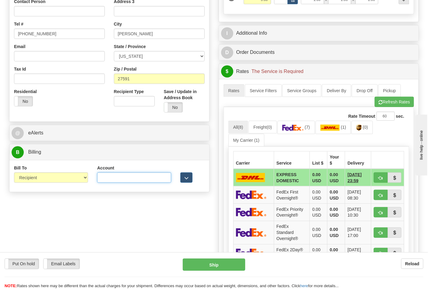
click at [124, 178] on input "Account" at bounding box center [134, 178] width 74 height 10
paste input "060503761"
type input "060503761"
click at [304, 129] on img at bounding box center [292, 128] width 21 height 6
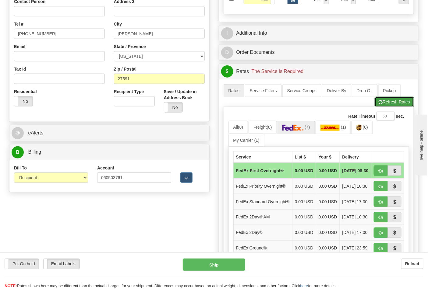
click at [392, 102] on button "Refresh Rates" at bounding box center [394, 102] width 39 height 10
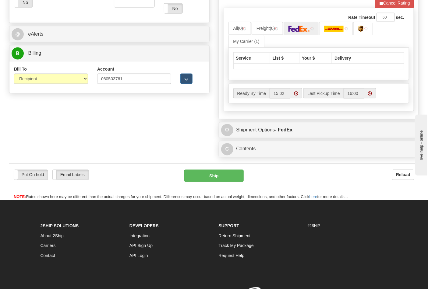
scroll to position [270, 0]
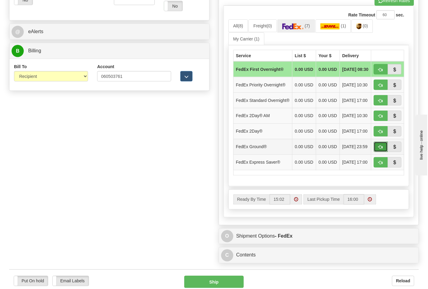
click at [384, 152] on button "button" at bounding box center [381, 147] width 14 height 10
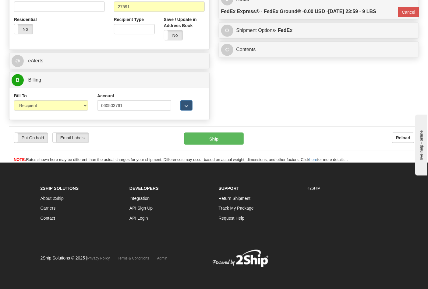
type input "92"
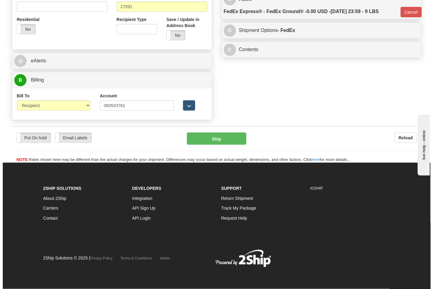
scroll to position [242, 0]
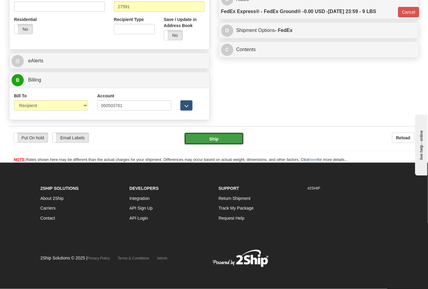
click at [214, 133] on button "Ship" at bounding box center [213, 139] width 59 height 12
